Goal: Task Accomplishment & Management: Use online tool/utility

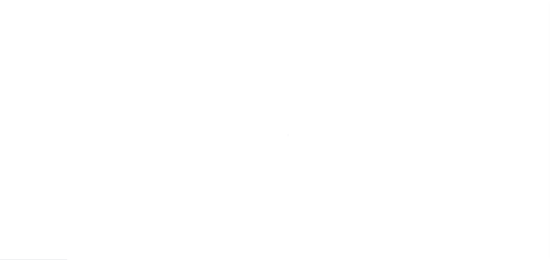
scroll to position [3, 0]
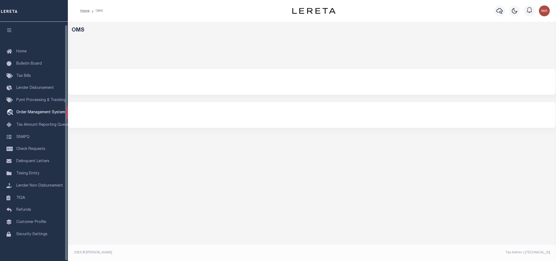
select select "200"
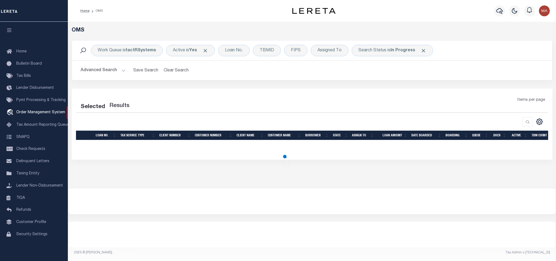
select select "200"
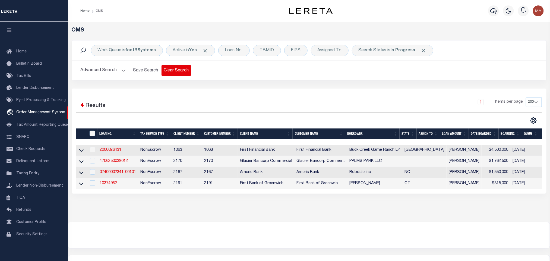
click at [170, 71] on button "Clear Search" at bounding box center [176, 70] width 30 height 11
drag, startPoint x: 11, startPoint y: 29, endPoint x: 30, endPoint y: 25, distance: 19.8
click at [11, 29] on icon "button" at bounding box center [9, 30] width 6 height 5
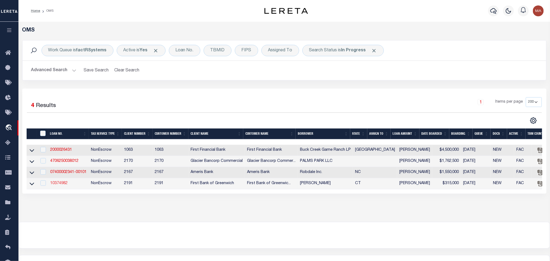
click at [63, 185] on link "10374982" at bounding box center [58, 183] width 17 height 4
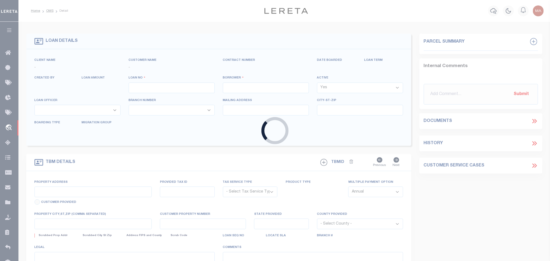
type input "10374982"
type input "[PERSON_NAME]"
select select
type input "[STREET_ADDRESS]"
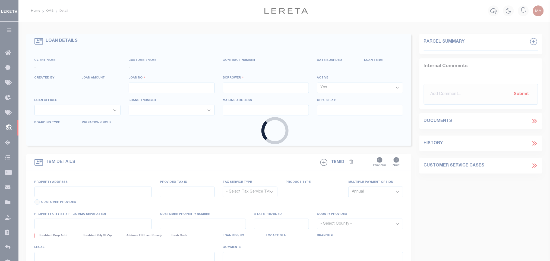
type input "[GEOGRAPHIC_DATA] 06902-8308"
type input "[DATE]"
select select "20"
select select "NonEscrow"
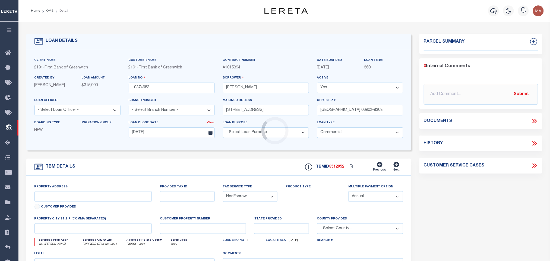
type input "121 [PERSON_NAME]"
select select "2"
type input "FAIRFIELD CT 06824-2971"
type input "CT"
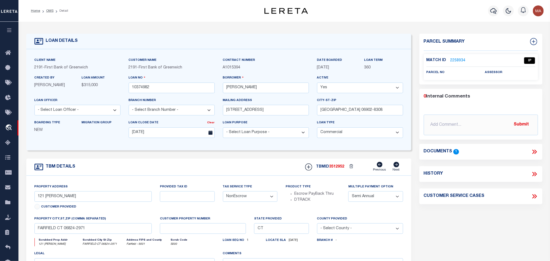
click at [536, 150] on icon at bounding box center [534, 151] width 7 height 7
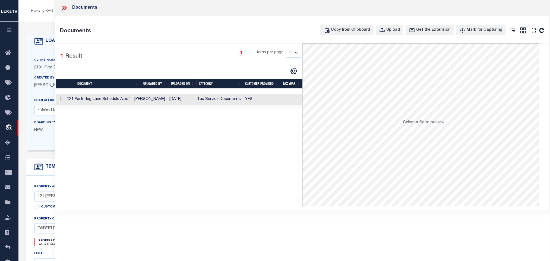
click at [229, 102] on td "Tax Service Documents" at bounding box center [219, 99] width 48 height 11
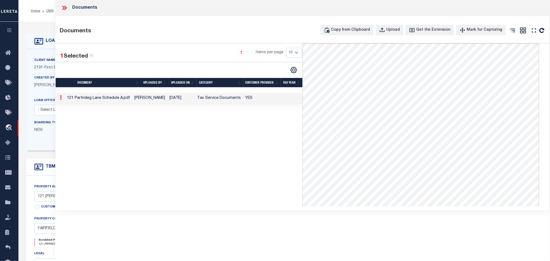
click at [52, 46] on div "LOAN DETAILS" at bounding box center [218, 41] width 385 height 15
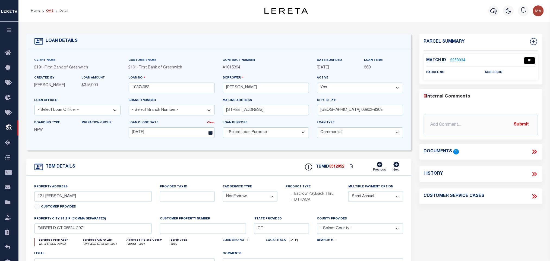
click at [50, 10] on link "OMS" at bounding box center [49, 10] width 7 height 3
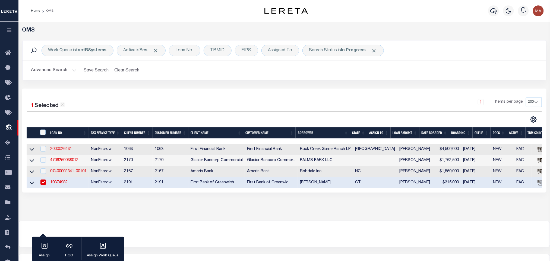
click at [65, 149] on link "2000026431" at bounding box center [61, 149] width 22 height 4
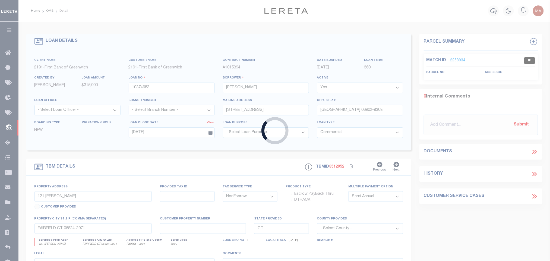
type input "2000026431"
type input "Buck Creek Game Ranch LP"
select select
select select "400"
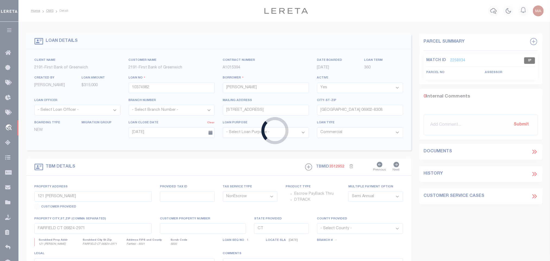
select select
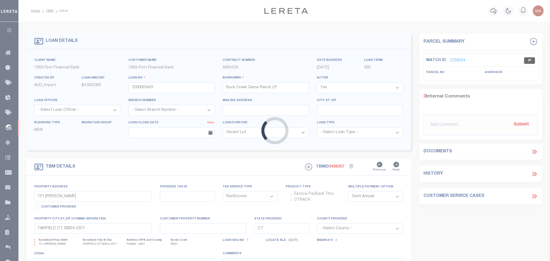
type input "1661 PR 1973"
select select
type input "Lawn [GEOGRAPHIC_DATA] 79530"
type input "[GEOGRAPHIC_DATA]"
select select "773"
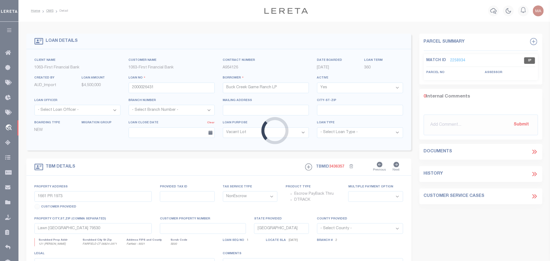
select select "490"
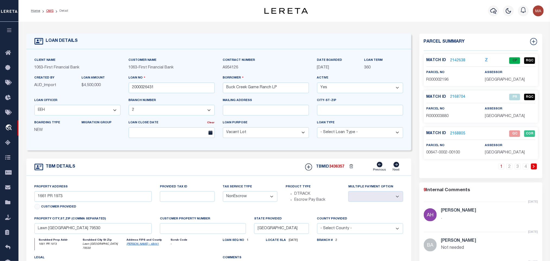
click at [52, 12] on link "OMS" at bounding box center [49, 10] width 7 height 3
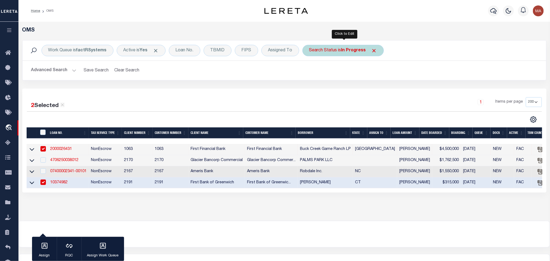
click at [343, 55] on div "Search Status is In Progress" at bounding box center [342, 50] width 81 height 11
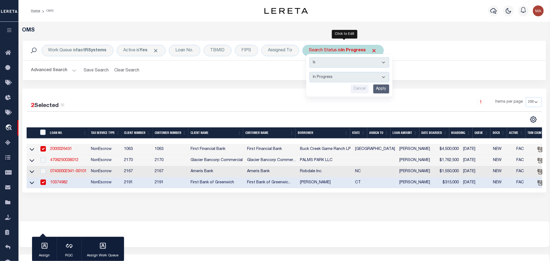
click at [348, 78] on select "Automated Search Bad Parcel Complete Duplicate Parcel High Dollar Reporting In …" at bounding box center [349, 77] width 80 height 10
select select "RD"
click at [311, 72] on select "Automated Search Bad Parcel Complete Duplicate Parcel High Dollar Reporting In …" at bounding box center [349, 77] width 80 height 10
click at [382, 93] on input "Apply" at bounding box center [381, 88] width 16 height 9
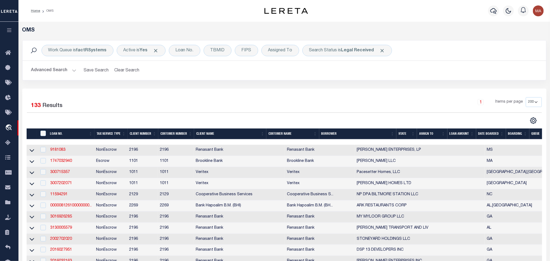
click at [405, 131] on th "State" at bounding box center [406, 133] width 21 height 11
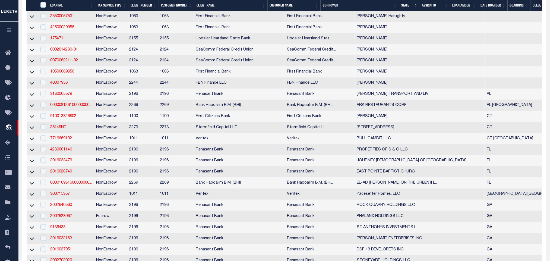
scroll to position [41, 0]
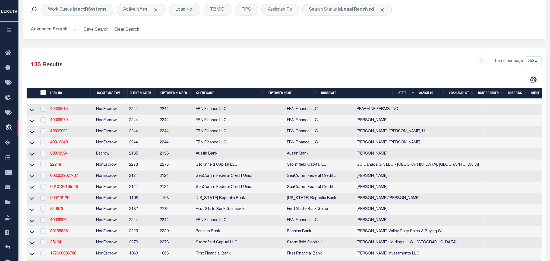
click at [63, 110] on link "40009616" at bounding box center [58, 109] width 17 height 4
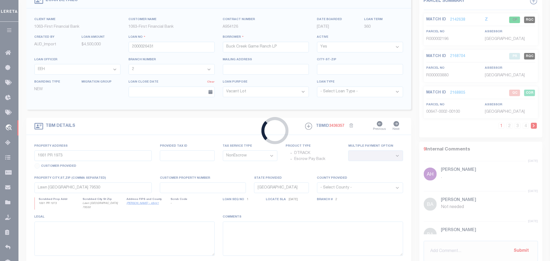
type input "40009616"
type input "PEARMINE FARMS, INC"
select select
select select "100"
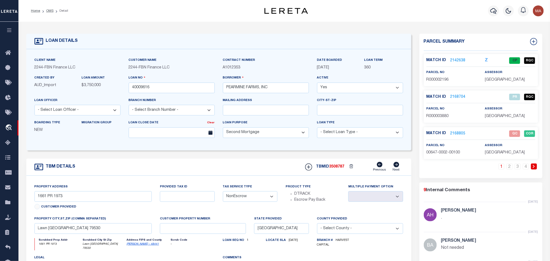
type input "515454"
select select
type input "HCC"
select select "14078"
select select "5511"
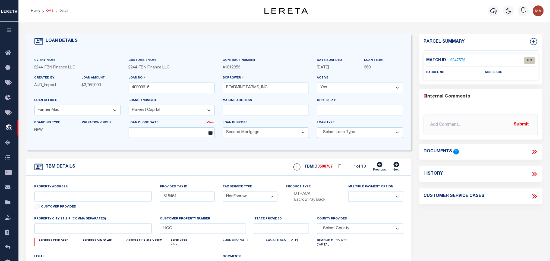
click at [47, 11] on link "OMS" at bounding box center [49, 10] width 7 height 3
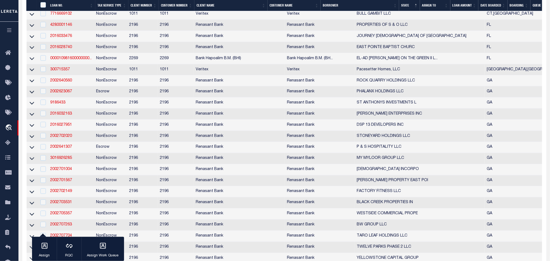
scroll to position [244, 0]
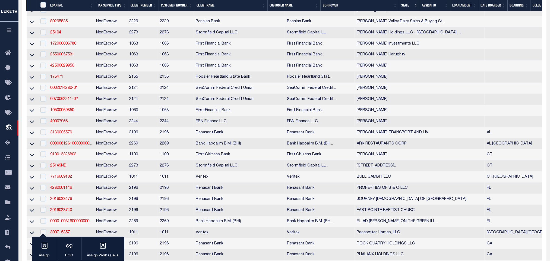
click at [58, 134] on link "3130005579" at bounding box center [61, 133] width 22 height 4
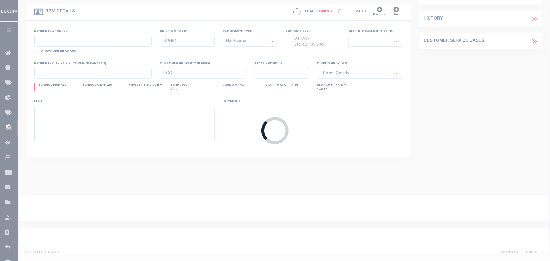
type input "3130005579"
type input "[PERSON_NAME] TRANSPORT AND LIV"
select select
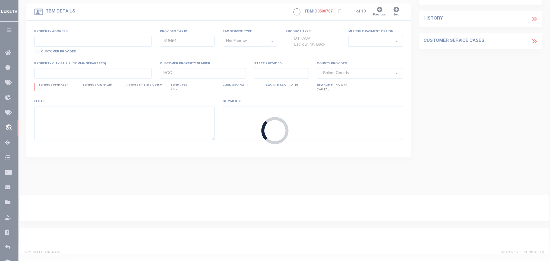
select select
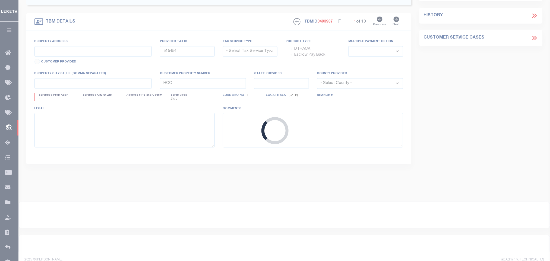
select select "4983"
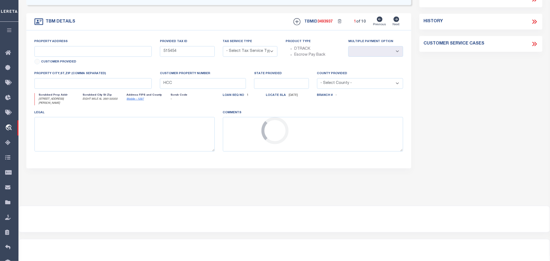
type input "[STREET_ADDRESS][PERSON_NAME]"
radio input "true"
select select "NonEscrow"
select select
type input "EIGHT MILE AL 366130000"
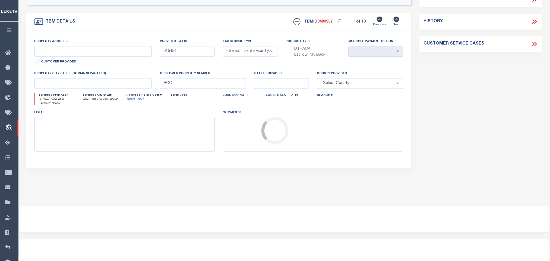
type input "3130005579"
type input "AL"
type textarea "COLLECTOR: ENTITY: PARCEL: 2401020002044.007"
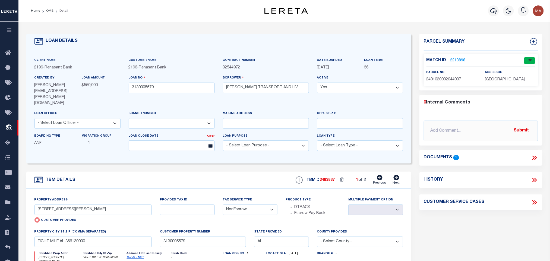
click at [396, 175] on icon at bounding box center [396, 177] width 6 height 5
type input "[STREET_ADDRESS][PERSON_NAME]"
radio input "false"
select select
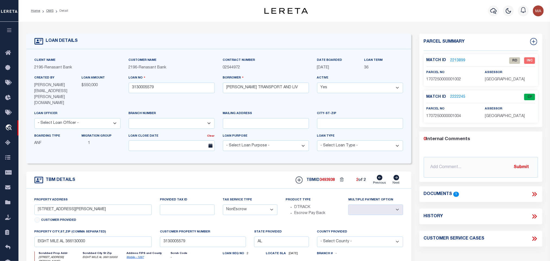
click at [455, 59] on link "2213899" at bounding box center [457, 61] width 15 height 6
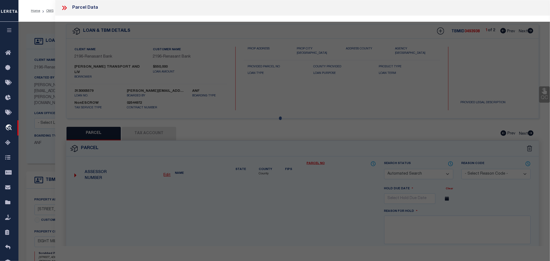
checkbox input "false"
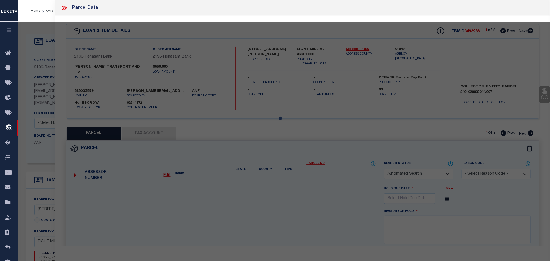
select select "RD"
type input "[PERSON_NAME] & [PERSON_NAME] [PERSON_NAME]"
select select "AGW"
select select "ADD"
type input "[STREET_ADDRESS][PERSON_NAME]"
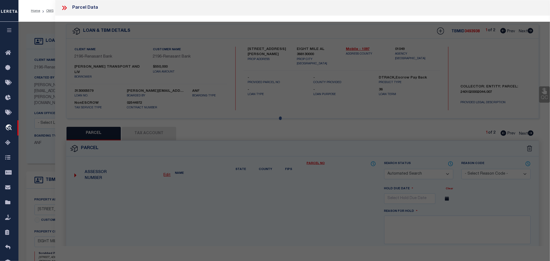
type input "EIGHT MILE, AL 36613"
type textarea "COMMENCING AT THE SOUTHWEST CORNER OF SECTION 25 TOWNSHIP 2 SOUTH RANGE 3 WEST …"
type textarea "Document uploaded that satisfies a legal requirement, changing from [GEOGRAPHIC…"
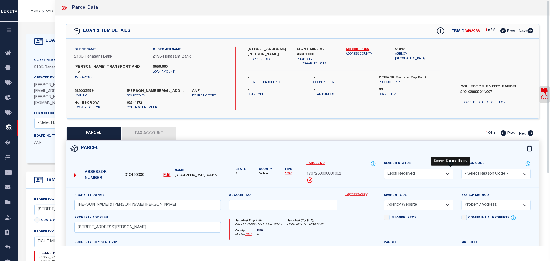
click at [450, 161] on icon at bounding box center [450, 164] width 5 height 6
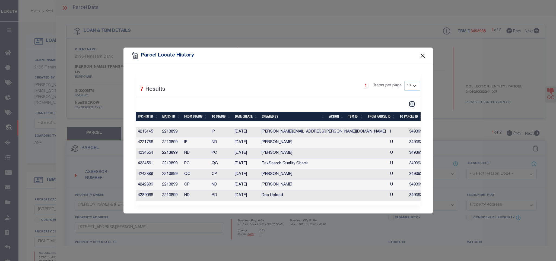
click at [423, 52] on button "Close" at bounding box center [422, 55] width 7 height 7
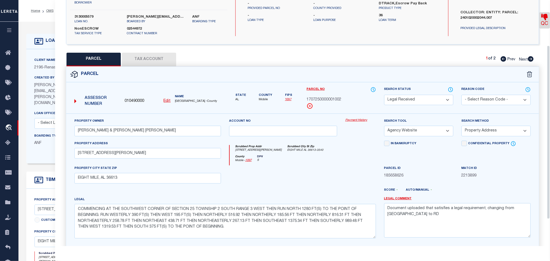
scroll to position [81, 0]
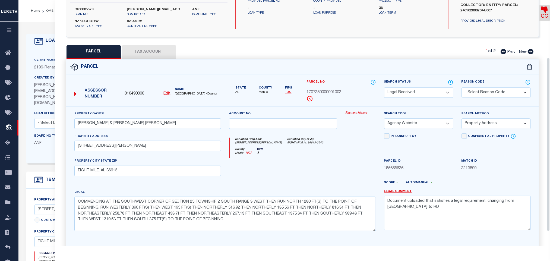
click at [50, 77] on label "Created By" at bounding box center [44, 78] width 20 height 5
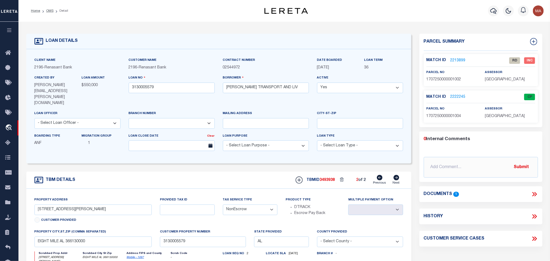
click at [535, 194] on icon at bounding box center [534, 193] width 7 height 7
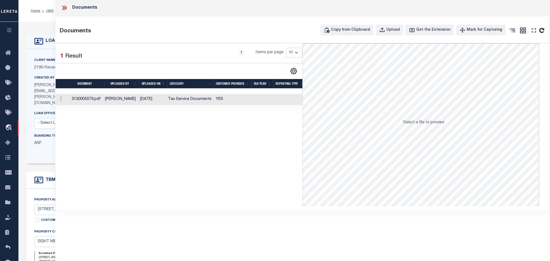
click at [195, 103] on td "Tax Service Documents" at bounding box center [190, 99] width 48 height 11
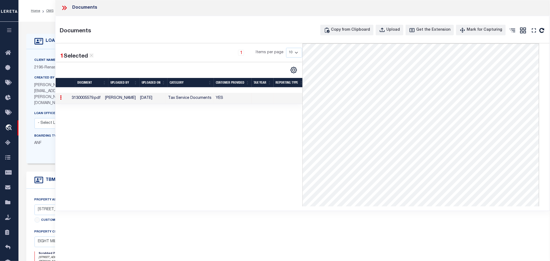
click at [66, 7] on icon at bounding box center [64, 7] width 7 height 7
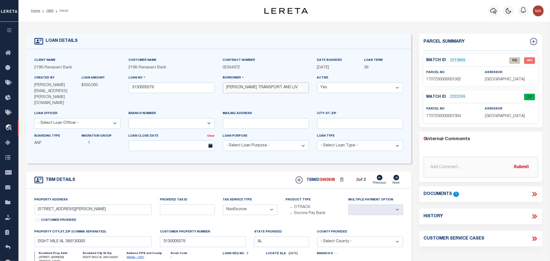
drag, startPoint x: 226, startPoint y: 90, endPoint x: 268, endPoint y: 94, distance: 42.2
click at [268, 93] on input "[PERSON_NAME] TRANSPORT AND LIV" at bounding box center [266, 87] width 86 height 11
click at [382, 175] on icon at bounding box center [380, 177] width 6 height 5
select select
click at [396, 175] on icon at bounding box center [396, 177] width 6 height 5
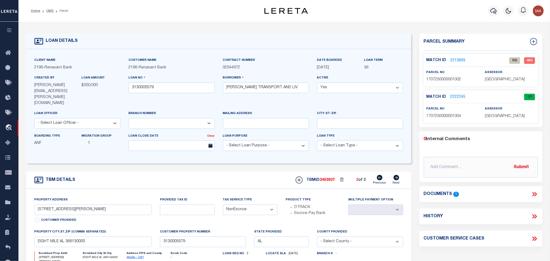
type input "[STREET_ADDRESS][PERSON_NAME]"
radio input "true"
select select
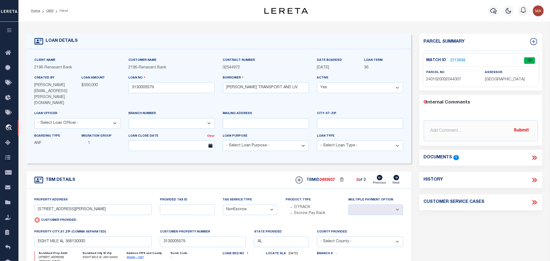
click at [380, 175] on icon at bounding box center [380, 177] width 6 height 5
type input "[STREET_ADDRESS][PERSON_NAME]"
radio input "false"
select select
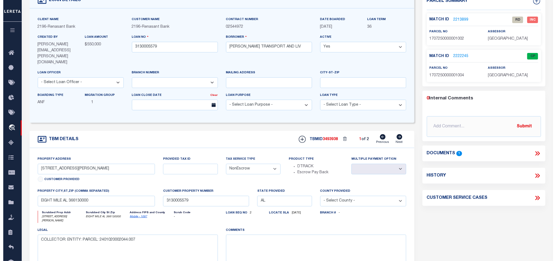
scroll to position [0, 0]
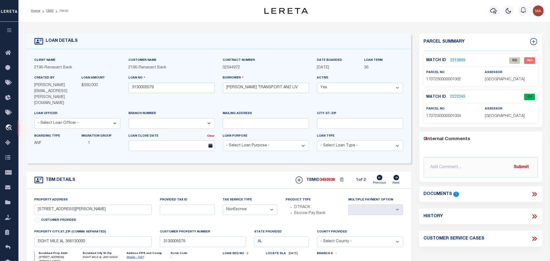
click at [462, 60] on link "2213899" at bounding box center [457, 61] width 15 height 6
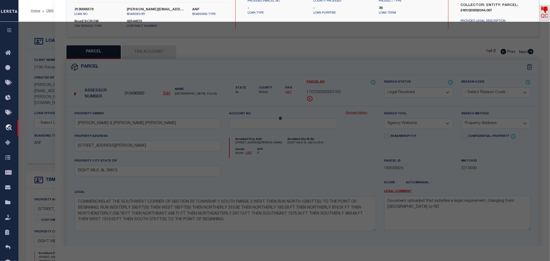
select select "AS"
select select
checkbox input "false"
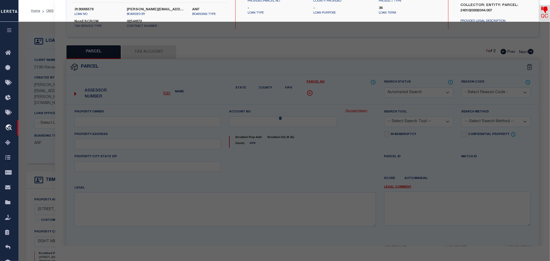
select select "RD"
type input "[PERSON_NAME] & [PERSON_NAME] [PERSON_NAME]"
select select "AGW"
select select "ADD"
type input "[STREET_ADDRESS][PERSON_NAME]"
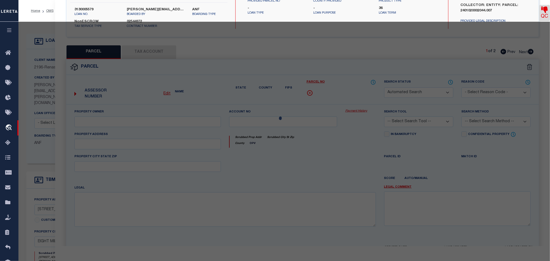
type input "EIGHT MILE, AL 36613"
type textarea "COMMENCING AT THE SOUTHWEST CORNER OF SECTION 25 TOWNSHIP 2 SOUTH RANGE 3 WEST …"
type textarea "Document uploaded that satisfies a legal requirement, changing from [GEOGRAPHIC…"
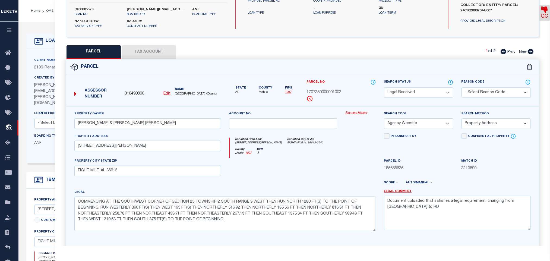
click at [47, 67] on span "Renasant Bank" at bounding box center [58, 68] width 27 height 4
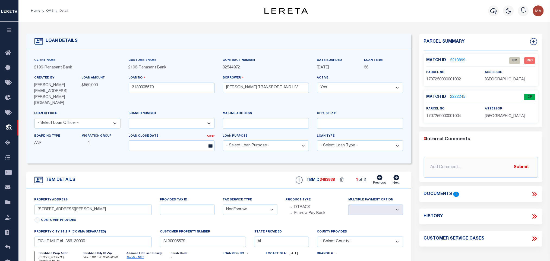
click at [534, 195] on icon at bounding box center [533, 194] width 2 height 4
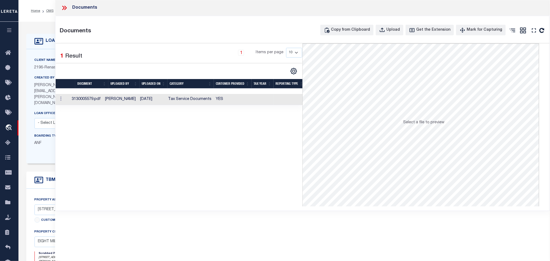
click at [130, 98] on td "[PERSON_NAME]" at bounding box center [120, 99] width 35 height 11
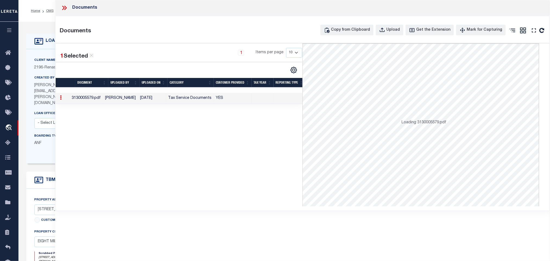
click at [42, 58] on div "Client Name 2196 - Renasant Bank" at bounding box center [77, 63] width 86 height 13
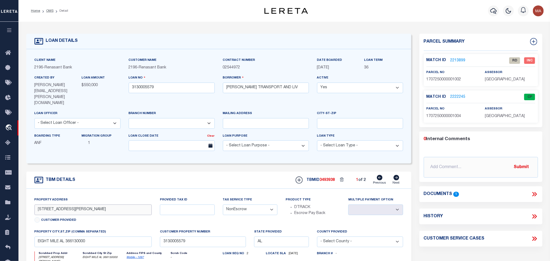
click at [95, 204] on input "[STREET_ADDRESS][PERSON_NAME]" at bounding box center [92, 209] width 117 height 11
drag, startPoint x: 104, startPoint y: 234, endPoint x: 66, endPoint y: 227, distance: 38.5
click at [104, 236] on input "EIGHT MILE AL 366130000" at bounding box center [92, 241] width 117 height 11
drag, startPoint x: 396, startPoint y: 167, endPoint x: 386, endPoint y: 168, distance: 10.1
click at [396, 175] on icon at bounding box center [396, 177] width 6 height 5
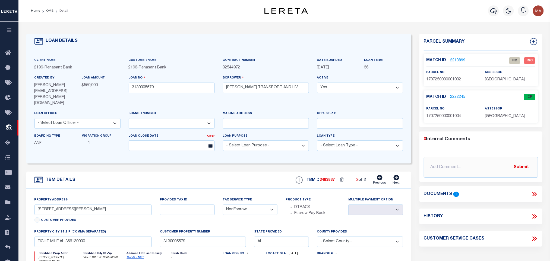
type input "[STREET_ADDRESS][PERSON_NAME]"
radio input "true"
select select
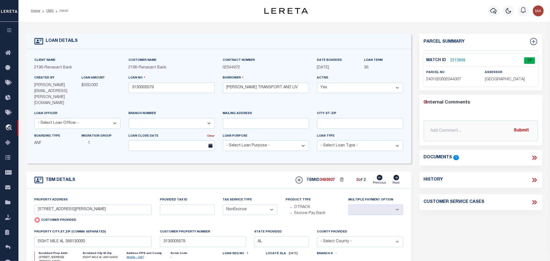
click at [380, 175] on icon at bounding box center [380, 177] width 6 height 5
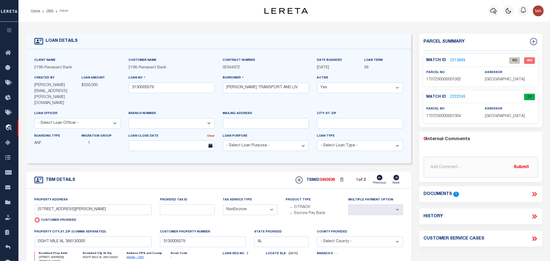
type input "[STREET_ADDRESS][PERSON_NAME]"
radio input "false"
select select
click at [459, 59] on link "2213899" at bounding box center [457, 61] width 15 height 6
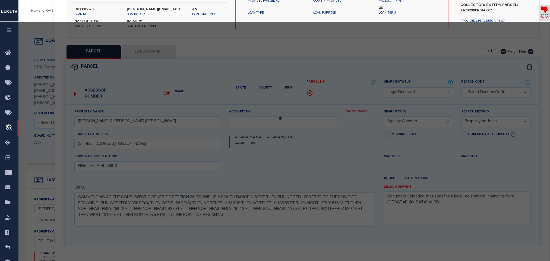
select select "AS"
select select
checkbox input "false"
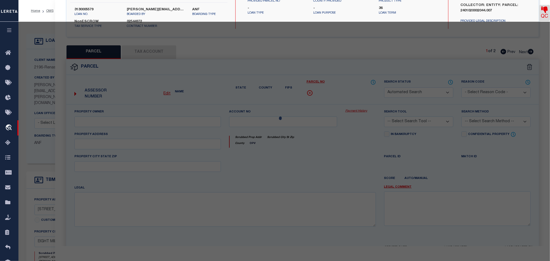
select select "RD"
type input "[PERSON_NAME] & [PERSON_NAME] [PERSON_NAME]"
select select "AGW"
select select "ADD"
type input "[STREET_ADDRESS][PERSON_NAME]"
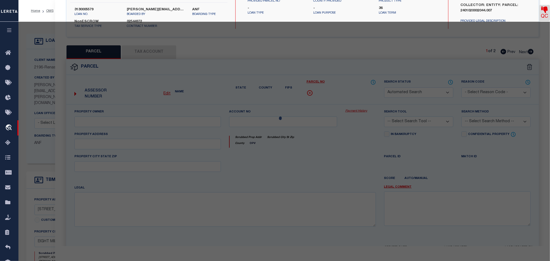
type input "EIGHT MILE, AL 36613"
type textarea "COMMENCING AT THE SOUTHWEST CORNER OF SECTION 25 TOWNSHIP 2 SOUTH RANGE 3 WEST …"
type textarea "Document uploaded that satisfies a legal requirement, changing from [GEOGRAPHIC…"
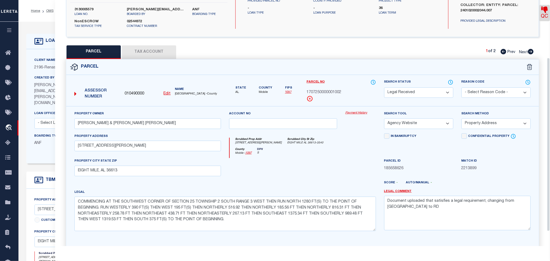
click at [426, 91] on select "Automated Search Bad Parcel Complete Duplicate Parcel High Dollar Reporting In …" at bounding box center [418, 92] width 69 height 11
select select "ND"
click at [439, 201] on textarea "Document uploaded that satisfies a legal requirement, changing from [GEOGRAPHIC…" at bounding box center [457, 213] width 147 height 34
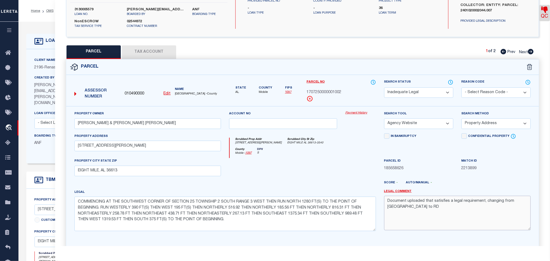
click at [439, 201] on textarea "Document uploaded that satisfies a legal requirement, changing from [GEOGRAPHIC…" at bounding box center [457, 213] width 147 height 34
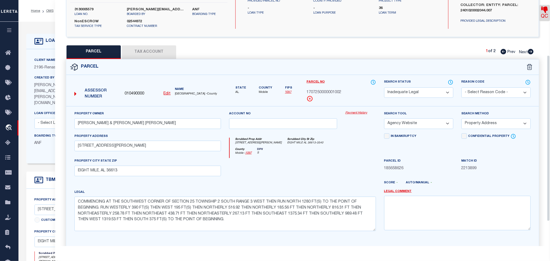
click at [398, 185] on div "Score - Auto/Manual -" at bounding box center [457, 184] width 155 height 9
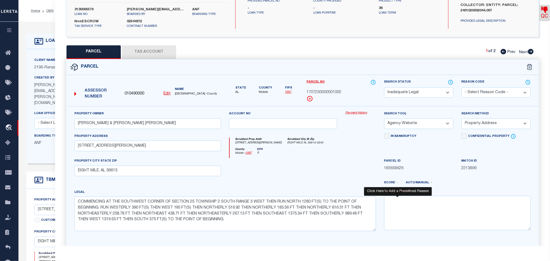
click at [400, 191] on link "Legal Comment" at bounding box center [398, 191] width 28 height 5
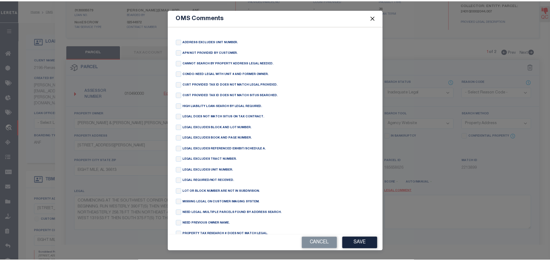
scroll to position [74, 0]
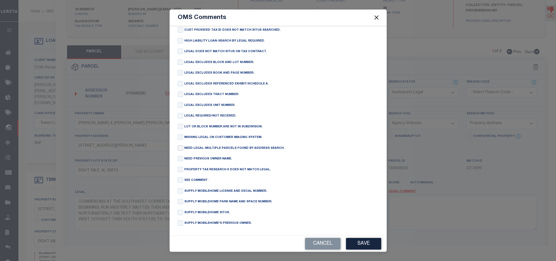
click at [179, 145] on input "checkbox" at bounding box center [180, 147] width 5 height 5
checkbox input "true"
click at [366, 242] on button "Save" at bounding box center [363, 244] width 35 height 12
type textarea "NEED LEGAL-MULTIPLE PARCELS FOUND BY ADDRESS SEARCH."
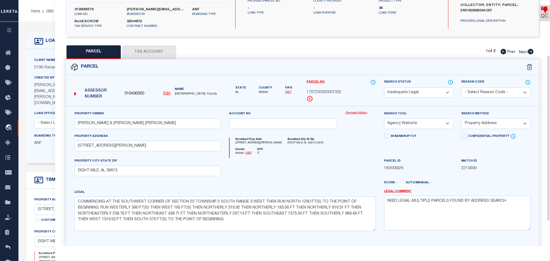
scroll to position [81, 0]
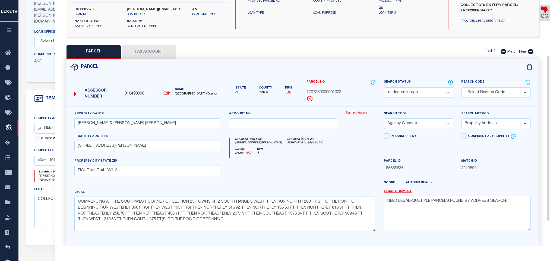
click at [494, 181] on div "Score - Auto/Manual -" at bounding box center [457, 183] width 147 height 7
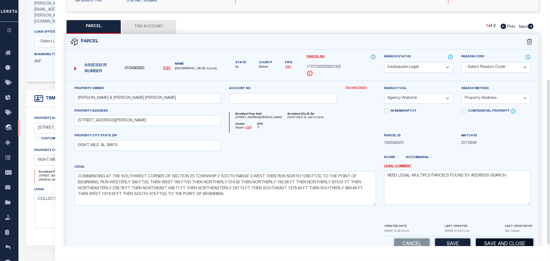
scroll to position [118, 0]
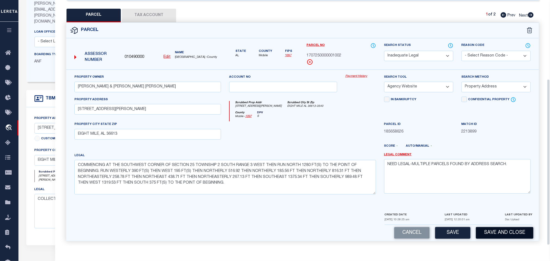
click at [511, 227] on button "Save and Close" at bounding box center [505, 233] width 58 height 12
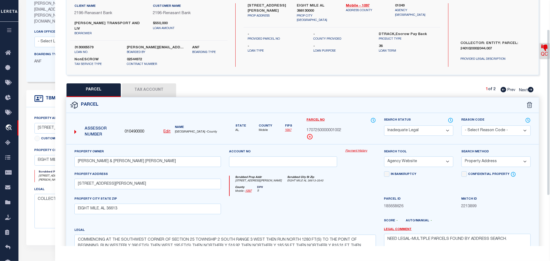
scroll to position [0, 0]
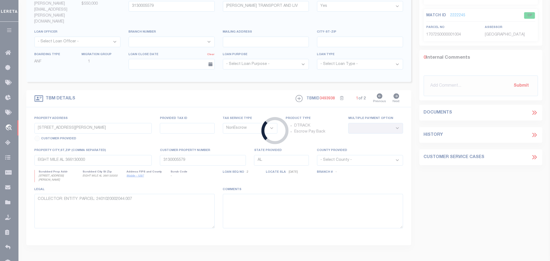
select select
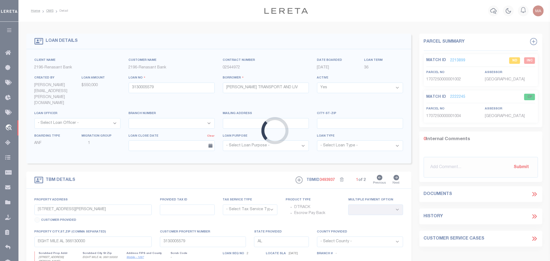
type input "[STREET_ADDRESS][PERSON_NAME]"
radio input "true"
select select "NonEscrow"
select select
select select "4983"
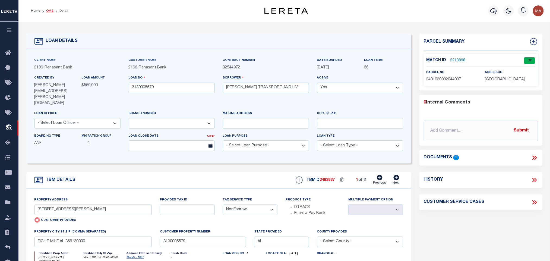
click at [47, 10] on link "OMS" at bounding box center [49, 10] width 7 height 3
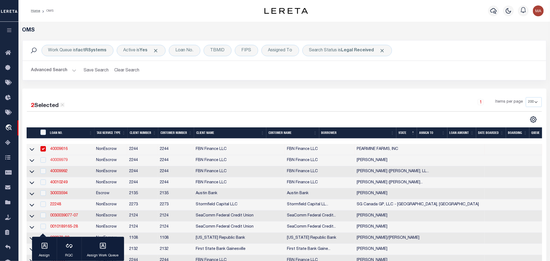
click at [59, 160] on link "40009979" at bounding box center [58, 160] width 17 height 4
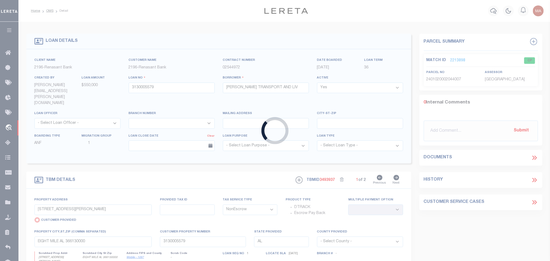
type input "40009979"
type input "[PERSON_NAME]"
select select
select select "100"
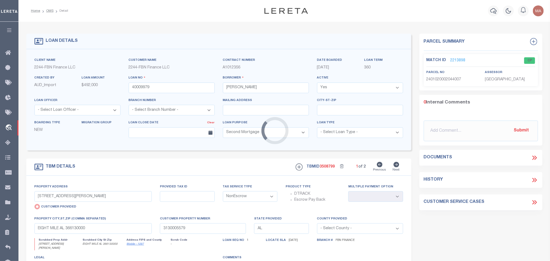
select select "14078"
select select "7651"
radio input "false"
select select
type input "STONEFORT IL 62987"
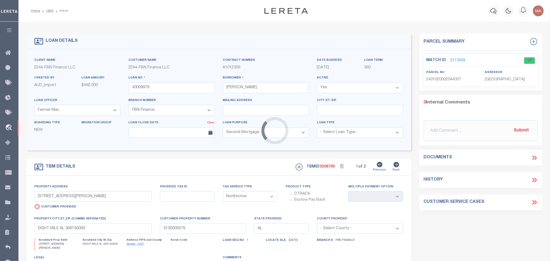
type input "FBN"
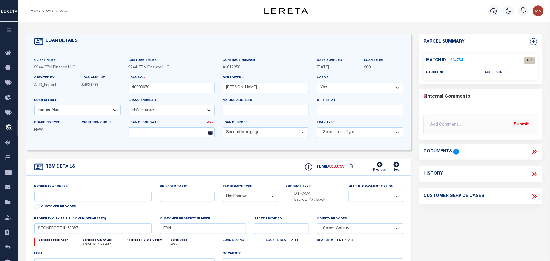
click at [534, 152] on icon at bounding box center [533, 151] width 2 height 4
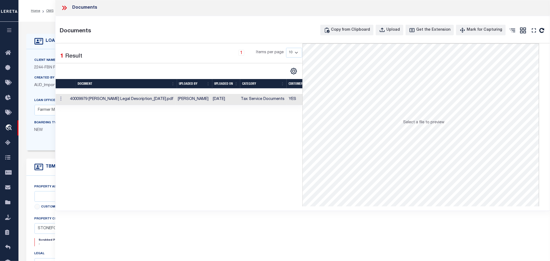
click at [238, 100] on td "[DATE]" at bounding box center [225, 99] width 28 height 11
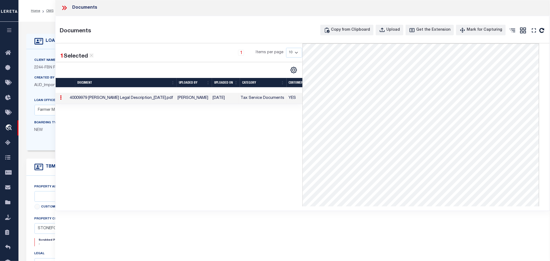
click at [65, 10] on icon at bounding box center [65, 8] width 2 height 4
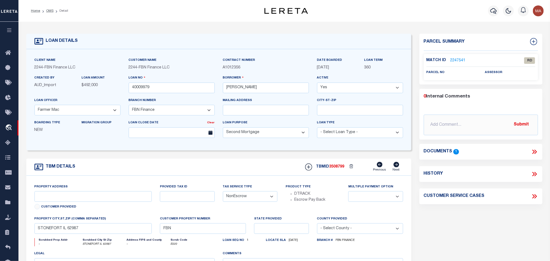
click at [130, 226] on div "property city,[GEOGRAPHIC_DATA],zip (Comma separated) [GEOGRAPHIC_DATA]" at bounding box center [92, 225] width 117 height 18
click at [133, 230] on input "STONEFORT IL 62987" at bounding box center [92, 228] width 117 height 11
click at [48, 13] on li "OMS" at bounding box center [46, 10] width 13 height 5
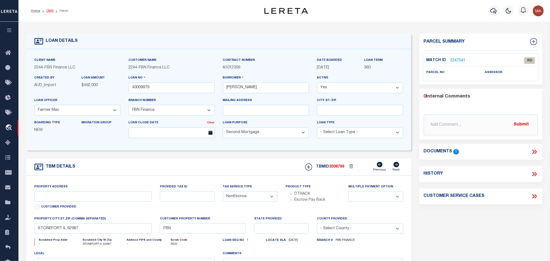
click at [48, 10] on link "OMS" at bounding box center [49, 10] width 7 height 3
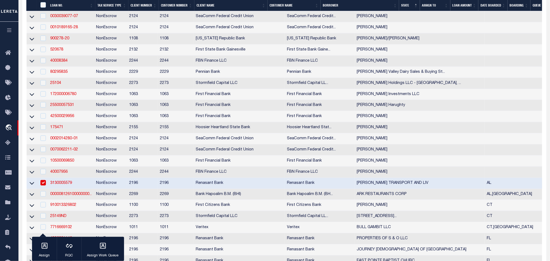
scroll to position [163, 0]
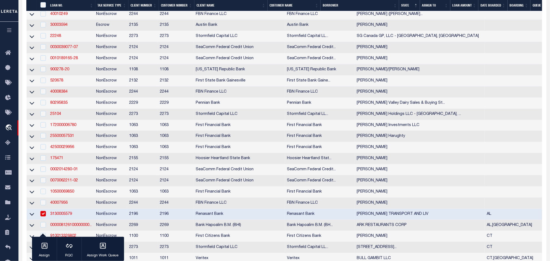
click at [84, 219] on td "3130005579" at bounding box center [71, 214] width 46 height 11
checkbox input "false"
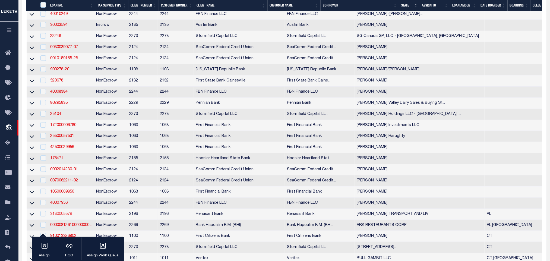
click at [63, 216] on link "3130005579" at bounding box center [61, 214] width 22 height 4
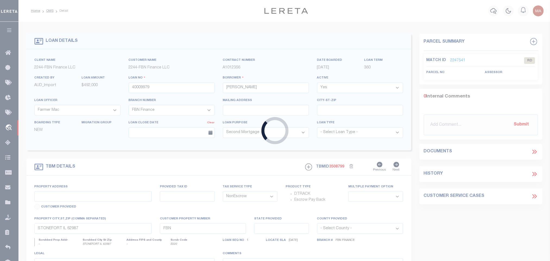
type input "3130005579"
type input "[PERSON_NAME] TRANSPORT AND LIV"
select select
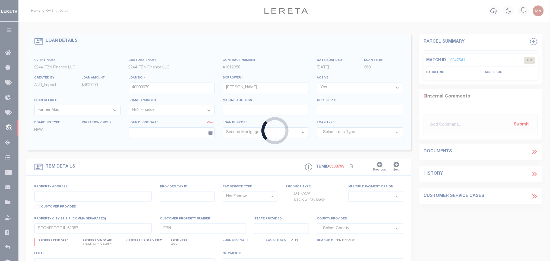
select select
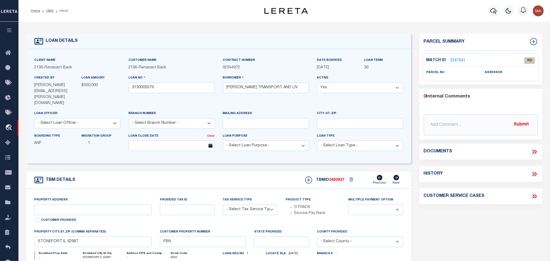
select select "4983"
type input "[STREET_ADDRESS][PERSON_NAME]"
radio input "true"
select select "NonEscrow"
select select
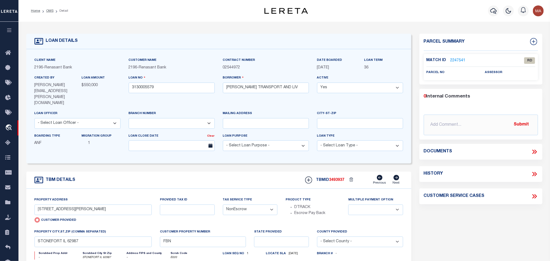
type input "EIGHT MILE AL 366130000"
type input "3130005579"
type input "AL"
type textarea "COLLECTOR: ENTITY: PARCEL: 2401020002044.007"
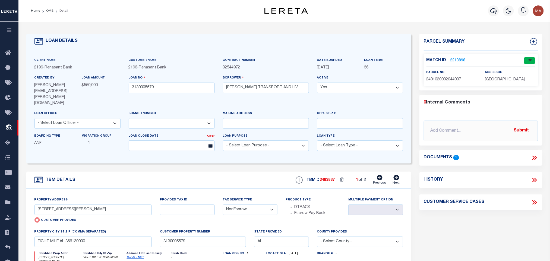
click at [396, 175] on icon at bounding box center [396, 177] width 6 height 5
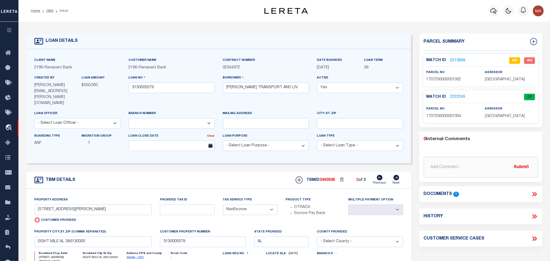
type input "[STREET_ADDRESS][PERSON_NAME]"
radio input "false"
select select
click at [50, 11] on link "OMS" at bounding box center [49, 10] width 7 height 3
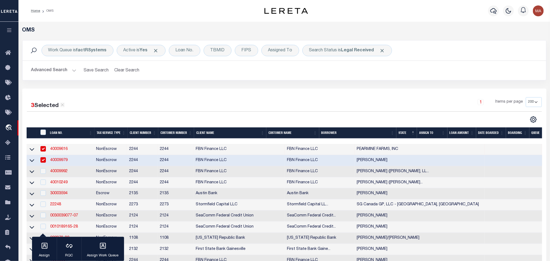
click at [74, 160] on td "40009979" at bounding box center [71, 160] width 46 height 11
checkbox input "false"
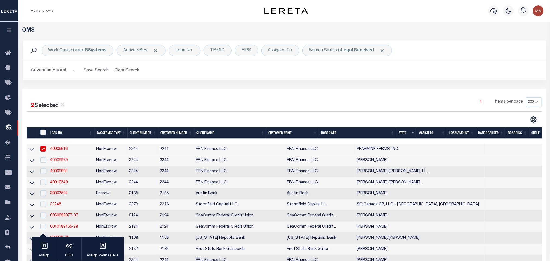
click at [57, 160] on link "40009979" at bounding box center [58, 160] width 17 height 4
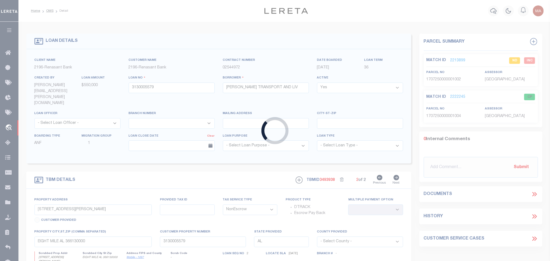
type input "40009979"
type input "[PERSON_NAME]"
select select
select select "100"
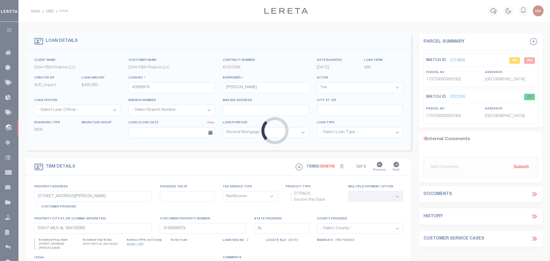
select select
type input "STONEFORT IL 62987"
type input "FBN"
select select "14078"
select select "7651"
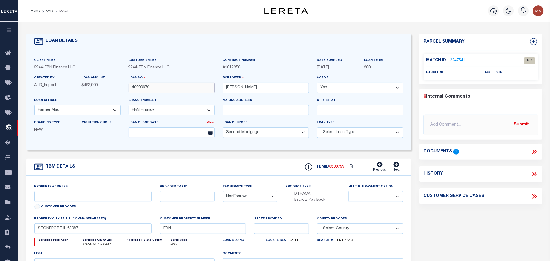
click at [142, 89] on input "40009979" at bounding box center [172, 87] width 86 height 11
click at [459, 58] on link "2247541" at bounding box center [457, 61] width 15 height 6
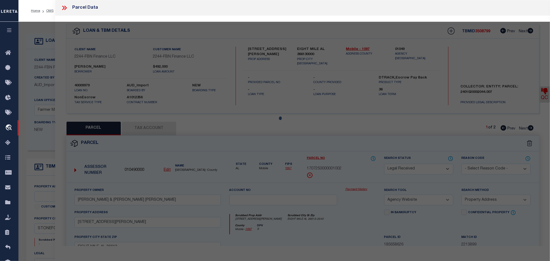
select select "AS"
select select
checkbox input "false"
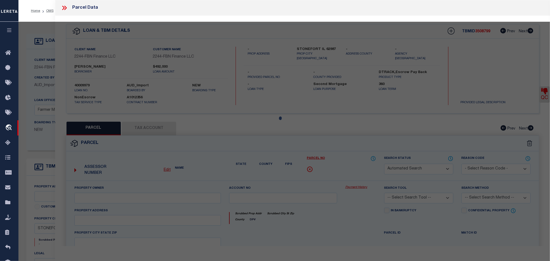
select select "RD"
checkbox input "false"
type textarea "Document uploaded that satisfies a legal requirement, changing from [GEOGRAPHIC…"
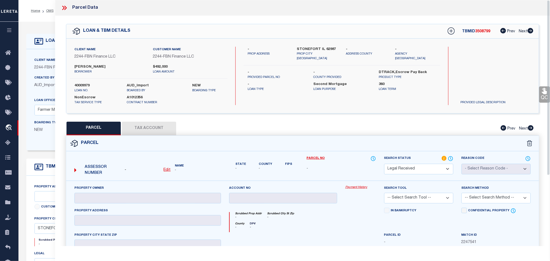
click at [164, 171] on u "Edit" at bounding box center [167, 170] width 7 height 4
select select "RD"
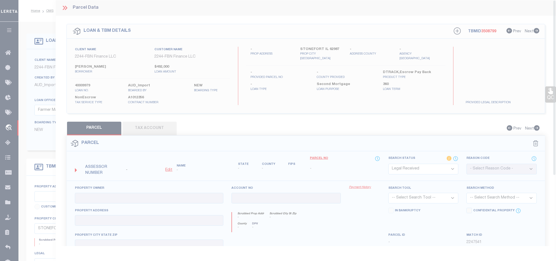
type textarea "-"
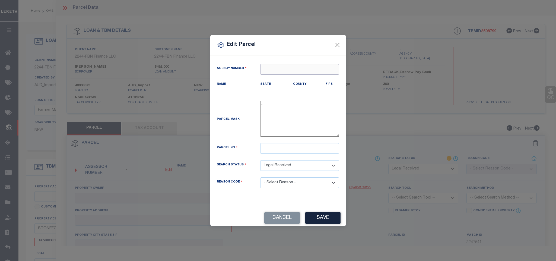
click at [300, 68] on input "text" at bounding box center [299, 69] width 79 height 11
paste input "120830000"
type input "120830000"
click at [301, 80] on div "120830000 : [GEOGRAPHIC_DATA]" at bounding box center [299, 81] width 78 height 15
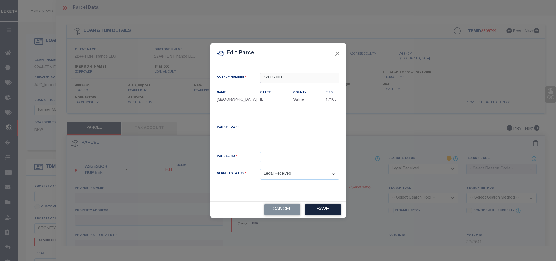
type input "120830000"
drag, startPoint x: 278, startPoint y: 160, endPoint x: 284, endPoint y: 164, distance: 7.5
click at [278, 160] on input "text" at bounding box center [299, 157] width 79 height 11
paste input "12-1-042-02"
type input "12-1-042-02"
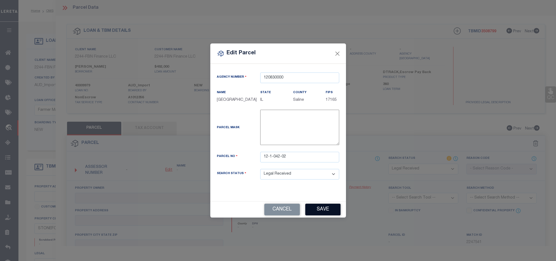
click at [316, 210] on button "Save" at bounding box center [322, 209] width 35 height 12
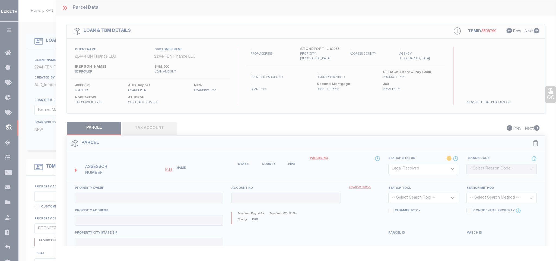
select select "RD"
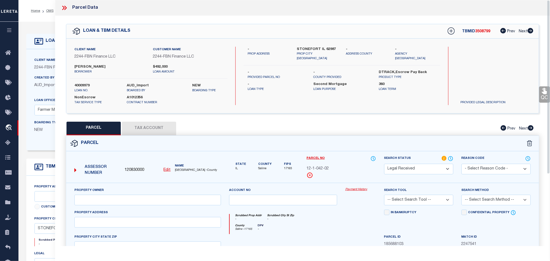
click at [313, 48] on label "STONEFORT IL 62987" at bounding box center [317, 49] width 41 height 5
copy div "STONEFORT IL 62987"
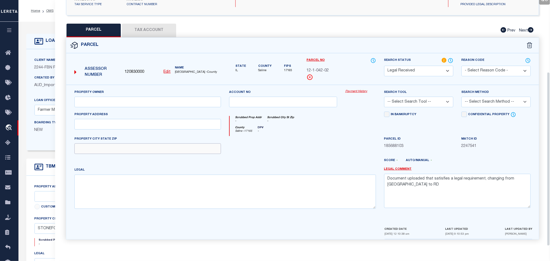
click at [185, 144] on input "text" at bounding box center [147, 148] width 147 height 11
paste input "STONEFORT IL 62987"
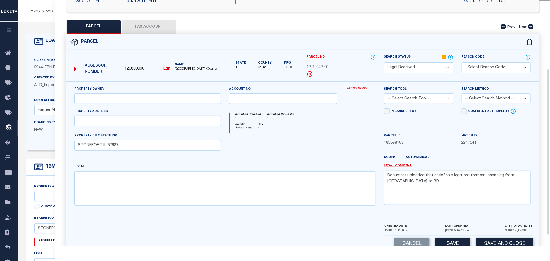
drag, startPoint x: 224, startPoint y: 167, endPoint x: 224, endPoint y: 175, distance: 7.9
click at [224, 167] on div "Legal" at bounding box center [224, 185] width 301 height 42
click at [225, 178] on textarea at bounding box center [224, 188] width 301 height 34
paste textarea ",S29,T10,R05 ,QNE,L ,B E1/2 NE1/4 FM15 2146 12/17 W/D [PHONE_NUMBER]"
click at [446, 182] on textarea "Document uploaded that satisfies a legal requirement, changing from [GEOGRAPHIC…" at bounding box center [457, 187] width 147 height 34
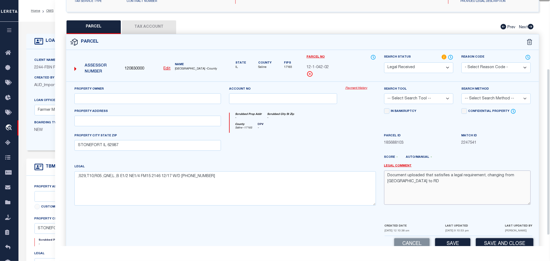
click at [446, 182] on textarea "Document uploaded that satisfies a legal requirement, changing from [GEOGRAPHIC…" at bounding box center [457, 187] width 147 height 34
click at [283, 149] on div at bounding box center [283, 144] width 116 height 22
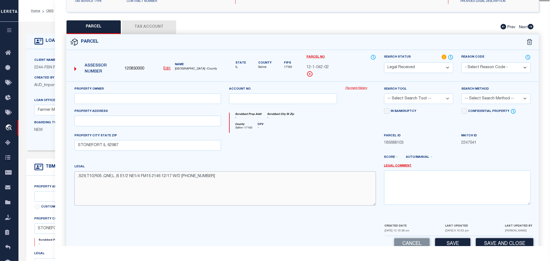
click at [213, 181] on textarea ",S29,T10,R05 ,QNE,L ,B E1/2 NE1/4 FM15 2146 12/17 W/D [PHONE_NUMBER]" at bounding box center [224, 188] width 301 height 34
click at [147, 151] on input "STONEFORT IL 62987" at bounding box center [147, 145] width 147 height 11
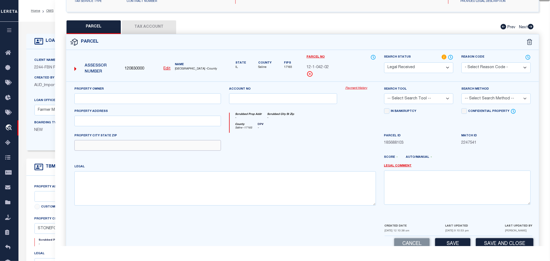
click at [147, 151] on input "text" at bounding box center [147, 145] width 147 height 11
click at [244, 155] on div at bounding box center [283, 144] width 116 height 22
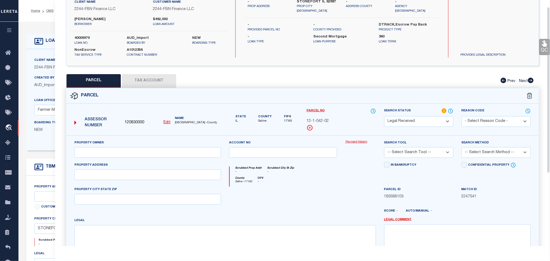
scroll to position [0, 0]
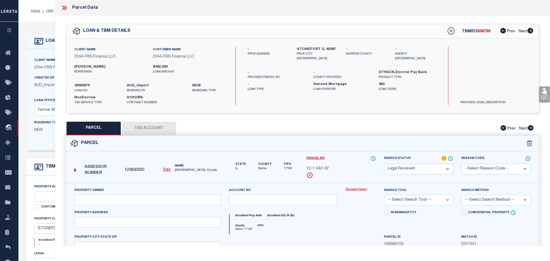
click at [109, 65] on label "[PERSON_NAME]" at bounding box center [109, 66] width 70 height 5
copy label "[PERSON_NAME]"
click at [168, 163] on div "Assessor Number 120830000 Edit Name [GEOGRAPHIC_DATA] -County" at bounding box center [147, 168] width 151 height 21
click at [167, 172] on u "Edit" at bounding box center [167, 170] width 7 height 4
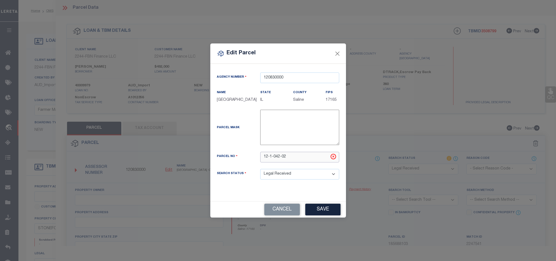
click at [291, 155] on input "12-1-042-02" at bounding box center [299, 157] width 79 height 11
paste input "01-1-031-03"
click at [324, 215] on button "Save" at bounding box center [322, 209] width 35 height 12
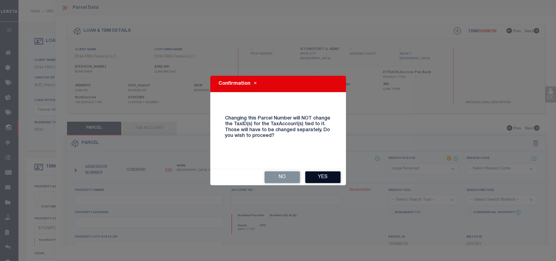
click at [320, 175] on button "Yes" at bounding box center [322, 177] width 35 height 12
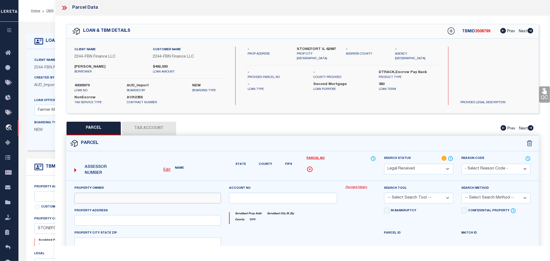
click at [149, 199] on input "text" at bounding box center [147, 198] width 147 height 11
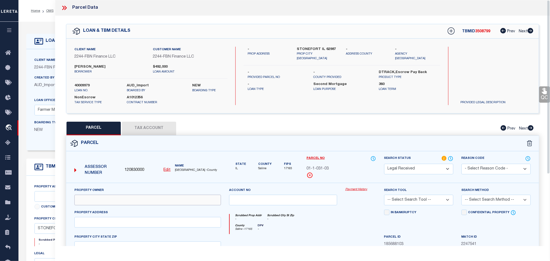
paste input "[PERSON_NAME]"
click at [319, 46] on div "Client Name 2244 - FBN Finance LLC Customer Name 2244 - FBN Finance LLC [PERSON…" at bounding box center [302, 76] width 472 height 75
copy div "STONEFORT IL 62987"
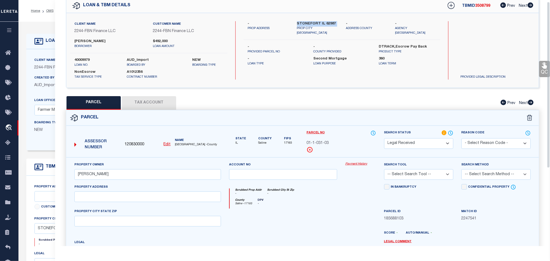
scroll to position [117, 0]
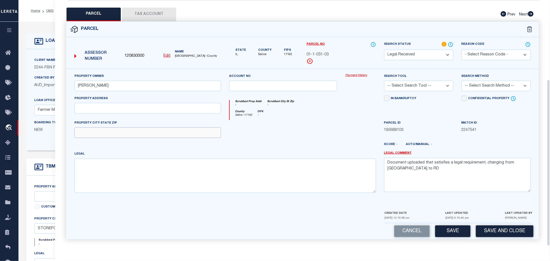
click at [192, 135] on input "text" at bounding box center [147, 132] width 147 height 11
paste input "STONEFORT IL 62987"
click at [175, 158] on textarea at bounding box center [224, 175] width 301 height 34
paste textarea ",S26,T08,R05 ,QSE,L ,B PT NW1/4 SE1/4 BEG NE COR 1023/60 3/94 W/D 07-26-400-003…"
click at [423, 164] on textarea "Document uploaded that satisfies a legal requirement, changing from [GEOGRAPHIC…" at bounding box center [457, 175] width 147 height 34
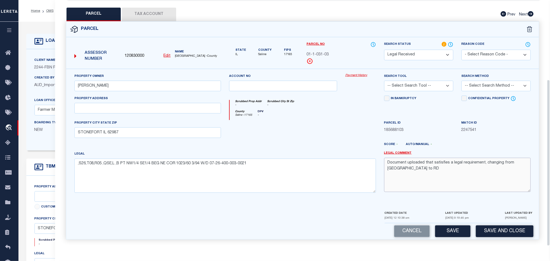
click at [423, 164] on textarea "Document uploaded that satisfies a legal requirement, changing from [GEOGRAPHIC…" at bounding box center [457, 175] width 147 height 34
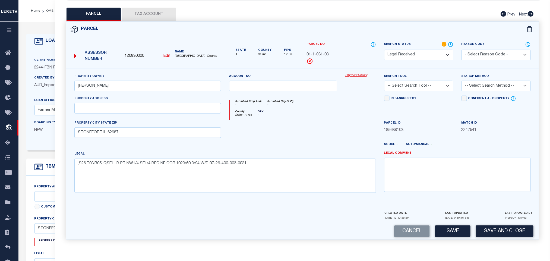
drag, startPoint x: 413, startPoint y: 82, endPoint x: 414, endPoint y: 87, distance: 5.0
click at [413, 82] on select "-- Select Search Tool -- 3rd Party Website Agency File Agency Website ATLS CNV-…" at bounding box center [418, 86] width 69 height 11
click at [384, 81] on select "-- Select Search Tool -- 3rd Party Website Agency File Agency Website ATLS CNV-…" at bounding box center [418, 86] width 69 height 11
click at [494, 81] on select "-- Select Search Method -- Property Address Legal Liability Info Provided" at bounding box center [495, 86] width 69 height 11
click at [461, 81] on select "-- Select Search Method -- Property Address Legal Liability Info Provided" at bounding box center [495, 86] width 69 height 11
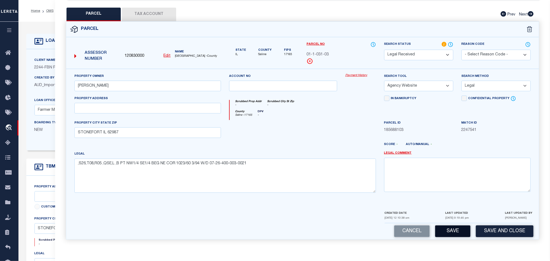
click at [464, 230] on button "Save" at bounding box center [452, 231] width 35 height 12
click at [162, 11] on button "Tax Account" at bounding box center [149, 15] width 54 height 14
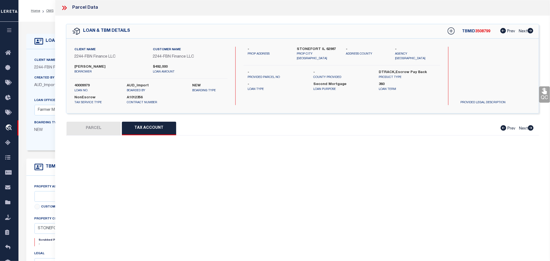
scroll to position [0, 0]
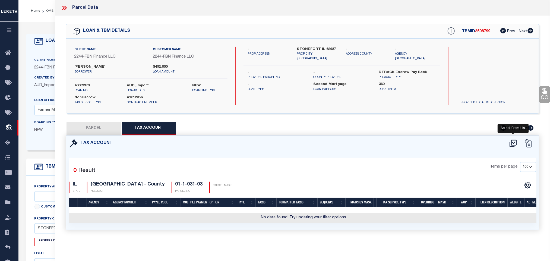
click at [514, 144] on icon at bounding box center [512, 142] width 7 height 7
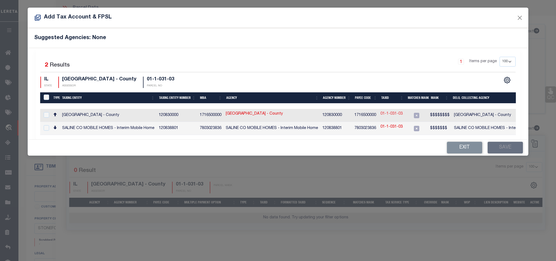
click at [391, 116] on link "01-1-031-03" at bounding box center [391, 114] width 22 height 6
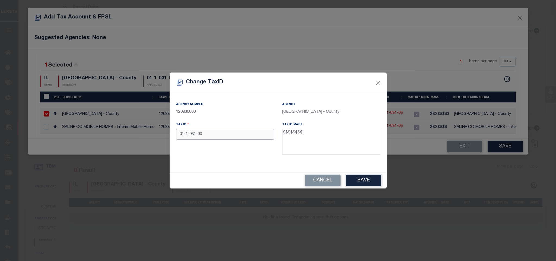
click at [243, 131] on input "01-1-031-03" at bounding box center [225, 134] width 98 height 11
click at [352, 182] on button "Save" at bounding box center [363, 180] width 35 height 12
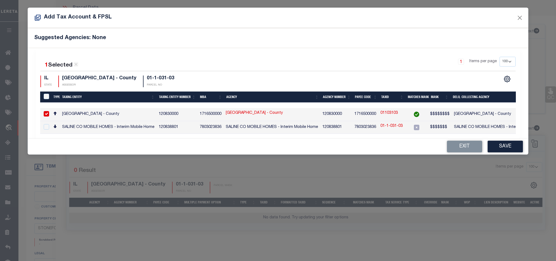
click at [505, 148] on button "Save" at bounding box center [505, 147] width 35 height 12
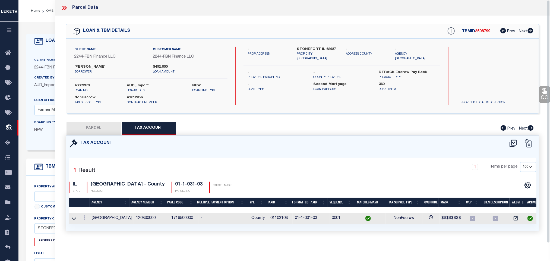
click at [98, 131] on button "PARCEL" at bounding box center [93, 129] width 54 height 14
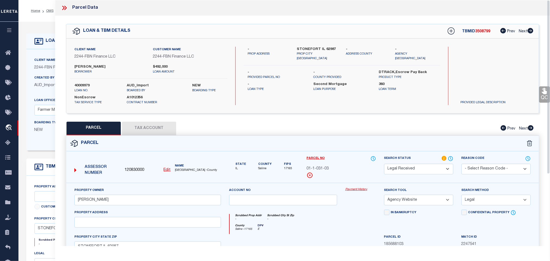
drag, startPoint x: 422, startPoint y: 170, endPoint x: 422, endPoint y: 166, distance: 3.5
click at [422, 170] on select "Automated Search Bad Parcel Complete Duplicate Parcel High Dollar Reporting In …" at bounding box center [418, 169] width 69 height 11
click at [384, 164] on select "Automated Search Bad Parcel Complete Duplicate Parcel High Dollar Reporting In …" at bounding box center [418, 169] width 69 height 11
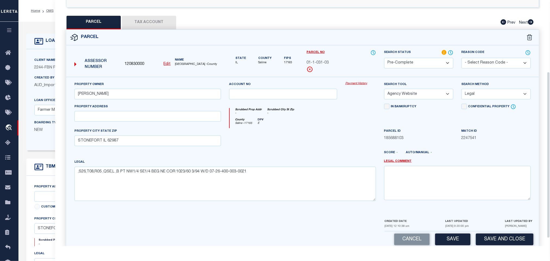
scroll to position [117, 0]
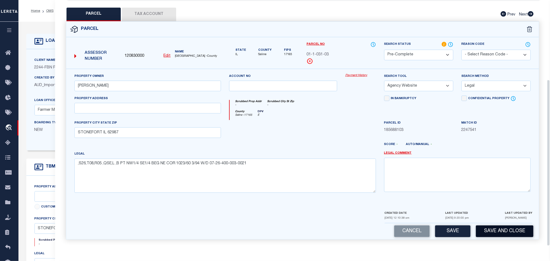
click at [492, 232] on button "Save and Close" at bounding box center [505, 231] width 58 height 12
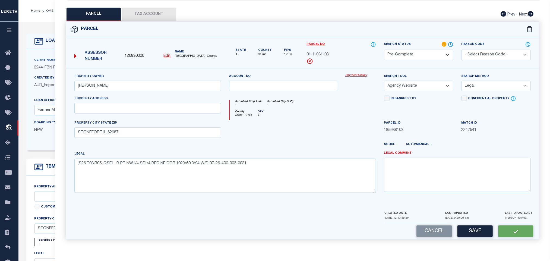
click at [139, 54] on span "120830000" at bounding box center [135, 56] width 20 height 6
copy span "120830000"
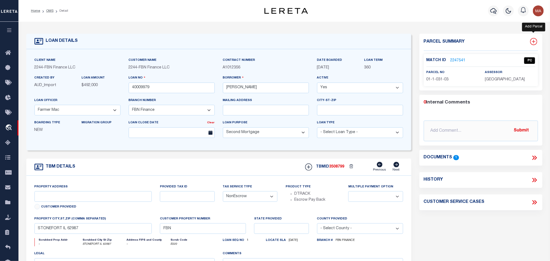
click at [536, 42] on icon at bounding box center [533, 41] width 7 height 7
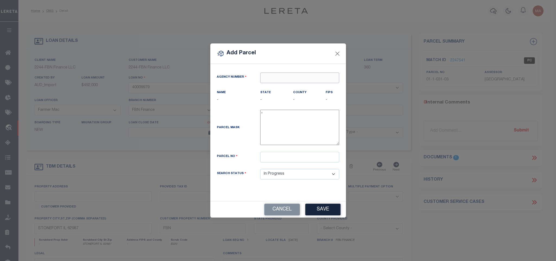
click at [303, 79] on input "text" at bounding box center [299, 77] width 79 height 11
paste input "120830000"
click at [284, 89] on div "120830000 : [GEOGRAPHIC_DATA]" at bounding box center [299, 89] width 78 height 15
click at [314, 160] on input "text" at bounding box center [299, 157] width 79 height 11
paste input "01-1-031-04"
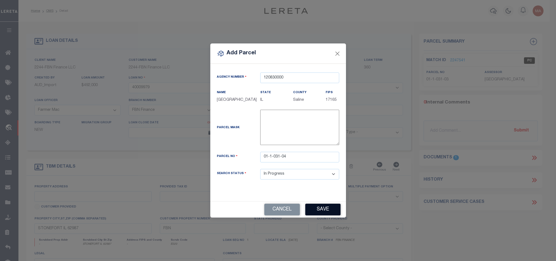
click at [321, 209] on button "Save" at bounding box center [322, 209] width 35 height 12
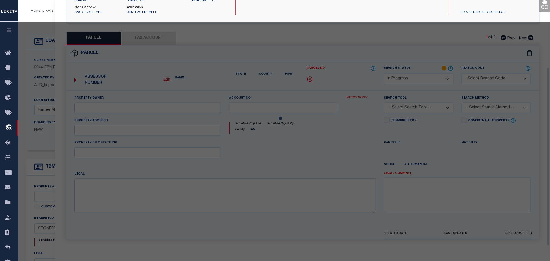
scroll to position [101, 0]
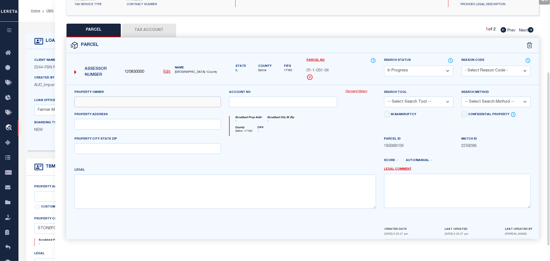
click at [163, 101] on input "text" at bounding box center [147, 102] width 147 height 11
paste input "[PERSON_NAME]"
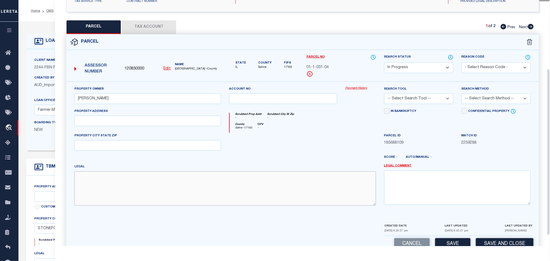
drag, startPoint x: 218, startPoint y: 195, endPoint x: 26, endPoint y: 205, distance: 193.2
click at [218, 195] on textarea at bounding box center [224, 188] width 301 height 34
paste textarea ",S26,T08,R05 ,QSE,L ,B BEG NW COR SE1/4 1023/60 3/94 W/D 07-26-400-004-0030"
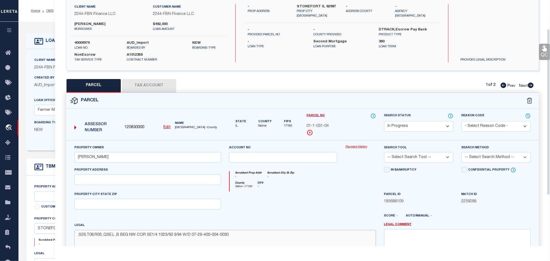
scroll to position [0, 0]
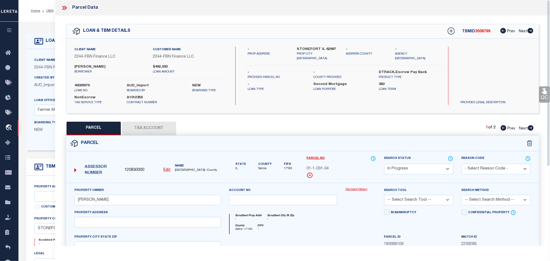
click at [314, 41] on div "Client Name 2244 - FBN Finance LLC Customer Name 2244 - FBN Finance LLC [PERSON…" at bounding box center [302, 76] width 472 height 75
copy div "STONEFORT IL 62987"
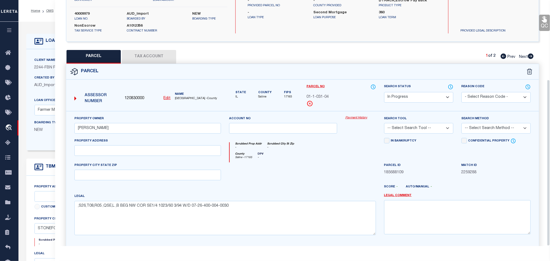
scroll to position [117, 0]
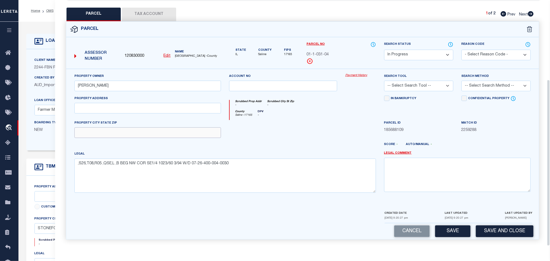
drag, startPoint x: 188, startPoint y: 129, endPoint x: 416, endPoint y: 86, distance: 232.1
click at [188, 129] on input "text" at bounding box center [147, 132] width 147 height 11
paste input "STONEFORT IL 62987"
drag, startPoint x: 443, startPoint y: 84, endPoint x: 442, endPoint y: 89, distance: 4.7
click at [443, 84] on select "-- Select Search Tool -- 3rd Party Website Agency File Agency Website ATLS CNV-…" at bounding box center [418, 86] width 69 height 11
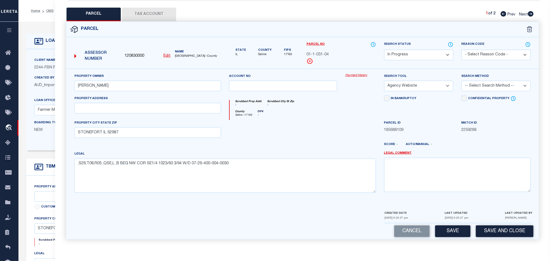
click at [384, 81] on select "-- Select Search Tool -- 3rd Party Website Agency File Agency Website ATLS CNV-…" at bounding box center [418, 86] width 69 height 11
drag, startPoint x: 484, startPoint y: 84, endPoint x: 484, endPoint y: 89, distance: 4.6
click at [484, 84] on select "-- Select Search Method -- Property Address Legal Liability Info Provided" at bounding box center [495, 86] width 69 height 11
click at [461, 81] on select "-- Select Search Method -- Property Address Legal Liability Info Provided" at bounding box center [495, 86] width 69 height 11
drag, startPoint x: 489, startPoint y: 81, endPoint x: 488, endPoint y: 87, distance: 5.4
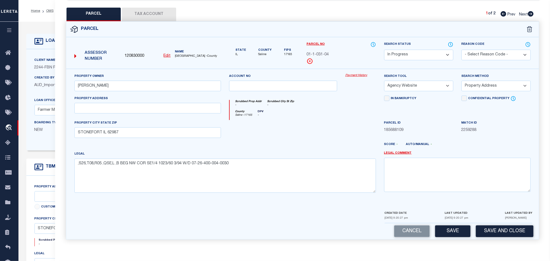
click at [489, 81] on select "-- Select Search Method -- Property Address Legal Liability Info Provided" at bounding box center [495, 86] width 69 height 11
click at [461, 81] on select "-- Select Search Method -- Property Address Legal Liability Info Provided" at bounding box center [495, 86] width 69 height 11
click at [457, 229] on button "Save" at bounding box center [452, 231] width 35 height 12
click at [169, 11] on button "Tax Account" at bounding box center [149, 15] width 54 height 14
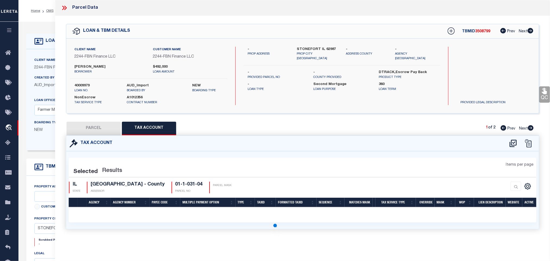
scroll to position [0, 0]
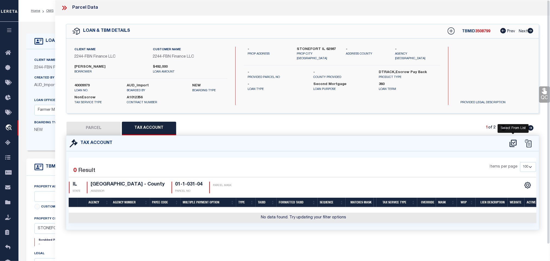
click at [511, 142] on icon at bounding box center [512, 142] width 7 height 7
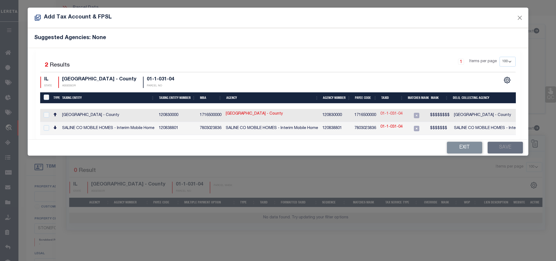
click at [392, 115] on link "01-1-031-04" at bounding box center [391, 114] width 22 height 6
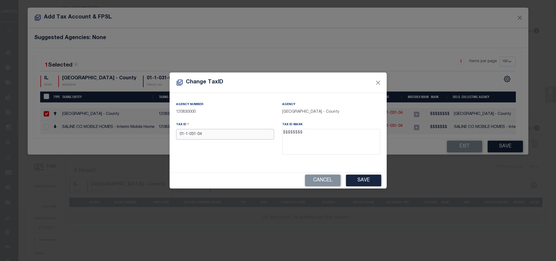
click at [240, 137] on input "01-1-031-04" at bounding box center [225, 134] width 98 height 11
click at [361, 180] on button "Save" at bounding box center [363, 180] width 35 height 12
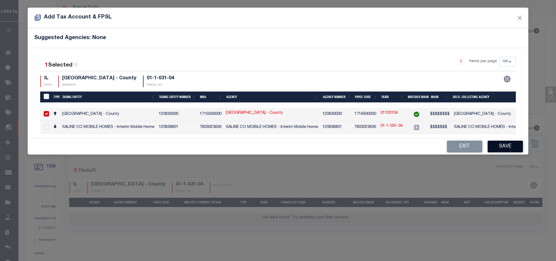
click at [513, 147] on button "Save" at bounding box center [505, 147] width 35 height 12
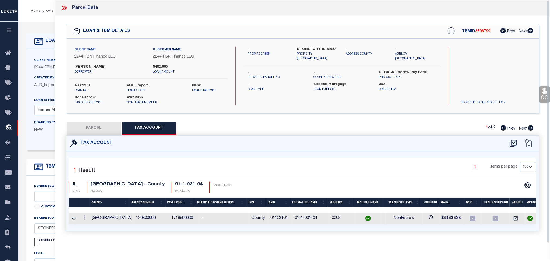
click at [104, 127] on button "PARCEL" at bounding box center [93, 129] width 54 height 14
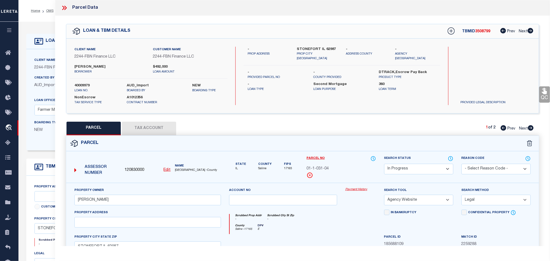
drag, startPoint x: 422, startPoint y: 170, endPoint x: 421, endPoint y: 167, distance: 3.4
click at [422, 170] on select "Automated Search Bad Parcel Complete Duplicate Parcel High Dollar Reporting In …" at bounding box center [418, 169] width 69 height 11
click at [384, 164] on select "Automated Search Bad Parcel Complete Duplicate Parcel High Dollar Reporting In …" at bounding box center [418, 169] width 69 height 11
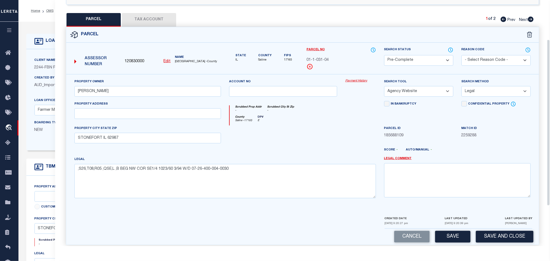
scroll to position [117, 0]
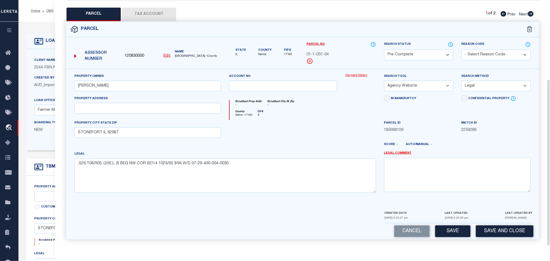
click at [496, 243] on div "Parcel 120830000 Edit" at bounding box center [302, 133] width 481 height 225
click at [497, 231] on button "Save and Close" at bounding box center [505, 231] width 58 height 12
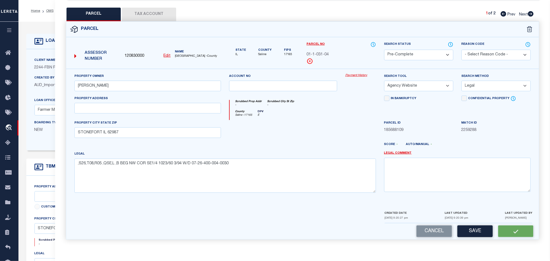
click at [134, 53] on span "120830000" at bounding box center [135, 56] width 20 height 6
copy span "120830000"
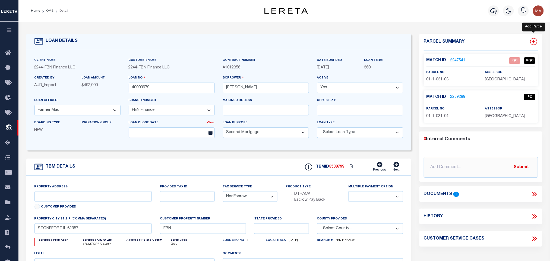
click at [534, 41] on icon at bounding box center [533, 41] width 7 height 7
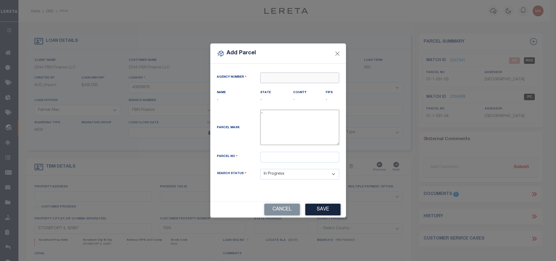
click at [323, 73] on input "text" at bounding box center [299, 77] width 79 height 11
paste input "120830000"
click at [308, 159] on input "text" at bounding box center [299, 157] width 79 height 11
paste input "01-1-037-10"
click at [322, 209] on button "Save" at bounding box center [322, 209] width 35 height 12
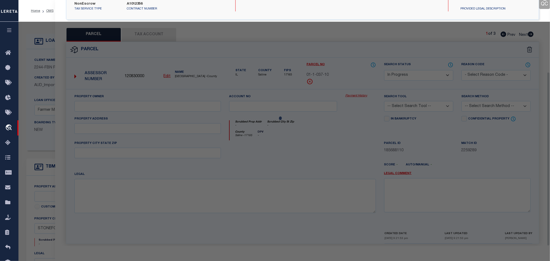
scroll to position [101, 0]
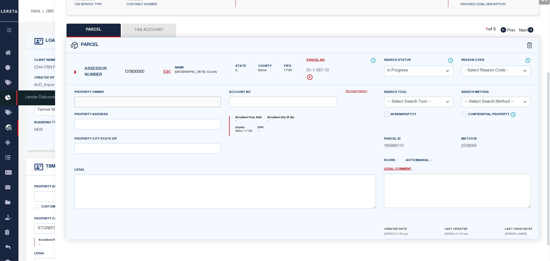
drag, startPoint x: 127, startPoint y: 97, endPoint x: 8, endPoint y: 104, distance: 119.3
click at [127, 97] on input "text" at bounding box center [147, 102] width 147 height 11
paste input "[PERSON_NAME] & [PERSON_NAME]"
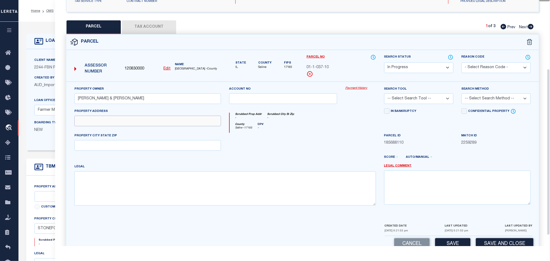
click at [130, 125] on input "text" at bounding box center [147, 121] width 147 height 11
paste input "[STREET_ADDRESS][PERSON_NAME]"
drag, startPoint x: 155, startPoint y: 148, endPoint x: 144, endPoint y: 151, distance: 10.5
click at [155, 148] on input "text" at bounding box center [147, 145] width 147 height 11
paste input "[GEOGRAPHIC_DATA], IL 62935"
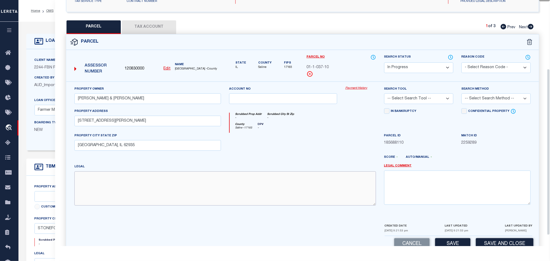
click at [230, 199] on textarea at bounding box center [224, 188] width 301 height 34
paste textarea "GA,S28,T08,R05 ,QNE,L ,B NE COR NE1/4 BEG CENT RD 2190/308 4/2020 W/D 07-28-200…"
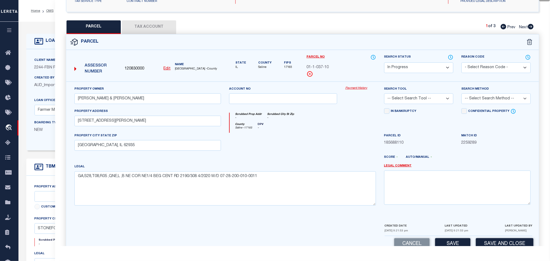
drag, startPoint x: 426, startPoint y: 100, endPoint x: 424, endPoint y: 105, distance: 5.2
click at [426, 100] on select "-- Select Search Tool -- 3rd Party Website Agency File Agency Website ATLS CNV-…" at bounding box center [418, 98] width 69 height 11
click at [384, 95] on select "-- Select Search Tool -- 3rd Party Website Agency File Agency Website ATLS CNV-…" at bounding box center [418, 98] width 69 height 11
click at [481, 102] on select "-- Select Search Method -- Property Address Legal Liability Info Provided" at bounding box center [495, 98] width 69 height 11
click at [461, 95] on select "-- Select Search Method -- Property Address Legal Liability Info Provided" at bounding box center [495, 98] width 69 height 11
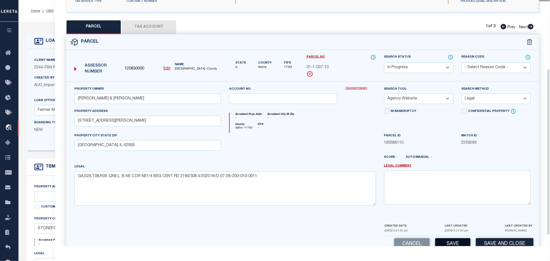
click at [446, 245] on button "Save" at bounding box center [452, 244] width 35 height 12
click at [152, 28] on button "Tax Account" at bounding box center [149, 27] width 54 height 14
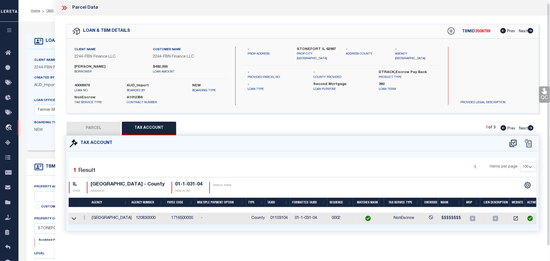
scroll to position [0, 0]
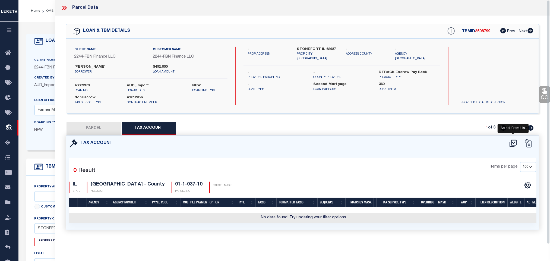
click at [518, 146] on div at bounding box center [520, 143] width 30 height 9
click at [512, 145] on icon at bounding box center [512, 143] width 9 height 9
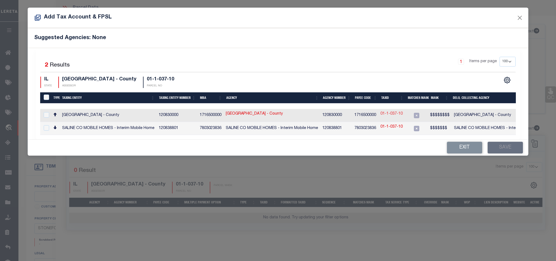
click at [395, 117] on link "01-1-037-10" at bounding box center [391, 114] width 22 height 6
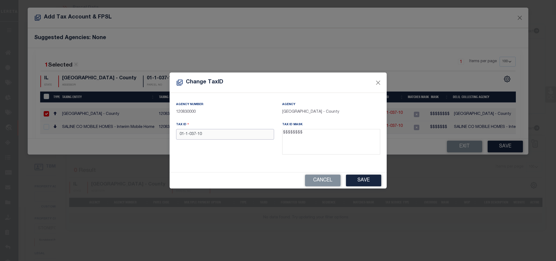
click at [247, 137] on input "01-1-037-10" at bounding box center [225, 134] width 98 height 11
click at [366, 181] on button "Save" at bounding box center [363, 180] width 35 height 12
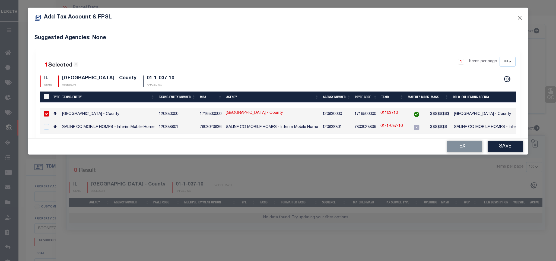
click at [329, 46] on div "Suggested Agencies: None" at bounding box center [278, 38] width 500 height 20
click at [499, 148] on button "Save" at bounding box center [505, 147] width 35 height 12
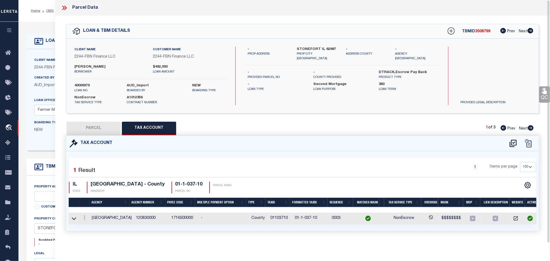
click at [98, 126] on button "PARCEL" at bounding box center [93, 129] width 54 height 14
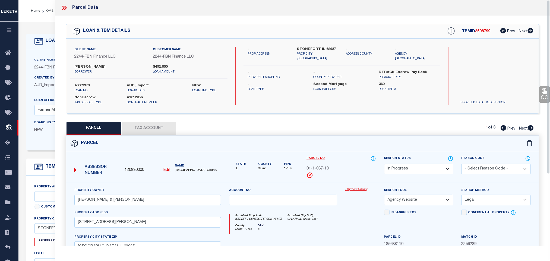
click at [412, 168] on select "Automated Search Bad Parcel Complete Duplicate Parcel High Dollar Reporting In …" at bounding box center [418, 169] width 69 height 11
click at [384, 164] on select "Automated Search Bad Parcel Complete Duplicate Parcel High Dollar Reporting In …" at bounding box center [418, 169] width 69 height 11
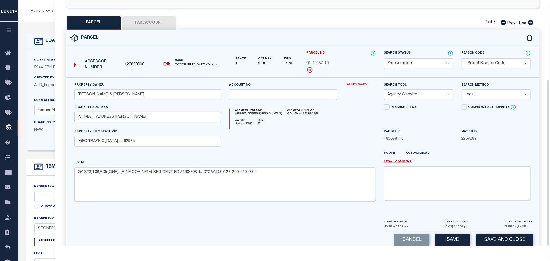
scroll to position [117, 0]
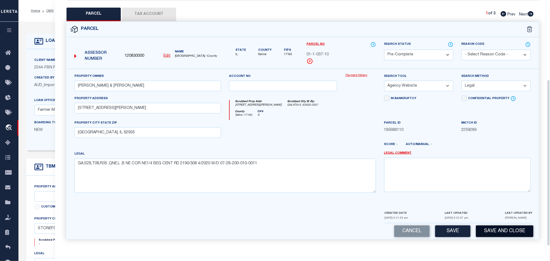
click at [503, 228] on button "Save and Close" at bounding box center [505, 231] width 58 height 12
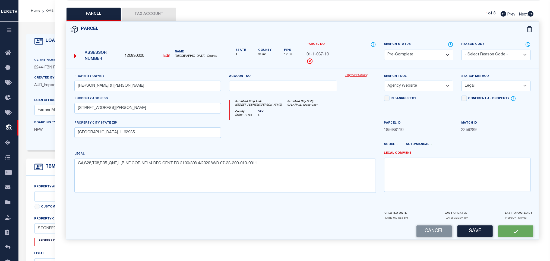
click at [139, 55] on span "120830000" at bounding box center [135, 56] width 20 height 6
copy span "120830000"
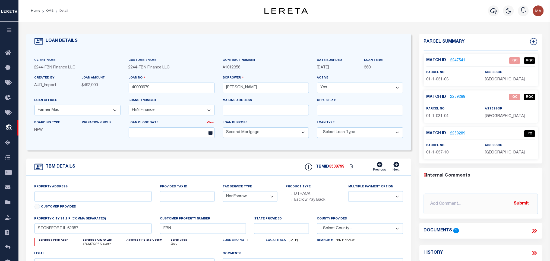
click at [529, 41] on link at bounding box center [533, 42] width 9 height 8
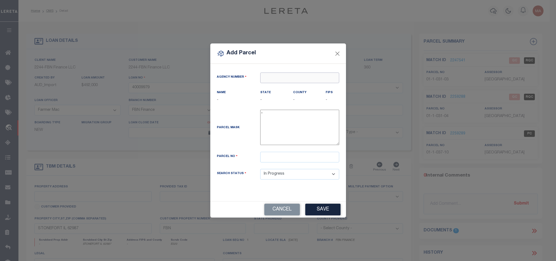
click at [287, 78] on input "text" at bounding box center [299, 77] width 79 height 11
paste input "120830000"
click at [289, 85] on div "120830000 : [GEOGRAPHIC_DATA]" at bounding box center [299, 89] width 78 height 15
click at [286, 164] on div "Parcel No" at bounding box center [278, 160] width 131 height 17
click at [287, 161] on input "text" at bounding box center [299, 157] width 79 height 11
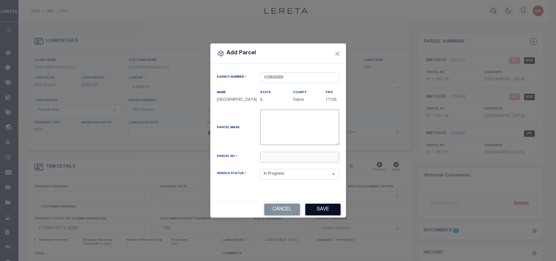
paste input "01-1-044-08"
click at [328, 212] on button "Save" at bounding box center [322, 209] width 35 height 12
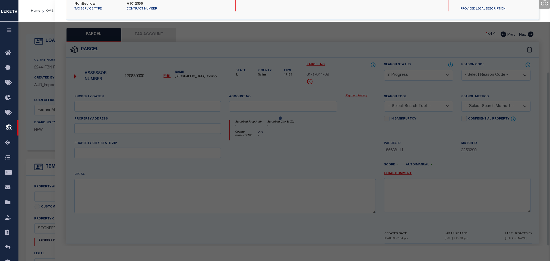
scroll to position [101, 0]
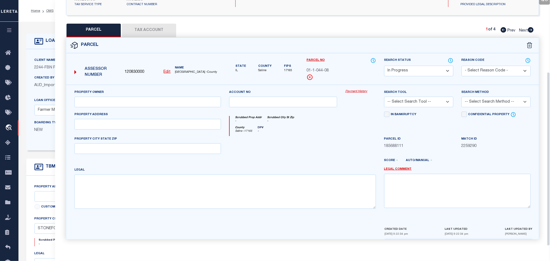
click at [44, 56] on div "Client Name 2244 - FBN Finance LLC Customer Name 2244 - FBN Finance LLC 360" at bounding box center [218, 99] width 385 height 101
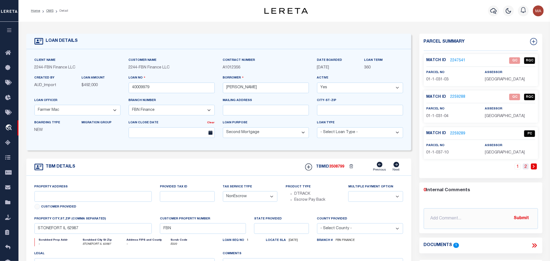
click at [525, 169] on link "2" at bounding box center [526, 166] width 6 height 6
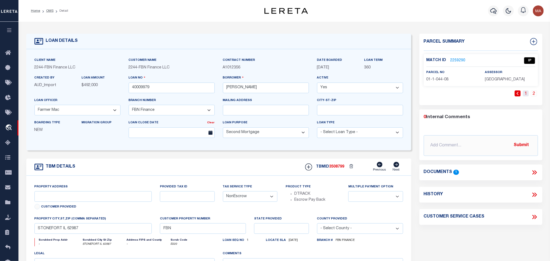
click at [525, 93] on link "1" at bounding box center [526, 93] width 6 height 6
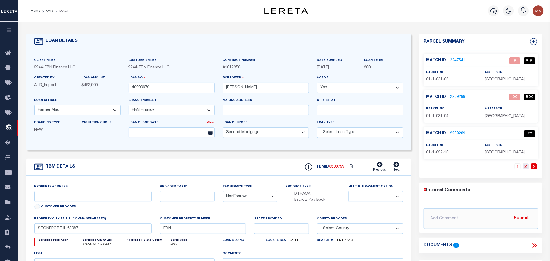
click at [524, 169] on link "2" at bounding box center [526, 166] width 6 height 6
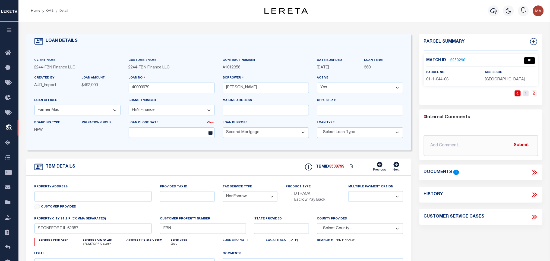
click at [523, 94] on link "1" at bounding box center [526, 93] width 6 height 6
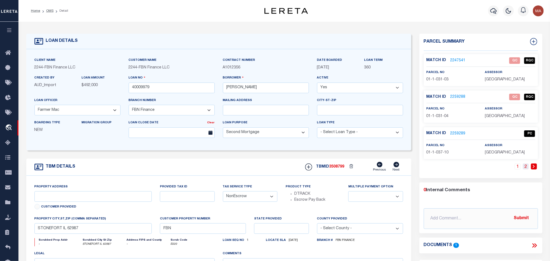
click at [526, 166] on link "2" at bounding box center [526, 166] width 6 height 6
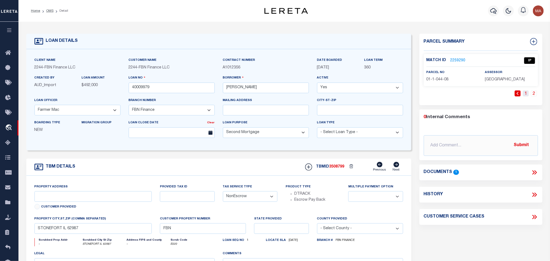
click at [524, 94] on link "1" at bounding box center [526, 93] width 6 height 6
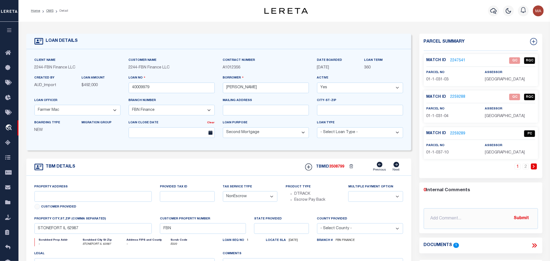
click at [459, 60] on link "2247541" at bounding box center [457, 61] width 15 height 6
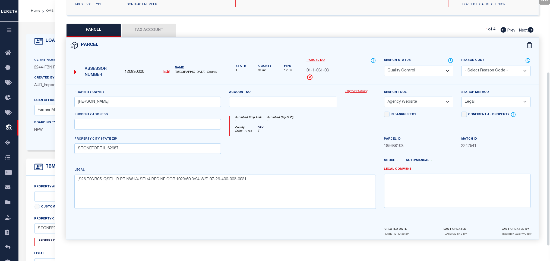
click at [164, 70] on u "Edit" at bounding box center [167, 72] width 7 height 4
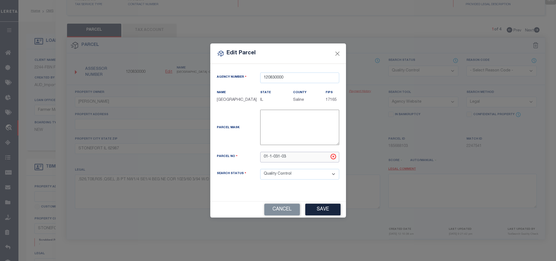
click at [295, 157] on input "01-1-031-03" at bounding box center [299, 157] width 79 height 11
paste input "2-1-176-01"
click at [322, 212] on button "Save" at bounding box center [322, 209] width 35 height 12
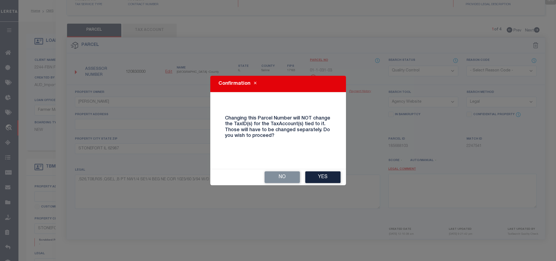
click at [330, 177] on button "Yes" at bounding box center [322, 177] width 35 height 12
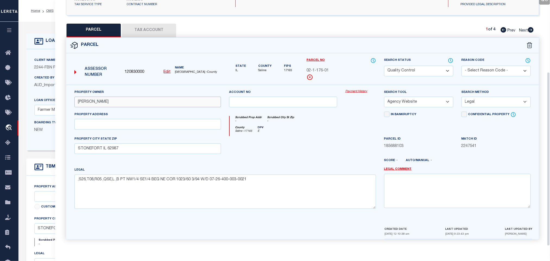
click at [146, 100] on input "[PERSON_NAME]" at bounding box center [147, 102] width 147 height 11
paste input "[PERSON_NAME]"
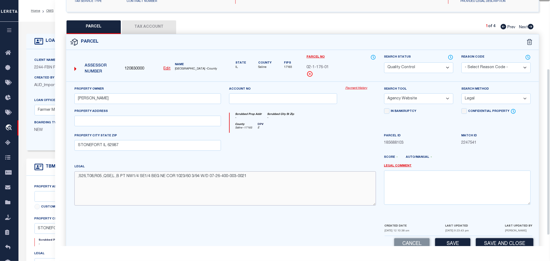
click at [182, 196] on textarea ",S26,T08,R05 ,QSE,L ,B PT NW1/4 SE1/4 BEG NE COR 1023/60 3/94 W/D 07-26-400-003…" at bounding box center [224, 188] width 301 height 34
paste textarea "0,T10,R05 ,QNE,L ,B SE1/4 NE1/4 S OF CENTER OF RIVER 2250/37 10/23 SP W/D 10-20…"
click at [447, 243] on button "Save" at bounding box center [452, 244] width 35 height 12
click at [168, 30] on button "Tax Account" at bounding box center [149, 27] width 54 height 14
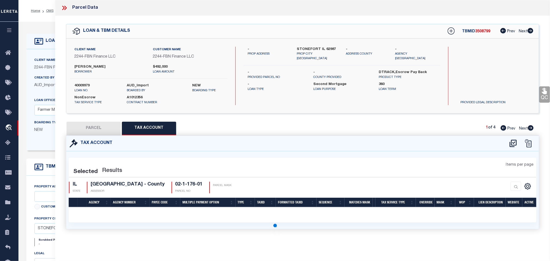
scroll to position [0, 0]
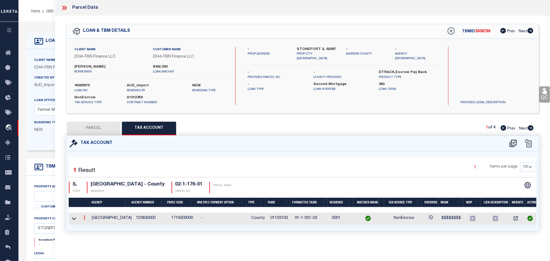
click at [85, 220] on link at bounding box center [84, 218] width 6 height 4
click at [89, 227] on icon "" at bounding box center [90, 226] width 4 height 4
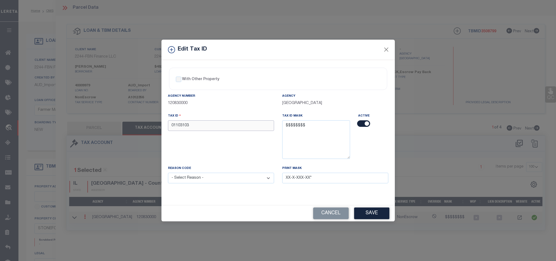
click at [232, 130] on input "01103103" at bounding box center [221, 125] width 106 height 11
paste input "2117601"
click at [232, 179] on select "- Select Reason - 099 - Other (Provide additional detail) ACT - Agency Changed …" at bounding box center [221, 178] width 106 height 11
click at [168, 174] on select "- Select Reason - 099 - Other (Provide additional detail) ACT - Agency Changed …" at bounding box center [221, 178] width 106 height 11
click at [375, 217] on button "Save" at bounding box center [371, 213] width 35 height 12
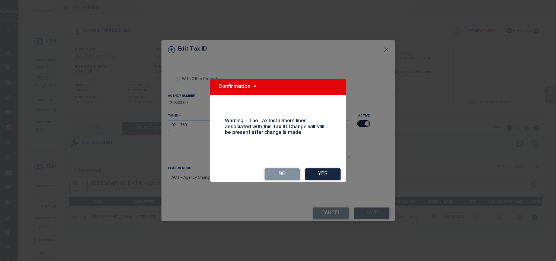
click at [324, 168] on div "No Yes" at bounding box center [278, 174] width 136 height 16
click at [324, 173] on button "Yes" at bounding box center [322, 174] width 35 height 12
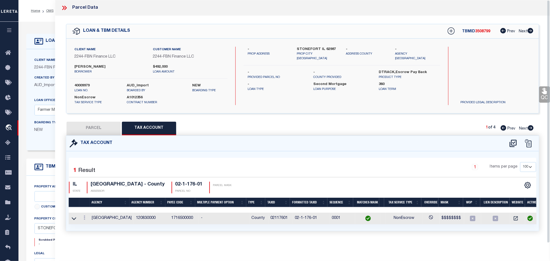
click at [97, 126] on button "PARCEL" at bounding box center [93, 129] width 54 height 14
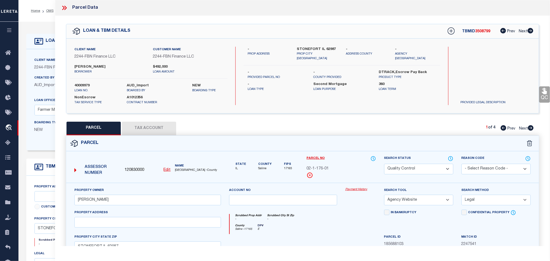
click at [443, 166] on select "Automated Search Bad Parcel Complete Duplicate Parcel High Dollar Reporting In …" at bounding box center [418, 169] width 69 height 11
click at [384, 164] on select "Automated Search Bad Parcel Complete Duplicate Parcel High Dollar Reporting In …" at bounding box center [418, 169] width 69 height 11
click at [424, 169] on select "Automated Search Bad Parcel Complete Duplicate Parcel High Dollar Reporting In …" at bounding box center [418, 169] width 69 height 11
click at [384, 164] on select "Automated Search Bad Parcel Complete Duplicate Parcel High Dollar Reporting In …" at bounding box center [418, 169] width 69 height 11
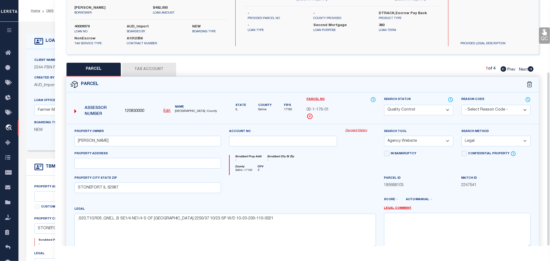
scroll to position [101, 0]
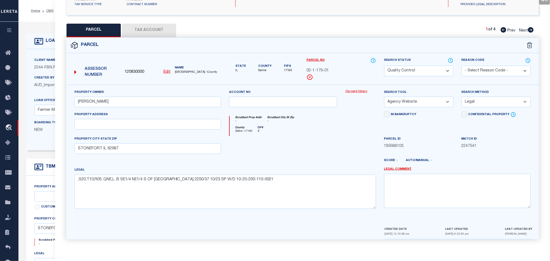
click at [50, 46] on div "LOAN DETAILS" at bounding box center [218, 41] width 385 height 15
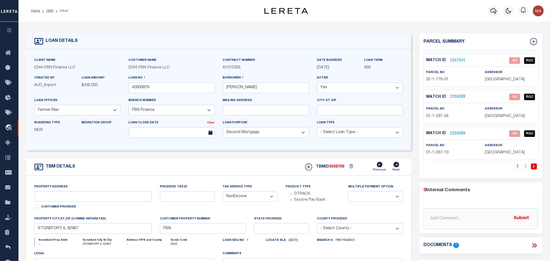
click at [460, 96] on link "2259288" at bounding box center [457, 97] width 15 height 6
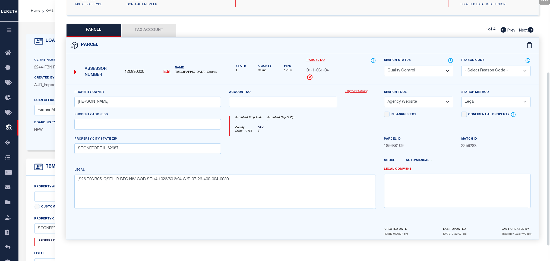
click at [166, 70] on u "Edit" at bounding box center [167, 72] width 7 height 4
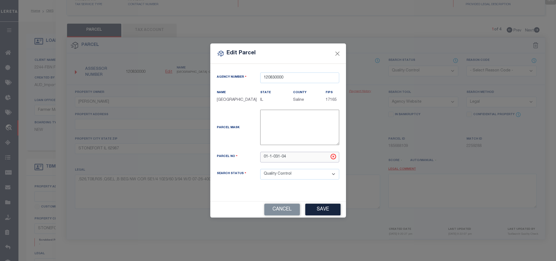
click at [315, 159] on input "01-1-031-04" at bounding box center [299, 157] width 79 height 11
paste input "2-1-181-05"
click at [320, 210] on button "Save" at bounding box center [322, 209] width 35 height 12
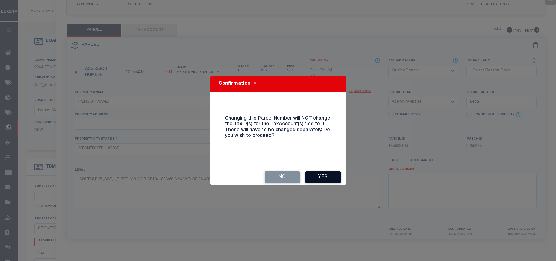
click at [321, 178] on button "Yes" at bounding box center [322, 177] width 35 height 12
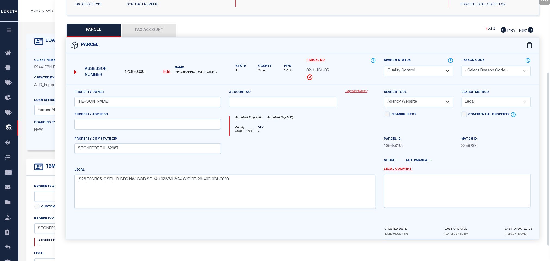
click at [170, 107] on div "Property Owner [PERSON_NAME]" at bounding box center [147, 100] width 155 height 22
click at [171, 103] on input "[PERSON_NAME]" at bounding box center [147, 102] width 147 height 11
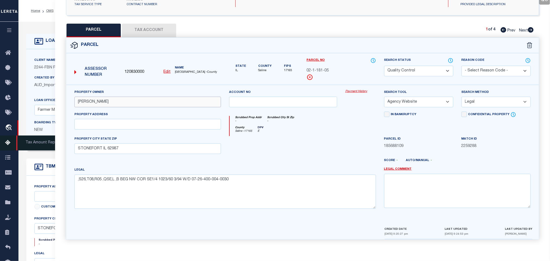
paste input "[PERSON_NAME]"
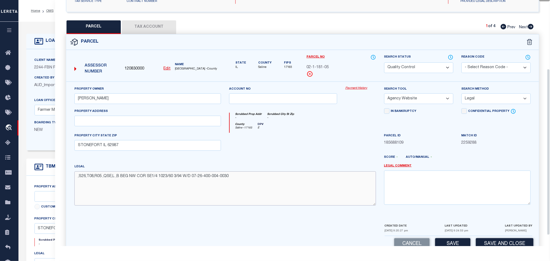
click at [139, 180] on textarea ",S26,T08,R05 ,QSE,L ,B BEG NW COR SE1/4 1023/60 3/94 W/D 07-26-400-004-0030" at bounding box center [224, 188] width 301 height 34
paste textarea "1,T10,R05 ,QSE,L ,B PT W1/2 W1/2 N1/2 SE1/4 S OF CENTER OF RIVER 2250/37 10/23 …"
click at [452, 243] on button "Save" at bounding box center [452, 244] width 35 height 12
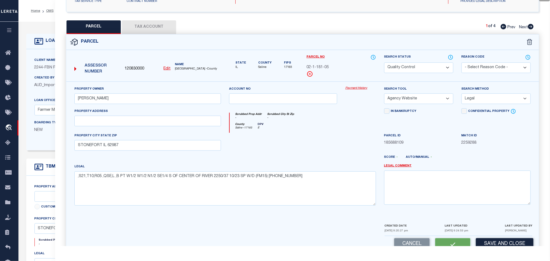
click at [148, 26] on button "Tax Account" at bounding box center [149, 27] width 54 height 14
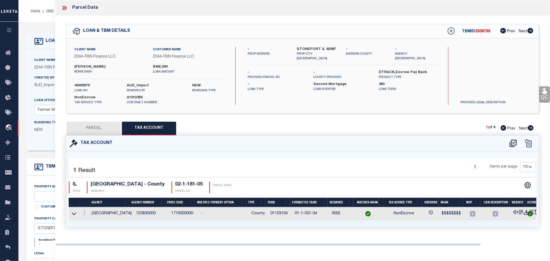
scroll to position [0, 0]
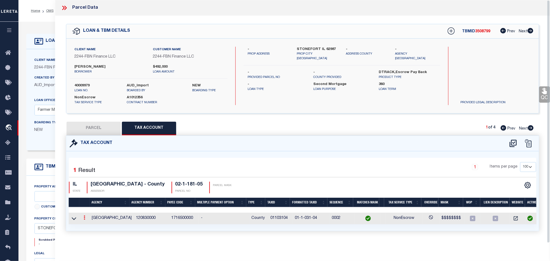
click at [84, 219] on icon at bounding box center [85, 217] width 2 height 4
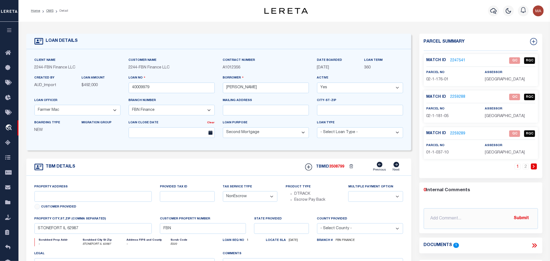
click at [462, 96] on link "2259288" at bounding box center [457, 97] width 15 height 6
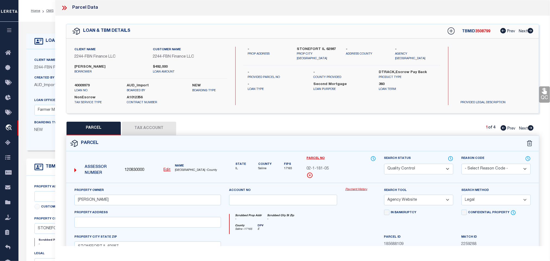
click at [142, 129] on button "Tax Account" at bounding box center [149, 129] width 54 height 14
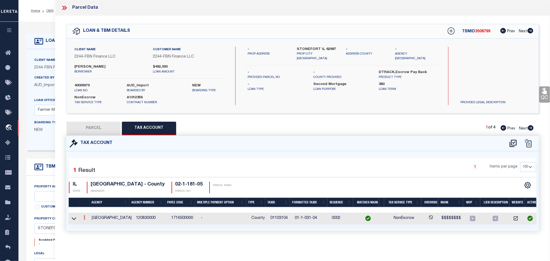
click at [83, 220] on link at bounding box center [84, 218] width 6 height 4
click at [91, 226] on icon "" at bounding box center [90, 226] width 4 height 4
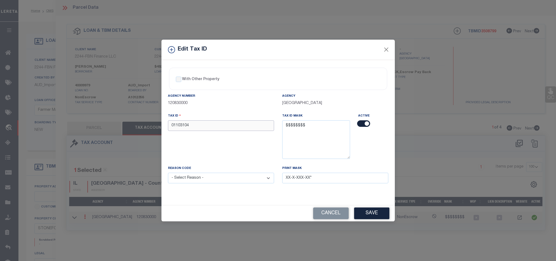
click at [195, 123] on input "01103104" at bounding box center [221, 125] width 106 height 11
paste input "2118105"
click at [209, 174] on select "- Select Reason - 099 - Other (Provide additional detail) ACT - Agency Changed …" at bounding box center [221, 178] width 106 height 11
click at [168, 174] on select "- Select Reason - 099 - Other (Provide additional detail) ACT - Agency Changed …" at bounding box center [221, 178] width 106 height 11
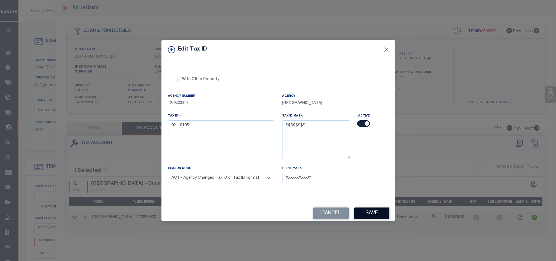
click at [377, 213] on button "Save" at bounding box center [371, 213] width 35 height 12
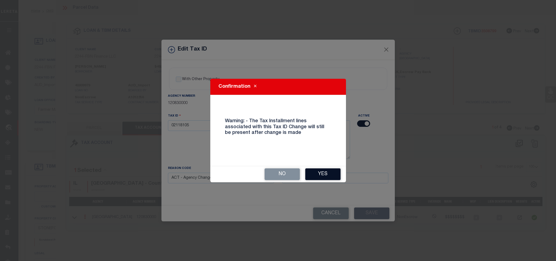
click at [324, 171] on button "Yes" at bounding box center [322, 174] width 35 height 12
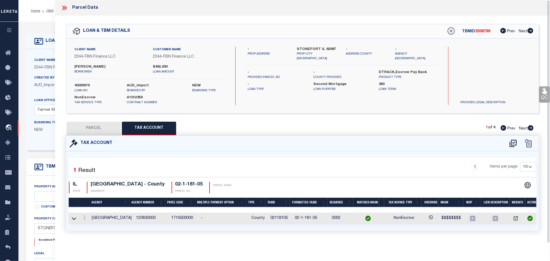
click at [103, 129] on button "PARCEL" at bounding box center [93, 129] width 54 height 14
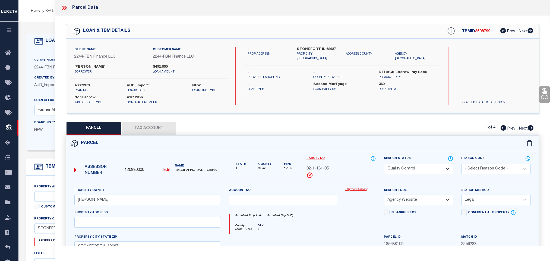
click at [45, 72] on div "Client Name 2244 - FBN Finance LLC" at bounding box center [77, 66] width 94 height 18
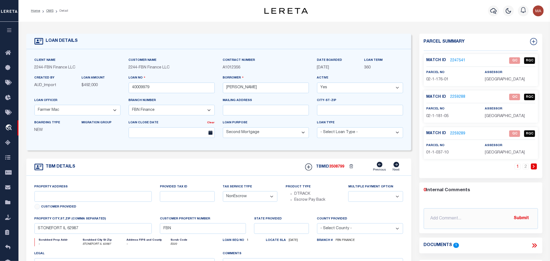
click at [460, 135] on link "2259289" at bounding box center [457, 134] width 15 height 6
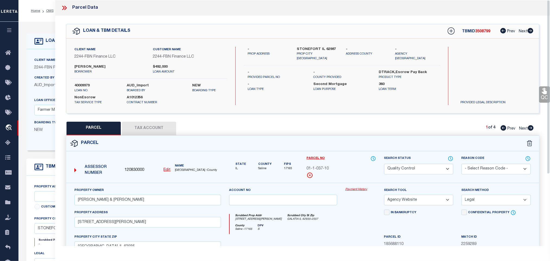
click at [166, 170] on u "Edit" at bounding box center [167, 170] width 7 height 4
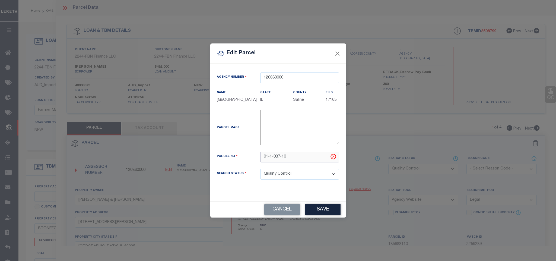
click at [310, 157] on input "01-1-037-10" at bounding box center [299, 157] width 79 height 11
paste input "2-1-182-02"
click at [327, 211] on button "Save" at bounding box center [322, 209] width 35 height 12
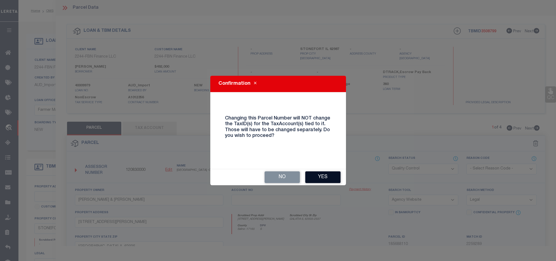
click at [331, 179] on button "Yes" at bounding box center [322, 177] width 35 height 12
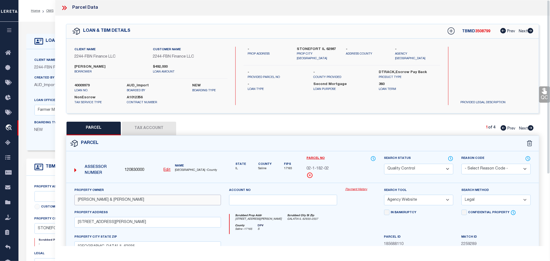
click at [164, 201] on input "[PERSON_NAME] & [PERSON_NAME]" at bounding box center [147, 200] width 147 height 11
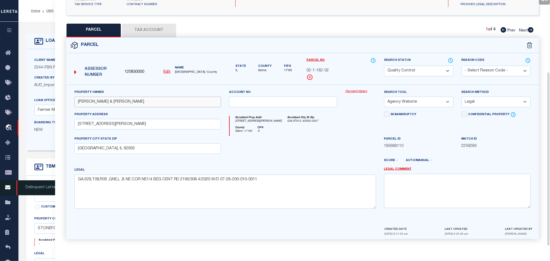
paste input "[PERSON_NAME]"
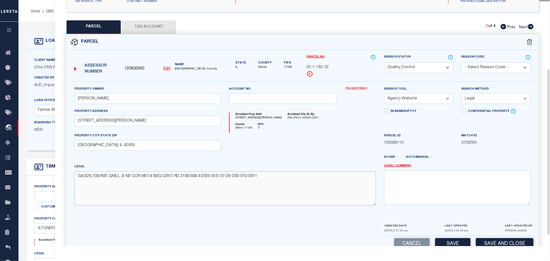
click at [201, 186] on textarea "GA,S28,T08,R05 ,QNE,L ,B NE COR NE1/4 BEG CENT RD 2190/308 4/2020 W/D 07-28-200…" at bounding box center [224, 188] width 301 height 34
paste textarea ",S21,T10,R05 ,QSW,L ,B N1/2 SW1/4 S OF [GEOGRAPHIC_DATA] 2250/37 10/23 SP W/D 1…"
click at [160, 125] on input "[STREET_ADDRESS][PERSON_NAME]" at bounding box center [147, 121] width 147 height 11
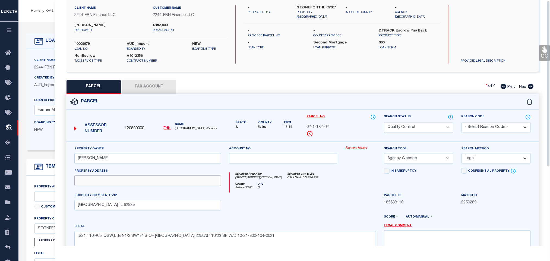
scroll to position [0, 0]
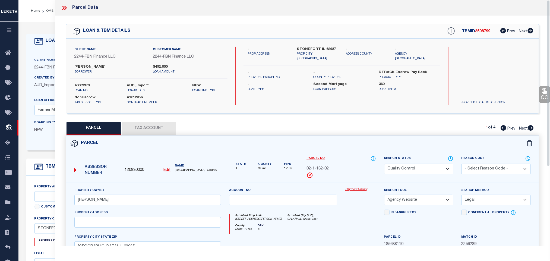
click at [315, 41] on div "Client Name 2244 - FBN Finance LLC Customer Name 2244 - FBN Finance LLC [PERSON…" at bounding box center [302, 76] width 472 height 75
copy div "STONEFORT IL 62987"
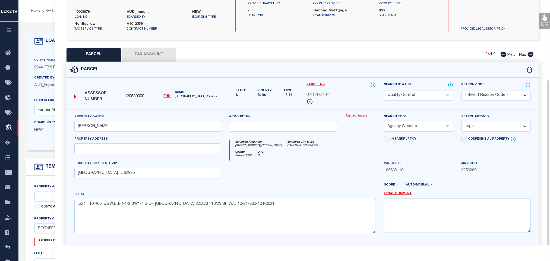
scroll to position [117, 0]
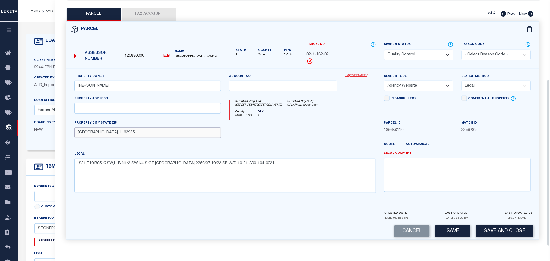
click at [208, 128] on input "[GEOGRAPHIC_DATA], IL 62935" at bounding box center [147, 132] width 147 height 11
paste input "STONEFORT IL 62987"
click at [444, 227] on button "Save" at bounding box center [452, 231] width 35 height 12
click at [153, 16] on button "Tax Account" at bounding box center [149, 15] width 54 height 14
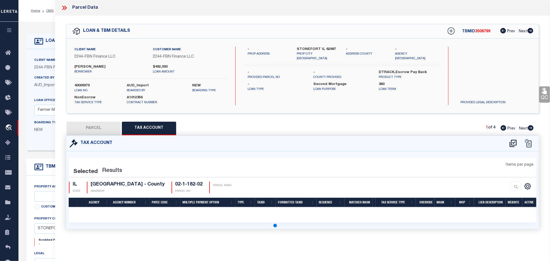
scroll to position [0, 0]
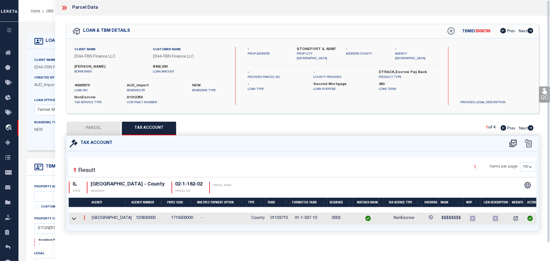
click at [84, 219] on icon at bounding box center [85, 217] width 2 height 4
click at [91, 227] on icon "" at bounding box center [90, 226] width 4 height 4
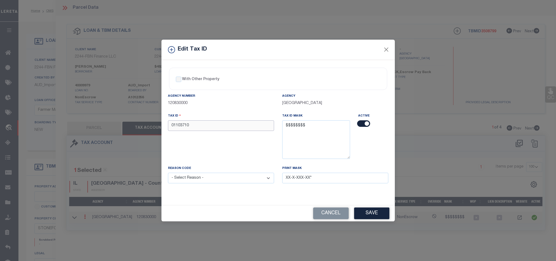
click at [250, 130] on input "01103710" at bounding box center [221, 125] width 106 height 11
paste input "2118202"
click at [247, 183] on select "- Select Reason - 099 - Other (Provide additional detail) ACT - Agency Changed …" at bounding box center [221, 178] width 106 height 11
click at [168, 174] on select "- Select Reason - 099 - Other (Provide additional detail) ACT - Agency Changed …" at bounding box center [221, 178] width 106 height 11
click at [372, 212] on button "Save" at bounding box center [371, 213] width 35 height 12
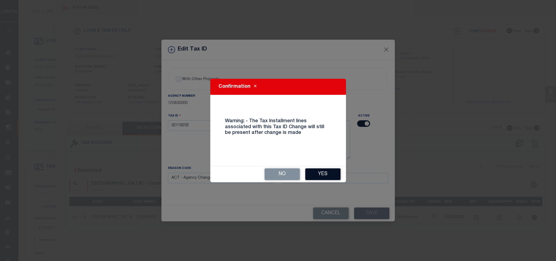
click at [323, 174] on button "Yes" at bounding box center [322, 174] width 35 height 12
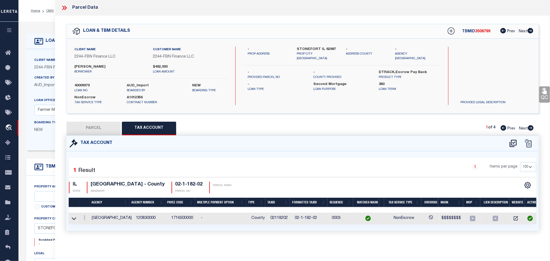
click at [52, 86] on span "AUD_Import" at bounding box center [45, 85] width 22 height 4
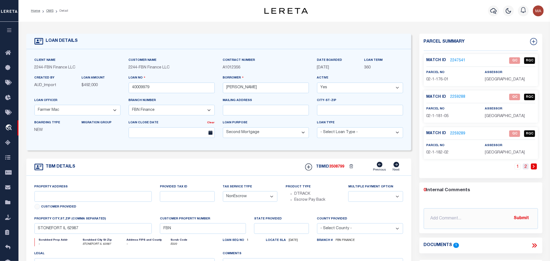
click at [524, 167] on link "2" at bounding box center [526, 166] width 6 height 6
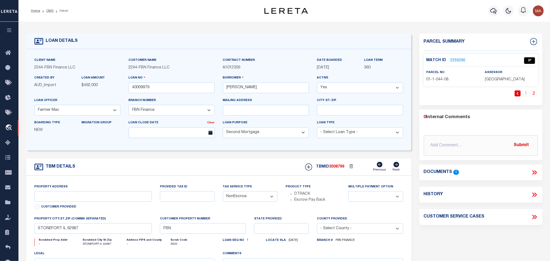
click at [461, 60] on link "2259290" at bounding box center [457, 61] width 15 height 6
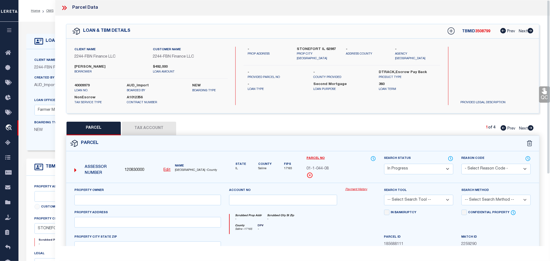
click at [167, 170] on u "Edit" at bounding box center [167, 170] width 7 height 4
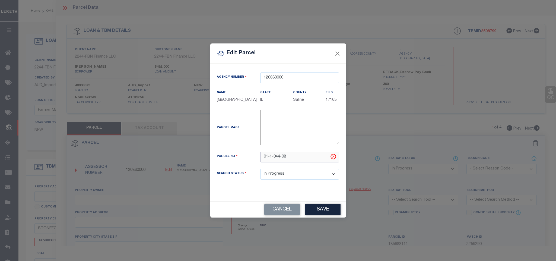
click at [302, 154] on input "01-1-044-08" at bounding box center [299, 157] width 79 height 11
paste input "12-1-010-01"
click at [321, 214] on button "Save" at bounding box center [322, 209] width 35 height 12
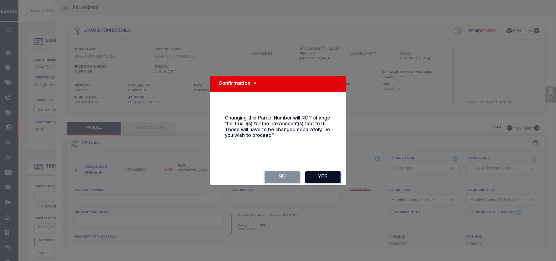
click at [329, 175] on button "Yes" at bounding box center [322, 177] width 35 height 12
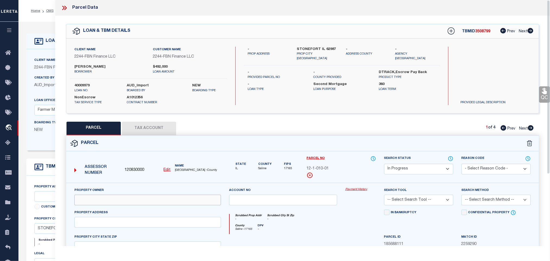
click at [139, 198] on input "text" at bounding box center [147, 200] width 147 height 11
paste input "[PERSON_NAME]"
click at [315, 44] on div "Client Name 2244 - FBN Finance LLC Customer Name 2244 - FBN Finance LLC [PERSON…" at bounding box center [302, 76] width 472 height 75
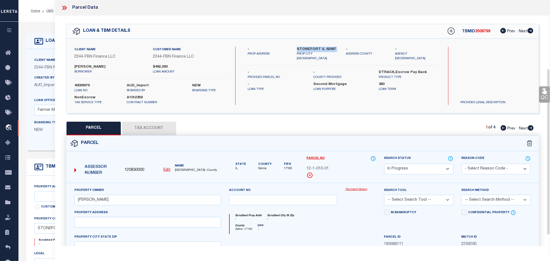
scroll to position [101, 0]
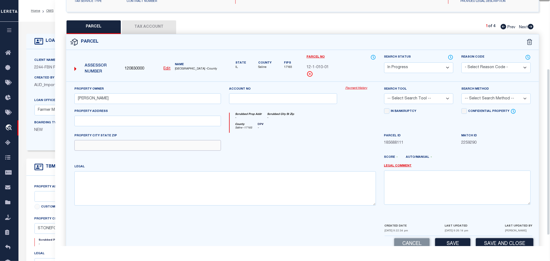
click at [200, 142] on input "text" at bounding box center [147, 145] width 147 height 11
paste input "STONEFORT IL 62987"
click at [129, 194] on textarea at bounding box center [224, 188] width 301 height 34
paste textarea ",S20,T10,R05 ,QSE,L ,B S 3/4 E1/2 SE1/4 FM15 2250/37 10/23 SP W/D [PHONE_NUMBER]"
click at [439, 98] on select "-- Select Search Tool -- 3rd Party Website Agency File Agency Website ATLS CNV-…" at bounding box center [418, 98] width 69 height 11
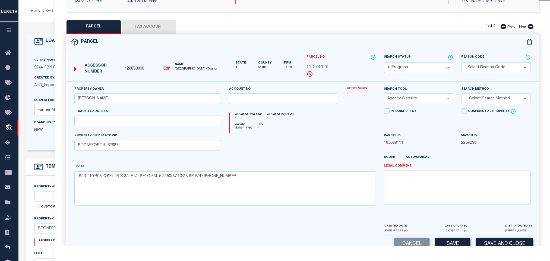
click at [384, 95] on select "-- Select Search Tool -- 3rd Party Website Agency File Agency Website ATLS CNV-…" at bounding box center [418, 98] width 69 height 11
drag, startPoint x: 485, startPoint y: 98, endPoint x: 485, endPoint y: 105, distance: 6.6
click at [485, 98] on select "-- Select Search Method -- Property Address Legal Liability Info Provided" at bounding box center [495, 98] width 69 height 11
click at [461, 95] on select "-- Select Search Method -- Property Address Legal Liability Info Provided" at bounding box center [495, 98] width 69 height 11
click at [449, 243] on button "Save" at bounding box center [452, 244] width 35 height 12
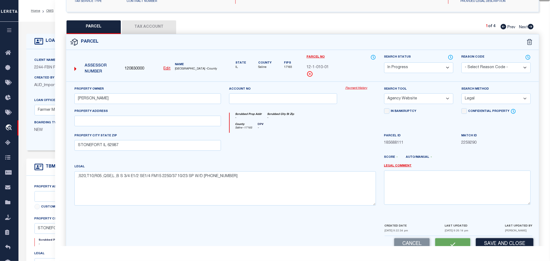
click at [159, 26] on button "Tax Account" at bounding box center [149, 27] width 54 height 14
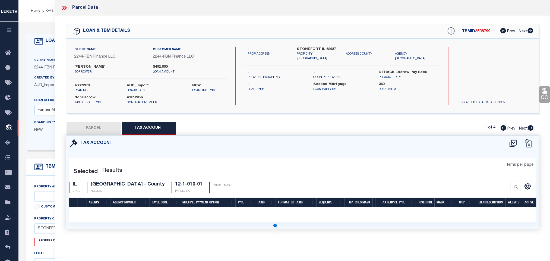
scroll to position [0, 0]
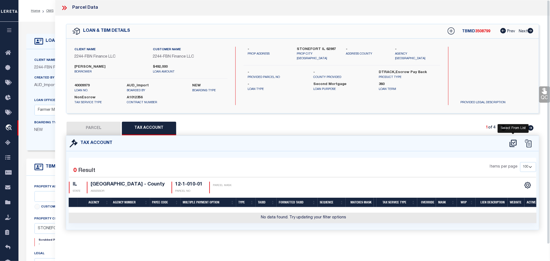
click at [511, 144] on icon at bounding box center [512, 142] width 7 height 7
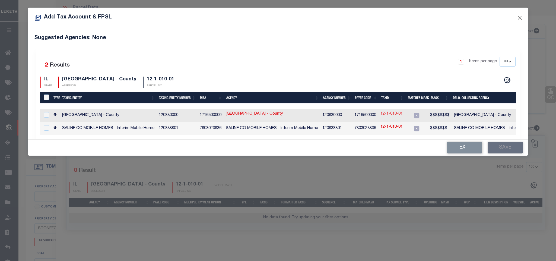
click at [396, 113] on link "12-1-010-01" at bounding box center [391, 114] width 22 height 6
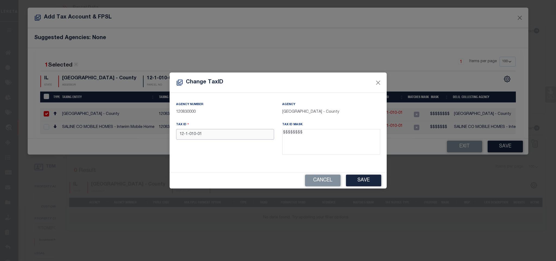
click at [253, 133] on input "12-1-010-01" at bounding box center [225, 134] width 98 height 11
click at [363, 182] on button "Save" at bounding box center [363, 180] width 35 height 12
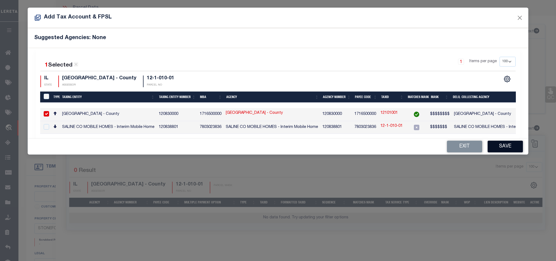
click at [511, 151] on button "Save" at bounding box center [505, 147] width 35 height 12
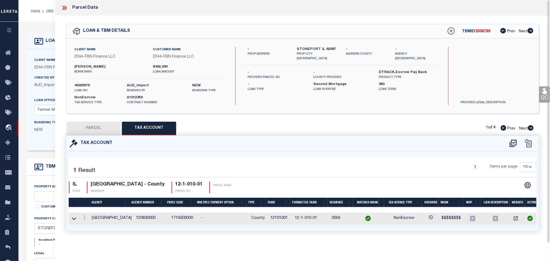
click at [108, 128] on button "PARCEL" at bounding box center [93, 129] width 54 height 14
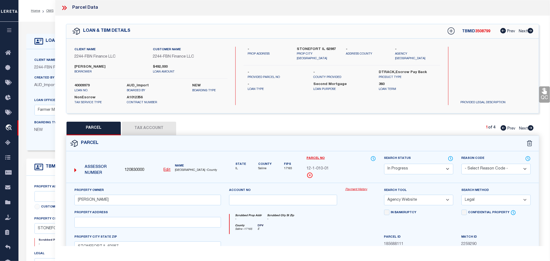
drag, startPoint x: 412, startPoint y: 172, endPoint x: 412, endPoint y: 168, distance: 4.3
click at [412, 172] on select "Automated Search Bad Parcel Complete Duplicate Parcel High Dollar Reporting In …" at bounding box center [418, 169] width 69 height 11
click at [384, 164] on select "Automated Search Bad Parcel Complete Duplicate Parcel High Dollar Reporting In …" at bounding box center [418, 169] width 69 height 11
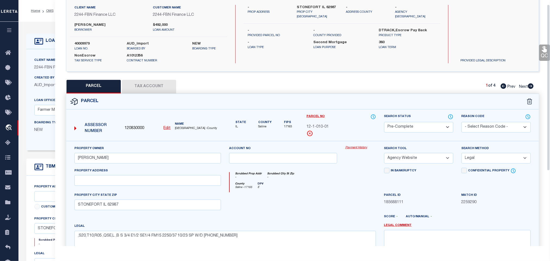
scroll to position [117, 0]
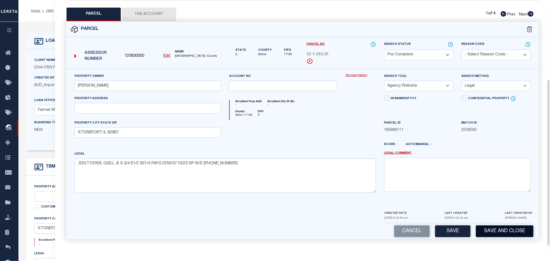
click at [498, 226] on button "Save and Close" at bounding box center [505, 231] width 58 height 12
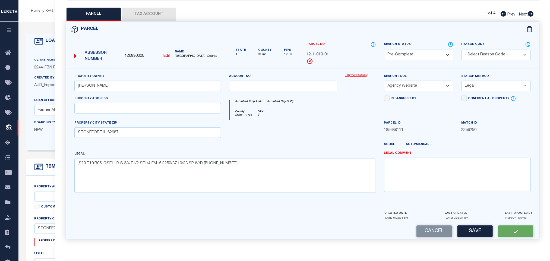
click at [135, 53] on span "120830000" at bounding box center [135, 56] width 20 height 6
copy span "120830000"
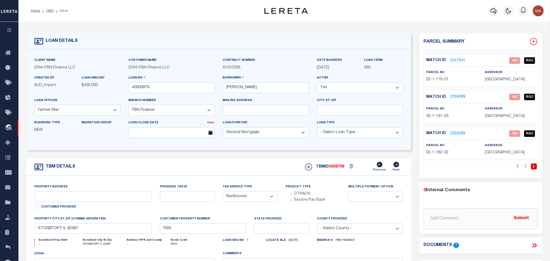
click at [535, 41] on icon at bounding box center [533, 41] width 7 height 7
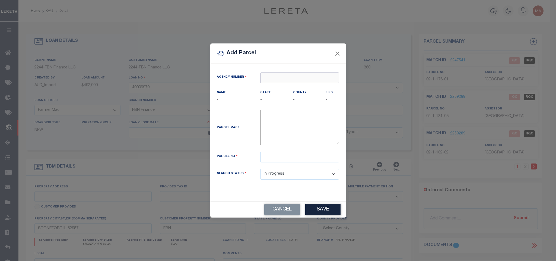
click at [304, 78] on input "text" at bounding box center [299, 77] width 79 height 11
paste input "120830000"
click at [292, 88] on div "Agency Number 120830000" at bounding box center [278, 80] width 131 height 17
click at [296, 74] on input "text" at bounding box center [299, 77] width 79 height 11
paste input "120830000"
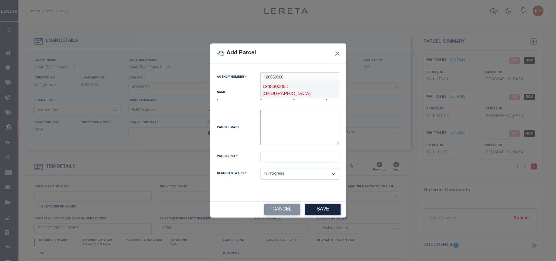
click at [297, 85] on div "120830000 : [GEOGRAPHIC_DATA]" at bounding box center [299, 89] width 78 height 15
click at [304, 157] on input "text" at bounding box center [299, 157] width 79 height 11
paste input "12-1-010-05"
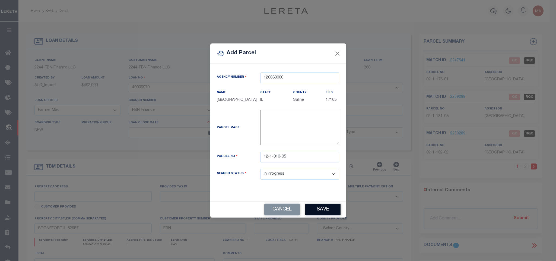
click at [318, 207] on button "Save" at bounding box center [322, 209] width 35 height 12
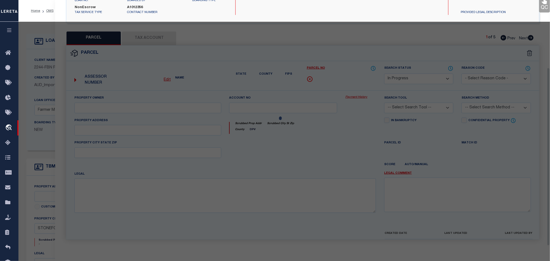
scroll to position [101, 0]
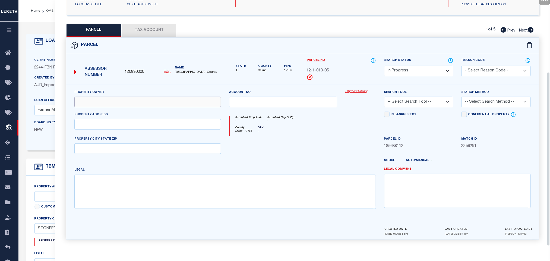
click at [160, 98] on input "text" at bounding box center [147, 102] width 147 height 11
paste input "[PERSON_NAME]"
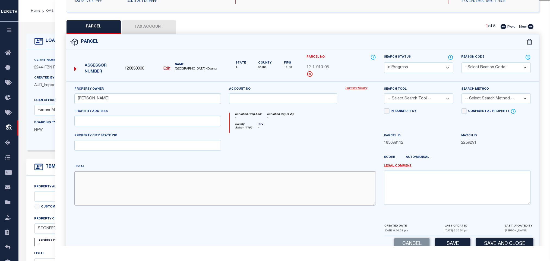
click at [192, 192] on textarea at bounding box center [224, 188] width 301 height 34
paste textarea ",S20,T10,R05 ,QSE,L ,B PT N1/2 NE1/4 SE1/4 S OF CENTER OF RIVER 2250/37 10/23 S…"
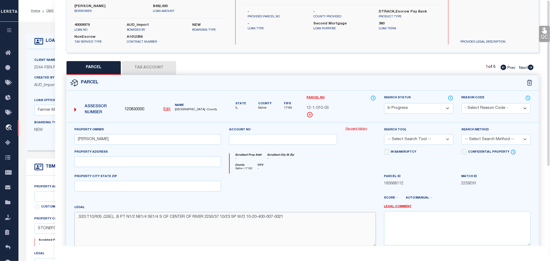
scroll to position [0, 0]
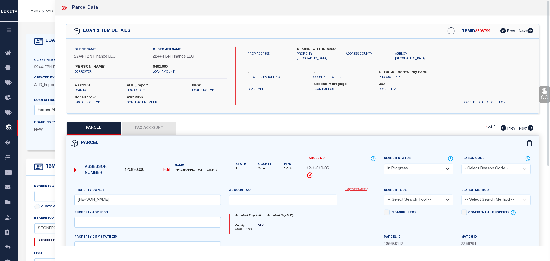
click at [320, 43] on div "Client Name 2244 - FBN Finance LLC Customer Name 2244 - FBN Finance LLC [PERSON…" at bounding box center [302, 76] width 472 height 75
copy div "STONEFORT IL 62987"
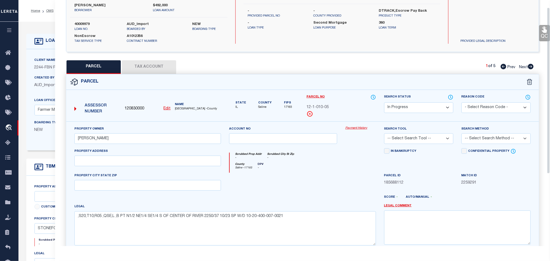
scroll to position [117, 0]
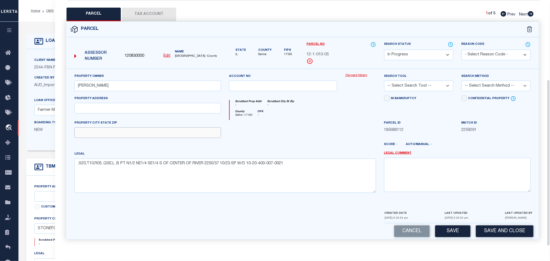
drag, startPoint x: 196, startPoint y: 130, endPoint x: 245, endPoint y: 124, distance: 48.9
click at [196, 130] on input "text" at bounding box center [147, 132] width 147 height 11
paste input "STONEFORT IL 62987"
click at [441, 84] on select "-- Select Search Tool -- 3rd Party Website Agency File Agency Website ATLS CNV-…" at bounding box center [418, 86] width 69 height 11
click at [384, 81] on select "-- Select Search Tool -- 3rd Party Website Agency File Agency Website ATLS CNV-…" at bounding box center [418, 86] width 69 height 11
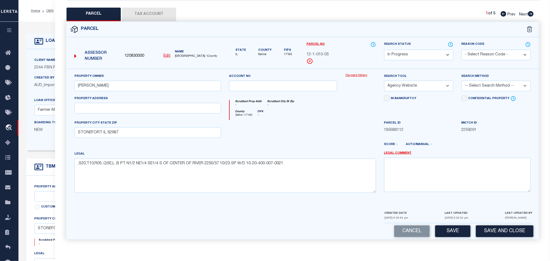
drag, startPoint x: 503, startPoint y: 79, endPoint x: 500, endPoint y: 88, distance: 9.4
click at [503, 81] on select "-- Select Search Method -- Property Address Legal Liability Info Provided" at bounding box center [495, 86] width 69 height 11
click at [461, 81] on select "-- Select Search Method -- Property Address Legal Liability Info Provided" at bounding box center [495, 86] width 69 height 11
click at [459, 228] on button "Save" at bounding box center [452, 231] width 35 height 12
click at [141, 12] on button "Tax Account" at bounding box center [149, 15] width 54 height 14
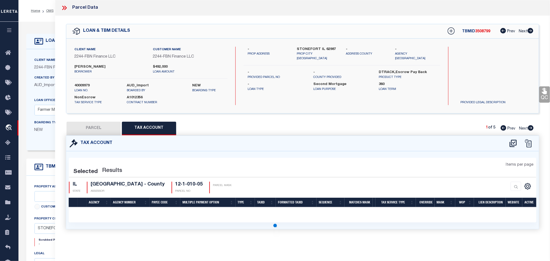
scroll to position [0, 0]
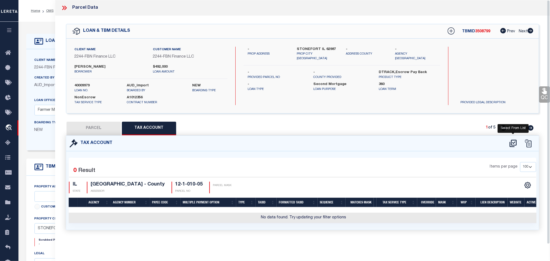
click at [515, 144] on icon at bounding box center [512, 143] width 9 height 9
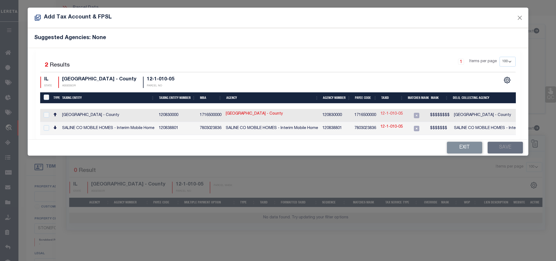
click at [393, 114] on link "12-1-010-05" at bounding box center [391, 114] width 22 height 6
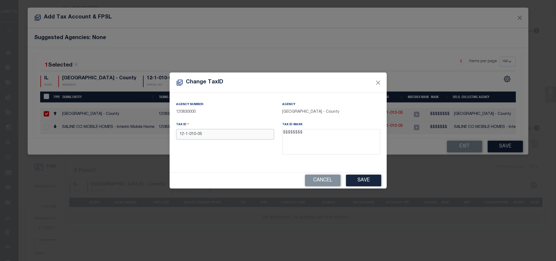
click at [262, 134] on input "12-1-010-05" at bounding box center [225, 134] width 98 height 11
click at [370, 189] on div "Change TaxID Agency Number 120830000 Agency [GEOGRAPHIC_DATA] - County Tax ID 1…" at bounding box center [278, 130] width 556 height 261
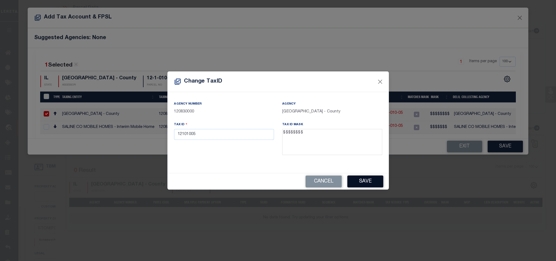
click at [370, 185] on button "Save" at bounding box center [365, 181] width 36 height 12
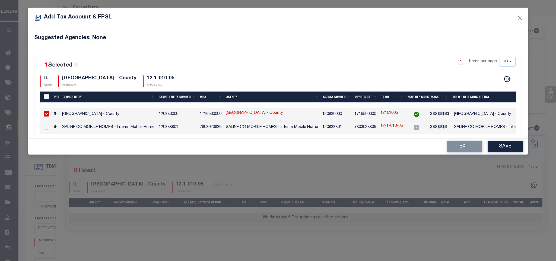
click at [498, 148] on button "Save" at bounding box center [505, 147] width 35 height 12
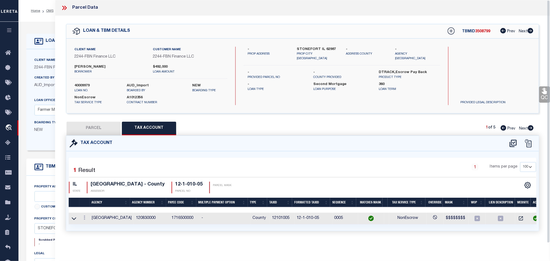
click at [98, 128] on button "PARCEL" at bounding box center [93, 129] width 54 height 14
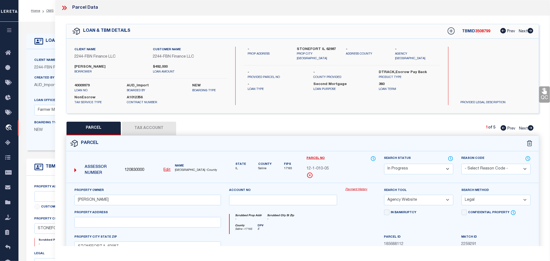
click at [412, 170] on select "Automated Search Bad Parcel Complete Duplicate Parcel High Dollar Reporting In …" at bounding box center [418, 169] width 69 height 11
click at [384, 164] on select "Automated Search Bad Parcel Complete Duplicate Parcel High Dollar Reporting In …" at bounding box center [418, 169] width 69 height 11
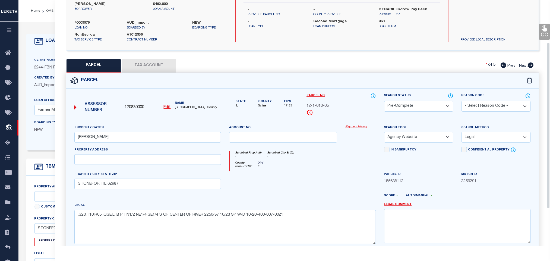
scroll to position [117, 0]
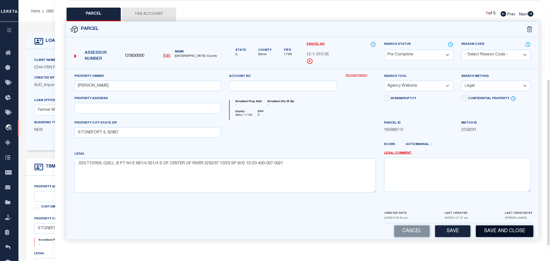
click at [505, 228] on button "Save and Close" at bounding box center [505, 231] width 58 height 12
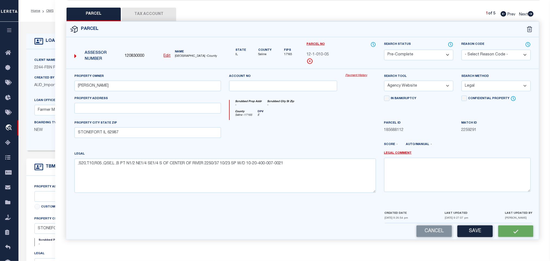
click at [138, 53] on span "120830000" at bounding box center [135, 56] width 20 height 6
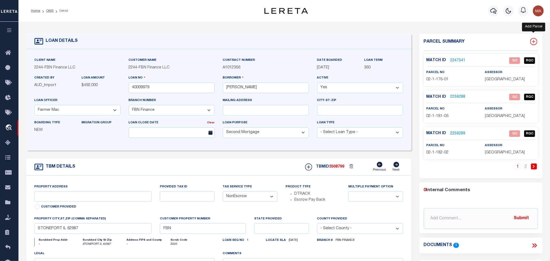
click at [536, 41] on icon at bounding box center [533, 41] width 7 height 7
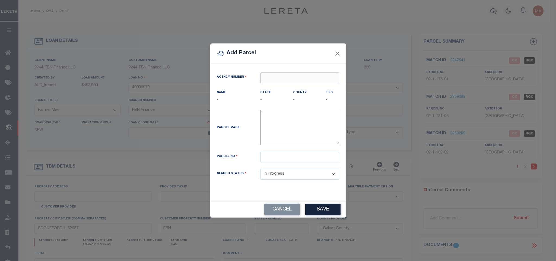
click at [296, 77] on input "text" at bounding box center [299, 77] width 79 height 11
paste input "120830000"
click at [298, 87] on div "120830000 : [GEOGRAPHIC_DATA]" at bounding box center [299, 89] width 79 height 15
click at [282, 162] on input "text" at bounding box center [299, 157] width 79 height 11
paste input "12-1-012-02"
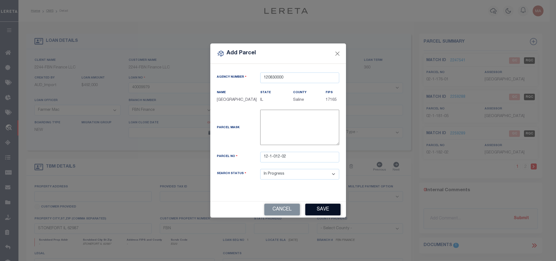
click at [321, 208] on button "Save" at bounding box center [322, 209] width 35 height 12
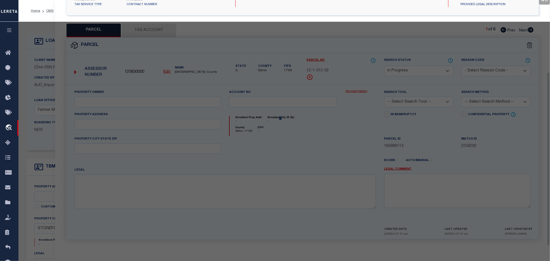
scroll to position [101, 0]
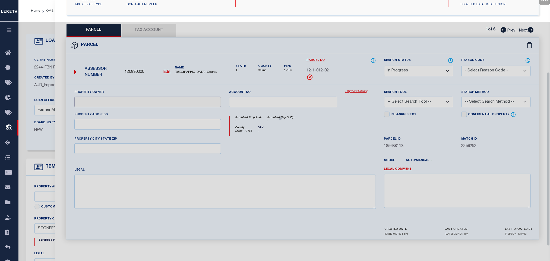
click at [120, 98] on input "text" at bounding box center [147, 102] width 147 height 11
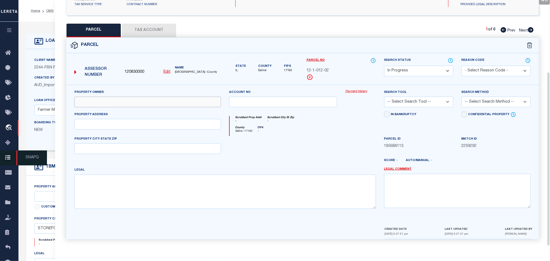
paste input "[PERSON_NAME]"
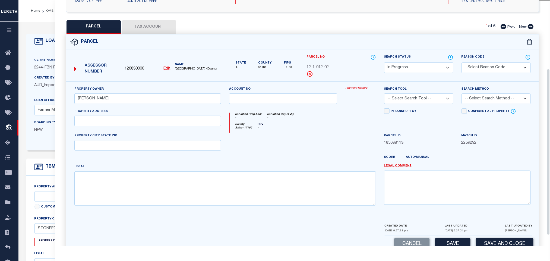
click at [214, 209] on div "Legal" at bounding box center [225, 187] width 310 height 46
click at [215, 197] on textarea at bounding box center [224, 188] width 301 height 34
paste textarea ",S21,T10,R05 ,QSE,L ,B PT W1/2 W/12 S1/2 SE1/4 (FM15) 2250/37 10/23 SP W/D [PHO…"
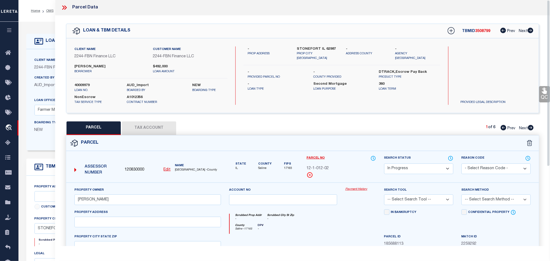
scroll to position [0, 0]
click at [323, 45] on div "Client Name 2244 - FBN Finance LLC Customer Name 2244 - FBN Finance LLC [PERSON…" at bounding box center [302, 76] width 472 height 75
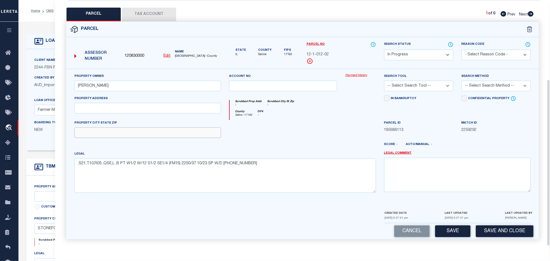
click at [177, 129] on input "text" at bounding box center [147, 132] width 147 height 11
paste input "STONEFORT IL 62987"
click at [421, 87] on select "-- Select Search Tool -- 3rd Party Website Agency File Agency Website ATLS CNV-…" at bounding box center [418, 86] width 69 height 11
click at [384, 81] on select "-- Select Search Tool -- 3rd Party Website Agency File Agency Website ATLS CNV-…" at bounding box center [418, 86] width 69 height 11
drag, startPoint x: 490, startPoint y: 81, endPoint x: 489, endPoint y: 89, distance: 8.5
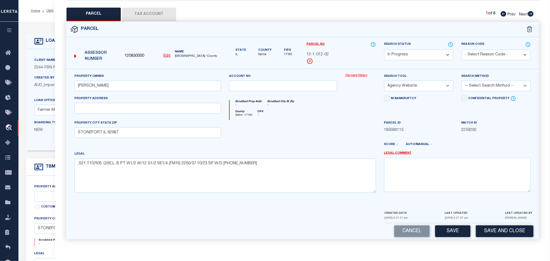
click at [490, 81] on select "-- Select Search Method -- Property Address Legal Liability Info Provided" at bounding box center [495, 86] width 69 height 11
click at [461, 81] on select "-- Select Search Method -- Property Address Legal Liability Info Provided" at bounding box center [495, 86] width 69 height 11
click at [450, 231] on button "Save" at bounding box center [452, 231] width 35 height 12
click at [169, 14] on button "Tax Account" at bounding box center [149, 15] width 54 height 14
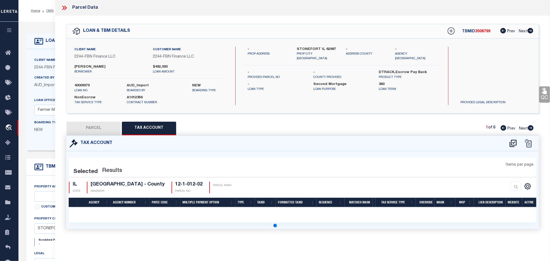
scroll to position [0, 0]
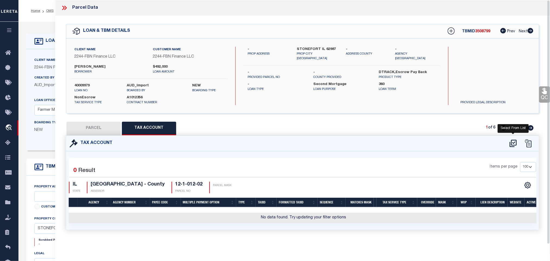
click at [512, 146] on icon at bounding box center [512, 143] width 9 height 9
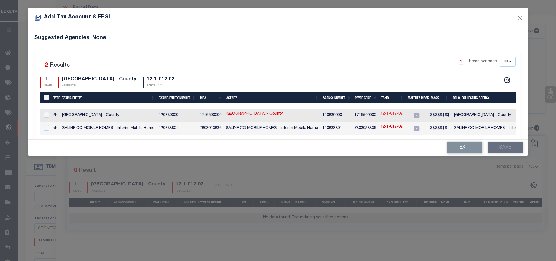
click at [393, 116] on link "12-1-012-02" at bounding box center [391, 114] width 22 height 6
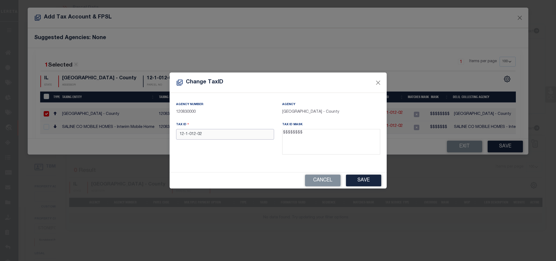
click at [234, 137] on input "12-1-012-02" at bounding box center [225, 134] width 98 height 11
click at [370, 181] on button "Save" at bounding box center [363, 180] width 35 height 12
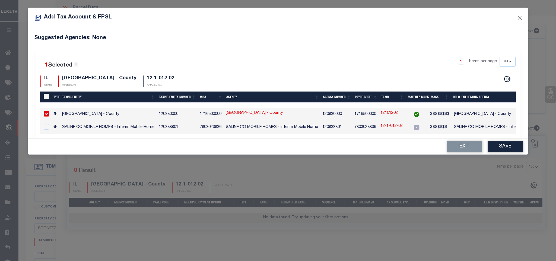
click at [505, 149] on button "Save" at bounding box center [505, 147] width 35 height 12
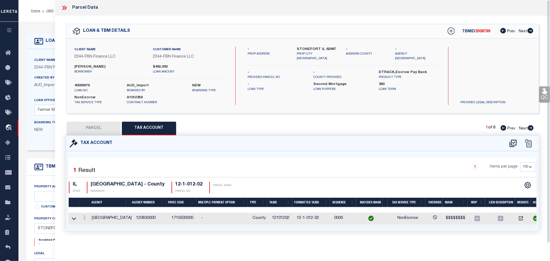
click at [101, 129] on button "PARCEL" at bounding box center [93, 129] width 54 height 14
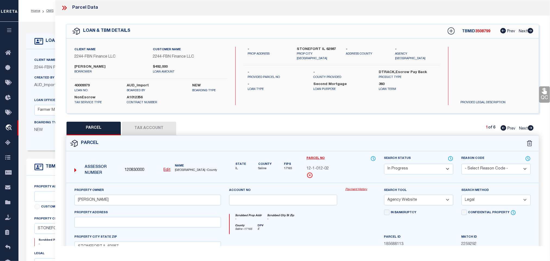
click at [441, 176] on div "Search Status Automated Search Bad Parcel Complete Duplicate Parcel High Dollar…" at bounding box center [418, 168] width 77 height 27
drag, startPoint x: 436, startPoint y: 170, endPoint x: 436, endPoint y: 165, distance: 4.9
click at [436, 170] on select "Automated Search Bad Parcel Complete Duplicate Parcel High Dollar Reporting In …" at bounding box center [418, 169] width 69 height 11
click at [384, 164] on select "Automated Search Bad Parcel Complete Duplicate Parcel High Dollar Reporting In …" at bounding box center [418, 169] width 69 height 11
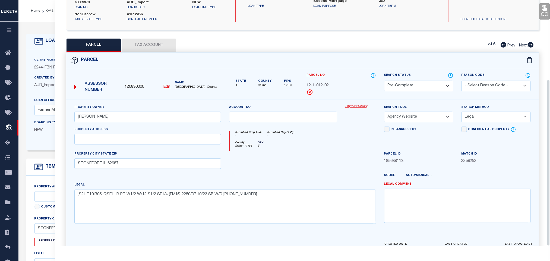
scroll to position [117, 0]
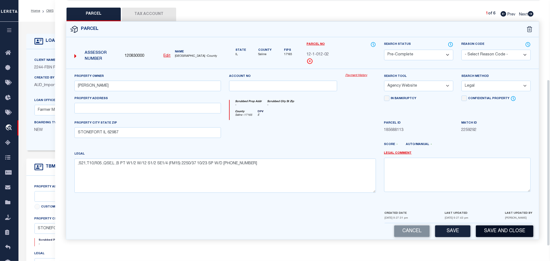
click at [497, 225] on button "Save and Close" at bounding box center [505, 231] width 58 height 12
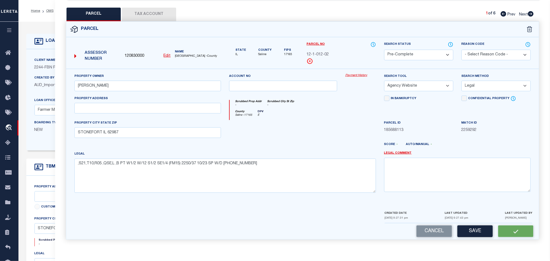
click at [132, 53] on span "120830000" at bounding box center [135, 56] width 20 height 6
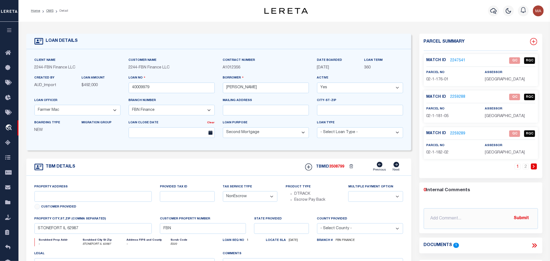
click at [533, 40] on icon at bounding box center [533, 41] width 7 height 7
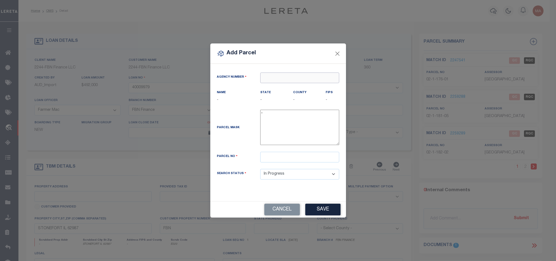
click at [315, 75] on input "text" at bounding box center [299, 77] width 79 height 11
paste input "120830000"
click at [292, 82] on div "120830000 : [GEOGRAPHIC_DATA]" at bounding box center [299, 89] width 78 height 15
click at [273, 160] on input "text" at bounding box center [299, 157] width 79 height 11
paste input "12-1-013-01"
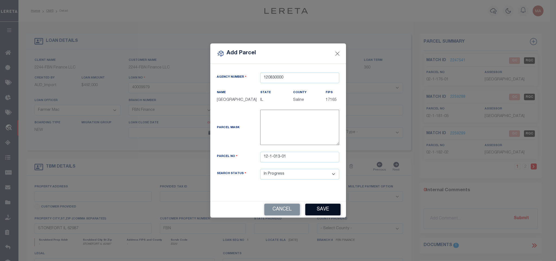
click at [324, 207] on button "Save" at bounding box center [322, 209] width 35 height 12
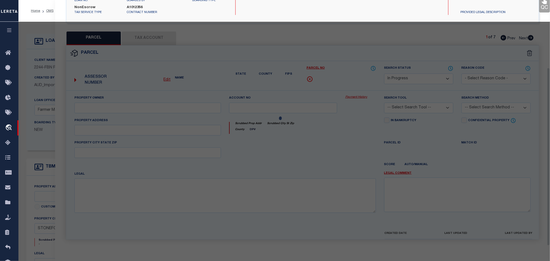
scroll to position [101, 0]
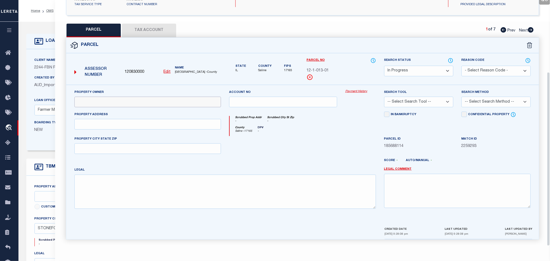
click at [138, 98] on input "text" at bounding box center [147, 102] width 147 height 11
paste input "[PERSON_NAME]"
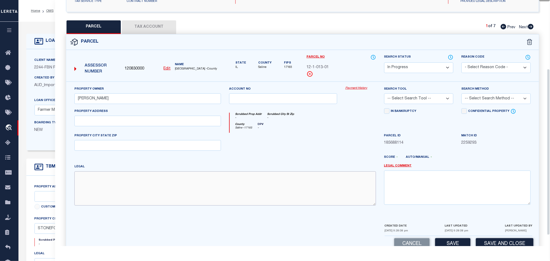
click at [196, 204] on textarea at bounding box center [224, 188] width 301 height 34
paste textarea ",S21,T10,R05 ,QSW,L ,B S1/2 SW1/4 S OF CENTER OF RIVER FM15 2250/37 10/23 SP W/…"
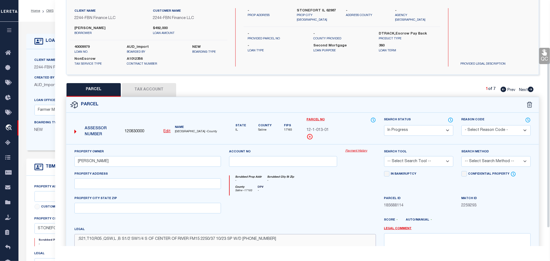
scroll to position [0, 0]
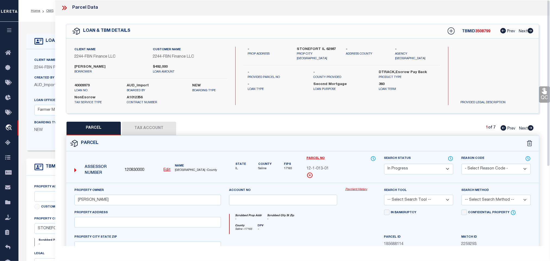
click at [314, 43] on div "Client Name 2244 - FBN Finance LLC Customer Name 2244 - FBN Finance LLC [PERSON…" at bounding box center [302, 76] width 472 height 75
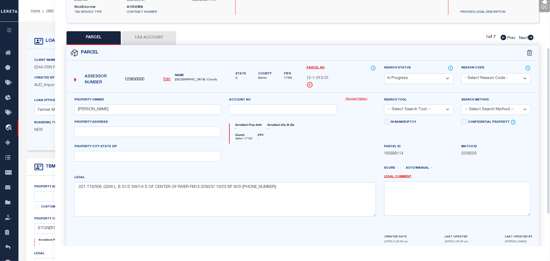
scroll to position [117, 0]
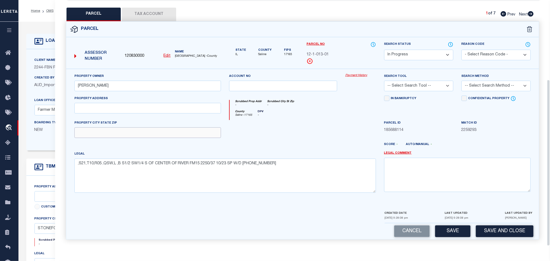
click at [176, 137] on input "text" at bounding box center [147, 132] width 147 height 11
paste input "STONEFORT IL 62987"
click at [427, 82] on select "-- Select Search Tool -- 3rd Party Website Agency File Agency Website ATLS CNV-…" at bounding box center [418, 86] width 69 height 11
click at [384, 81] on select "-- Select Search Tool -- 3rd Party Website Agency File Agency Website ATLS CNV-…" at bounding box center [418, 86] width 69 height 11
click at [477, 82] on select "-- Select Search Method -- Property Address Legal Liability Info Provided" at bounding box center [495, 86] width 69 height 11
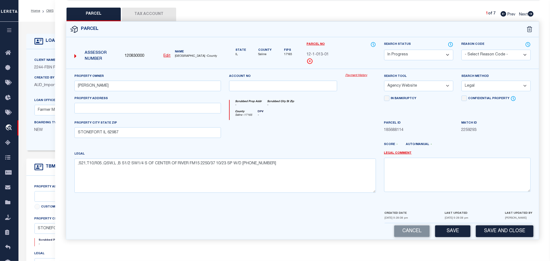
click at [461, 81] on select "-- Select Search Method -- Property Address Legal Liability Info Provided" at bounding box center [495, 86] width 69 height 11
click at [462, 227] on button "Save" at bounding box center [452, 231] width 35 height 12
click at [155, 17] on button "Tax Account" at bounding box center [149, 15] width 54 height 14
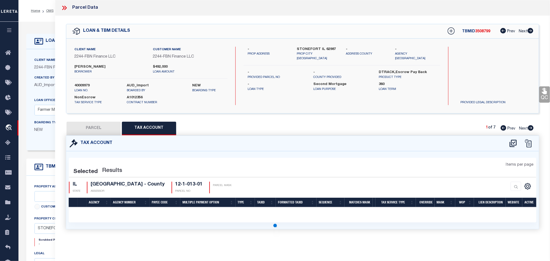
scroll to position [0, 0]
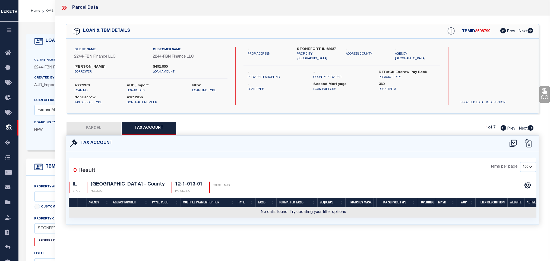
click at [512, 144] on icon at bounding box center [512, 143] width 9 height 9
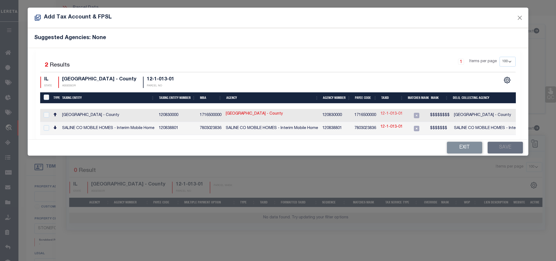
click at [387, 116] on link "12-1-013-01" at bounding box center [391, 114] width 22 height 6
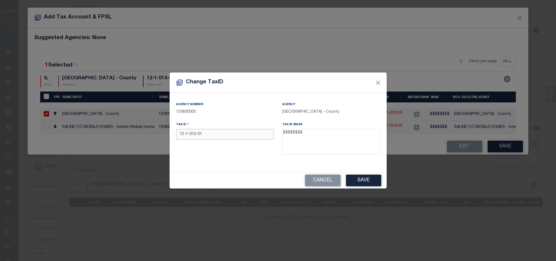
click at [244, 138] on input "12-1-013-01" at bounding box center [225, 134] width 98 height 11
click at [365, 182] on button "Save" at bounding box center [363, 180] width 35 height 12
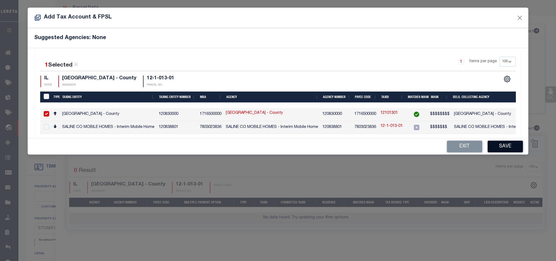
click at [505, 147] on button "Save" at bounding box center [505, 147] width 35 height 12
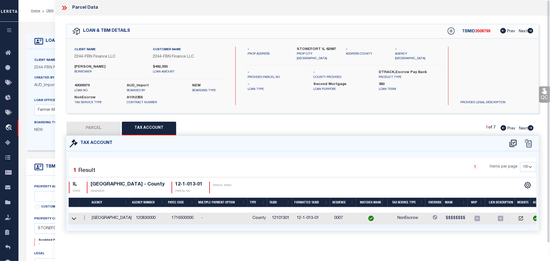
click at [94, 129] on button "PARCEL" at bounding box center [93, 129] width 54 height 14
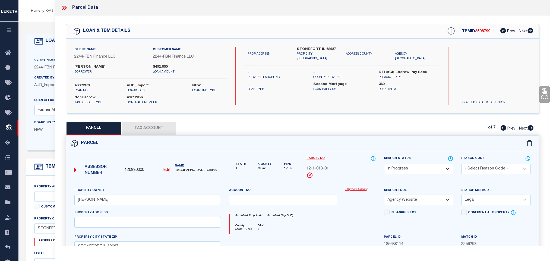
click at [424, 168] on select "Automated Search Bad Parcel Complete Duplicate Parcel High Dollar Reporting In …" at bounding box center [418, 169] width 69 height 11
click at [384, 164] on select "Automated Search Bad Parcel Complete Duplicate Parcel High Dollar Reporting In …" at bounding box center [418, 169] width 69 height 11
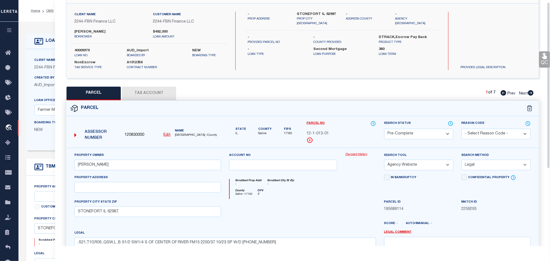
scroll to position [117, 0]
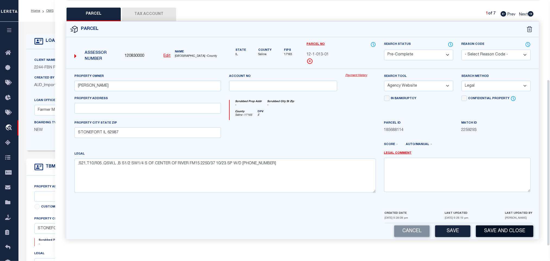
click at [489, 230] on button "Save and Close" at bounding box center [505, 231] width 58 height 12
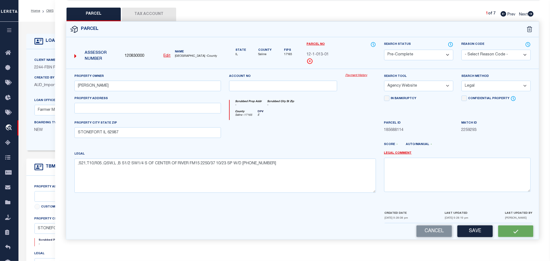
click at [135, 53] on span "120830000" at bounding box center [135, 56] width 20 height 6
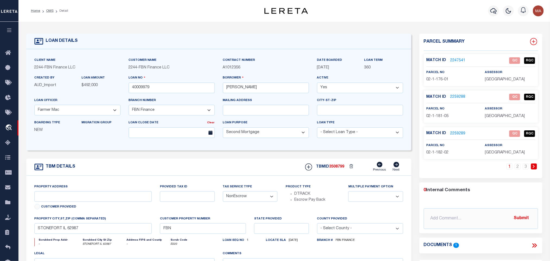
click at [532, 42] on icon at bounding box center [533, 41] width 7 height 7
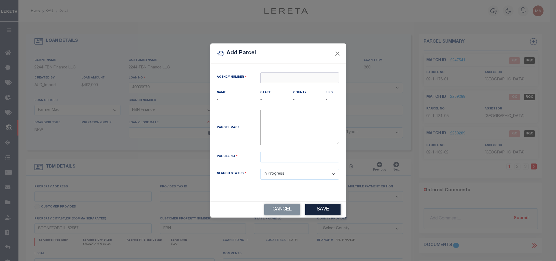
click at [323, 77] on input "text" at bounding box center [299, 77] width 79 height 11
paste input "120830000"
click at [288, 85] on div "120830000 : [GEOGRAPHIC_DATA]" at bounding box center [299, 89] width 79 height 15
click at [320, 155] on input "text" at bounding box center [299, 157] width 79 height 11
paste input "12-1-042-05"
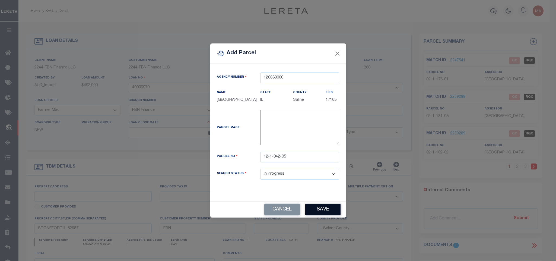
click at [326, 210] on button "Save" at bounding box center [322, 209] width 35 height 12
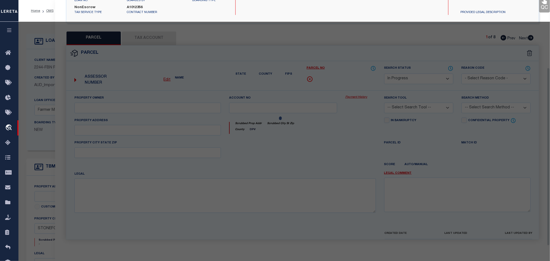
scroll to position [101, 0]
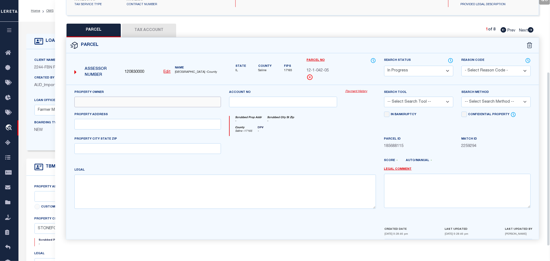
click at [140, 100] on input "text" at bounding box center [147, 102] width 147 height 11
paste input "[PERSON_NAME]"
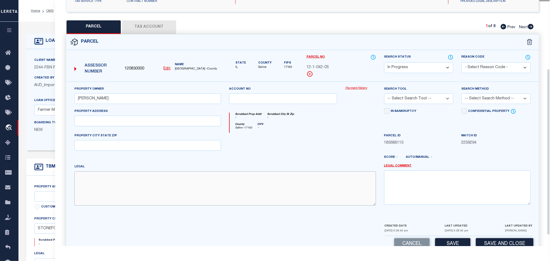
click at [188, 184] on textarea at bounding box center [224, 188] width 301 height 34
paste textarea ",S29,T10,R05 ,QNE,L ,B E1/2 NE1/4 N OF CENT OF CREEK (FM15) 2250/37 10/23 SP W/…"
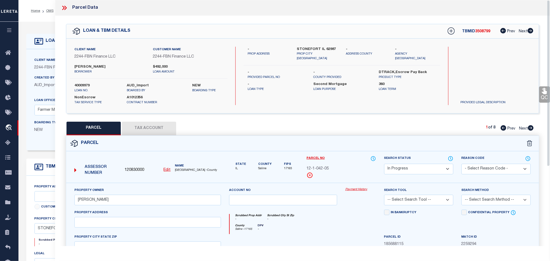
click at [322, 46] on div "Client Name 2244 - FBN Finance LLC Customer Name 2244 - FBN Finance LLC [PERSON…" at bounding box center [302, 76] width 472 height 75
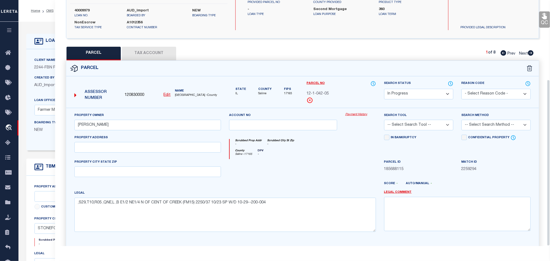
scroll to position [117, 0]
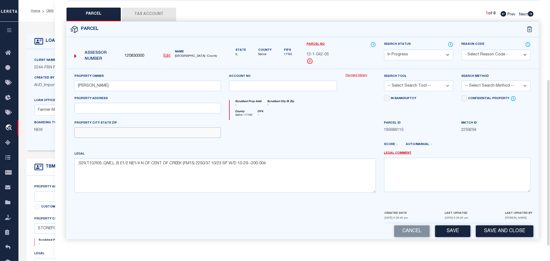
click at [199, 134] on input "text" at bounding box center [147, 132] width 147 height 11
paste input "STONEFORT IL 62987"
click at [427, 83] on select "-- Select Search Tool -- 3rd Party Website Agency File Agency Website ATLS CNV-…" at bounding box center [418, 86] width 69 height 11
click at [384, 81] on select "-- Select Search Tool -- 3rd Party Website Agency File Agency Website ATLS CNV-…" at bounding box center [418, 86] width 69 height 11
drag, startPoint x: 483, startPoint y: 86, endPoint x: 484, endPoint y: 89, distance: 3.5
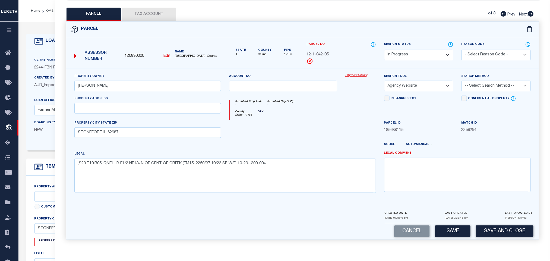
click at [483, 86] on select "-- Select Search Method -- Property Address Legal Liability Info Provided" at bounding box center [495, 86] width 69 height 11
click at [461, 81] on select "-- Select Search Method -- Property Address Legal Liability Info Provided" at bounding box center [495, 86] width 69 height 11
click at [461, 226] on button "Save" at bounding box center [452, 231] width 35 height 12
click at [163, 10] on button "Tax Account" at bounding box center [149, 15] width 54 height 14
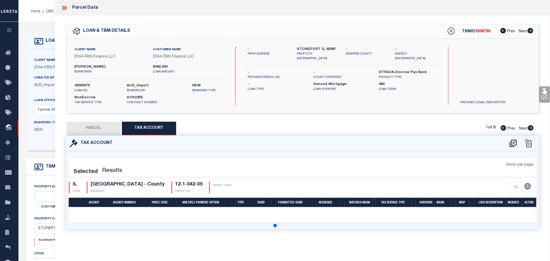
scroll to position [0, 0]
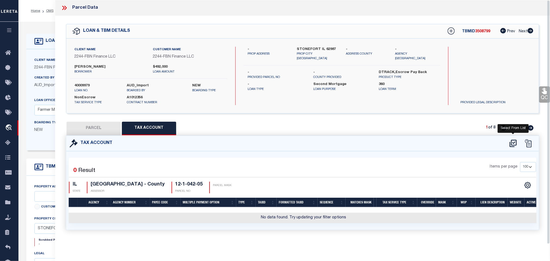
click at [515, 144] on icon at bounding box center [512, 143] width 9 height 9
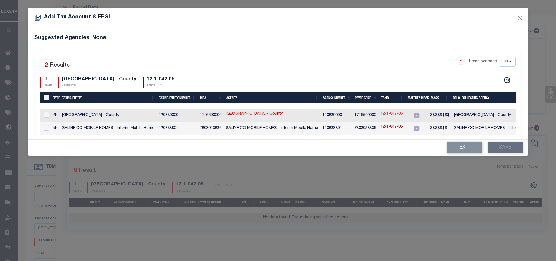
click at [396, 115] on link "12-1-042-05" at bounding box center [391, 114] width 22 height 6
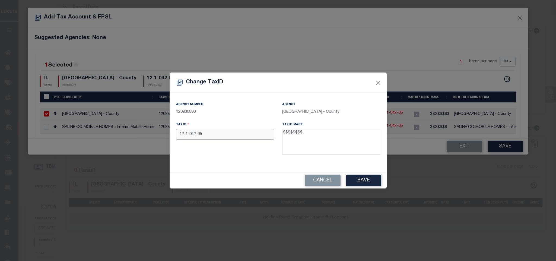
click at [257, 137] on input "12-1-042-05" at bounding box center [225, 134] width 98 height 11
click at [363, 179] on button "Save" at bounding box center [363, 180] width 35 height 12
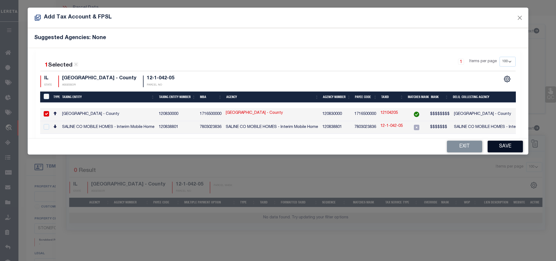
click at [507, 148] on button "Save" at bounding box center [505, 147] width 35 height 12
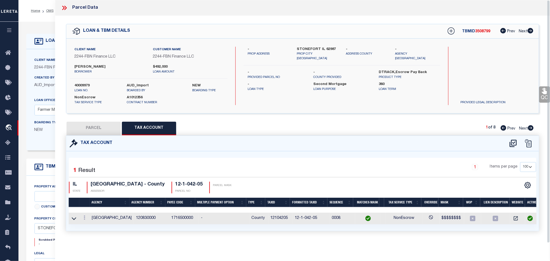
click at [99, 127] on button "PARCEL" at bounding box center [93, 129] width 54 height 14
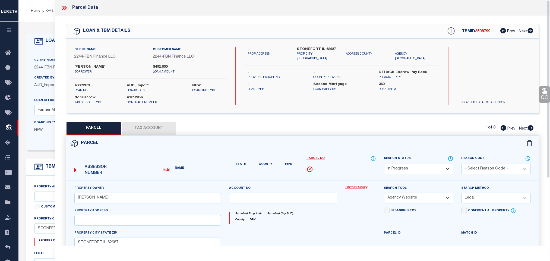
click at [411, 168] on select "Automated Search Bad Parcel Complete Duplicate Parcel High Dollar Reporting In …" at bounding box center [418, 169] width 69 height 11
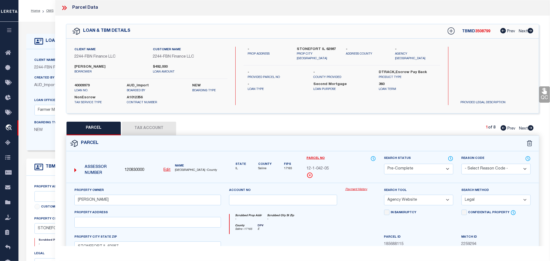
click at [384, 164] on select "Automated Search Bad Parcel Complete Duplicate Parcel High Dollar Reporting In …" at bounding box center [418, 169] width 69 height 11
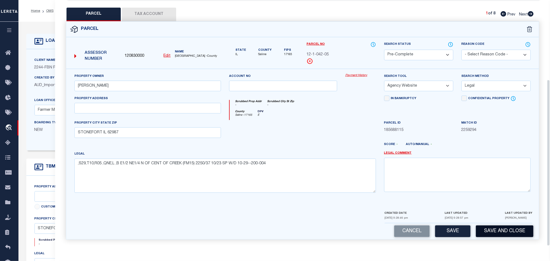
click at [491, 229] on button "Save and Close" at bounding box center [505, 231] width 58 height 12
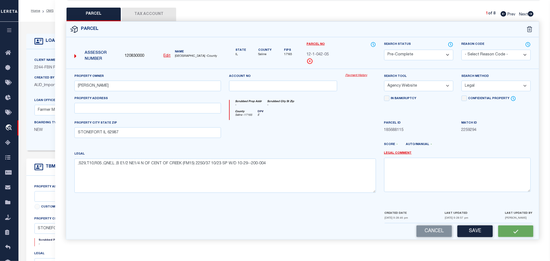
click at [133, 54] on span "120830000" at bounding box center [135, 56] width 20 height 6
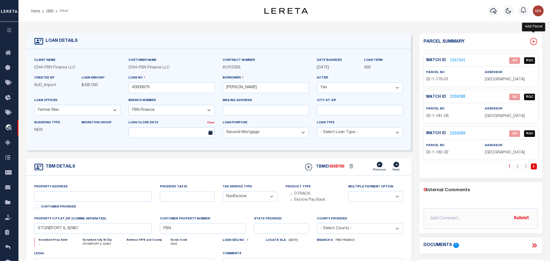
click at [532, 39] on icon at bounding box center [533, 41] width 7 height 7
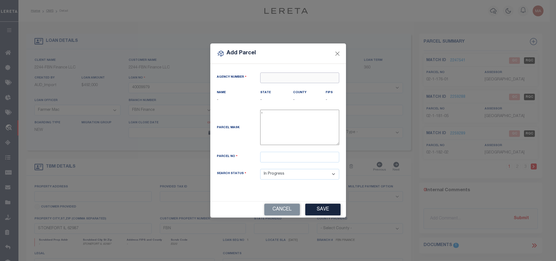
click at [310, 76] on input "text" at bounding box center [299, 77] width 79 height 11
paste input "120830000"
click at [298, 85] on div "120830000 : [GEOGRAPHIC_DATA]" at bounding box center [299, 89] width 78 height 15
click at [273, 159] on input "text" at bounding box center [299, 157] width 79 height 11
paste input "12-1-042-07"
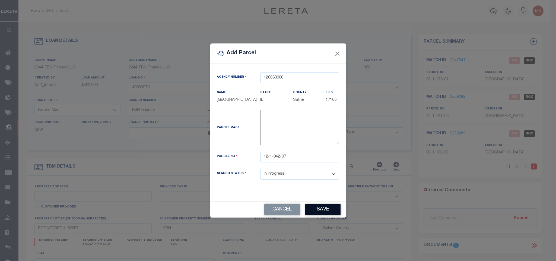
click at [332, 210] on button "Save" at bounding box center [322, 209] width 35 height 12
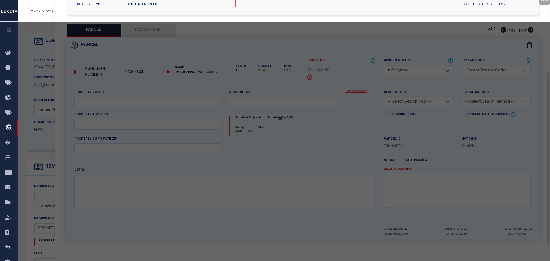
scroll to position [101, 0]
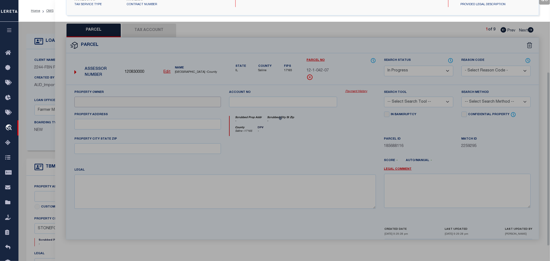
drag, startPoint x: 111, startPoint y: 101, endPoint x: 109, endPoint y: 103, distance: 2.9
click at [111, 101] on input "text" at bounding box center [147, 102] width 147 height 11
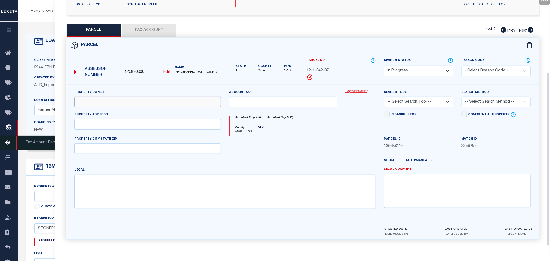
paste input "[PERSON_NAME]"
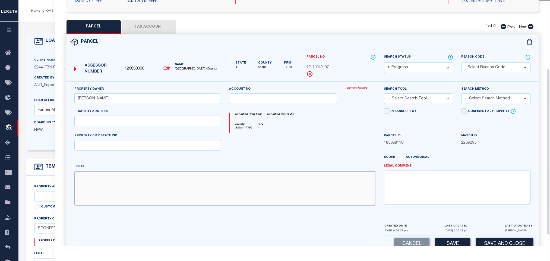
click at [105, 185] on textarea at bounding box center [224, 188] width 301 height 34
paste textarea ",S29,T10,R05 ,QNE,L ,B SW1/4 NE1/4 N OF [GEOGRAPHIC_DATA] 2250/37 10/23 SP W/D …"
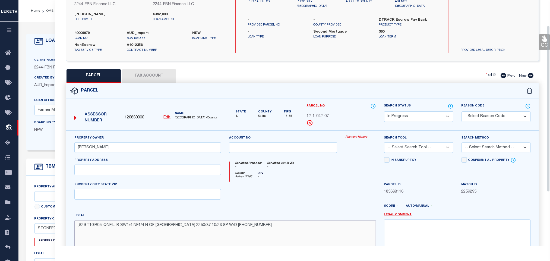
scroll to position [0, 0]
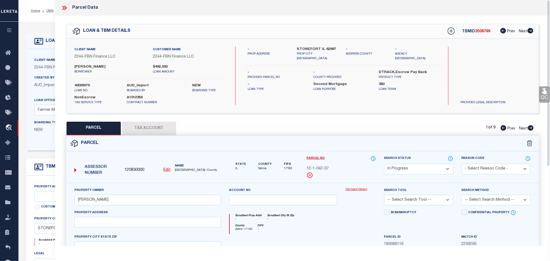
click at [324, 50] on label "STONEFORT IL 62987" at bounding box center [317, 49] width 41 height 5
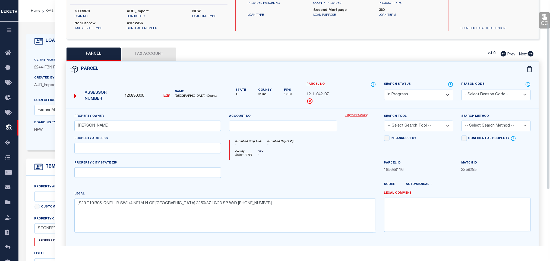
scroll to position [117, 0]
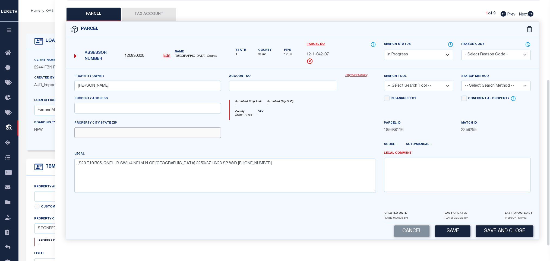
click at [167, 134] on input "text" at bounding box center [147, 132] width 147 height 11
paste input "STONEFORT IL 62987"
click at [431, 81] on select "-- Select Search Tool -- 3rd Party Website Agency File Agency Website ATLS CNV-…" at bounding box center [418, 86] width 69 height 11
click at [384, 81] on select "-- Select Search Tool -- 3rd Party Website Agency File Agency Website ATLS CNV-…" at bounding box center [418, 86] width 69 height 11
click at [493, 83] on select "-- Select Search Method -- Property Address Legal Liability Info Provided" at bounding box center [495, 86] width 69 height 11
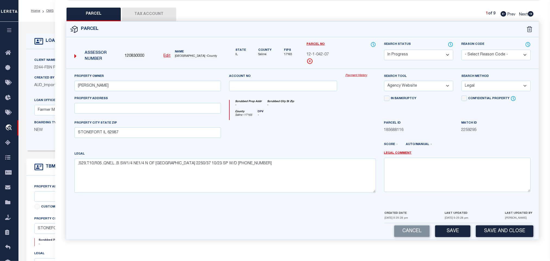
click at [461, 81] on select "-- Select Search Method -- Property Address Legal Liability Info Provided" at bounding box center [495, 86] width 69 height 11
click at [453, 227] on button "Save" at bounding box center [452, 231] width 35 height 12
click at [158, 13] on button "Tax Account" at bounding box center [149, 15] width 54 height 14
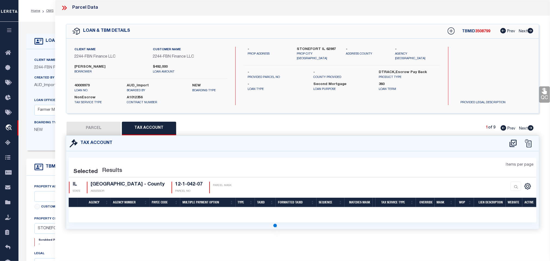
scroll to position [0, 0]
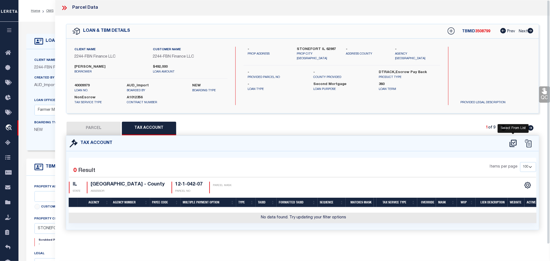
click at [514, 145] on icon at bounding box center [512, 143] width 9 height 9
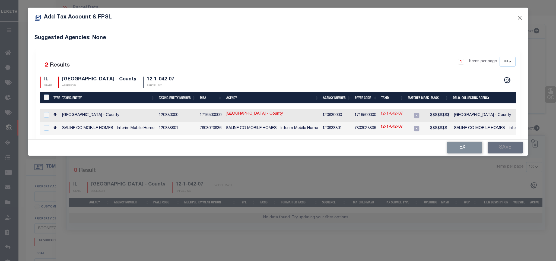
click at [396, 114] on link "12-1-042-07" at bounding box center [391, 114] width 22 height 6
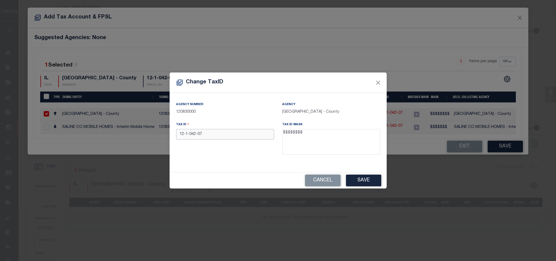
click at [228, 131] on input "12-1-042-07" at bounding box center [225, 134] width 98 height 11
click at [355, 178] on button "Save" at bounding box center [363, 180] width 35 height 12
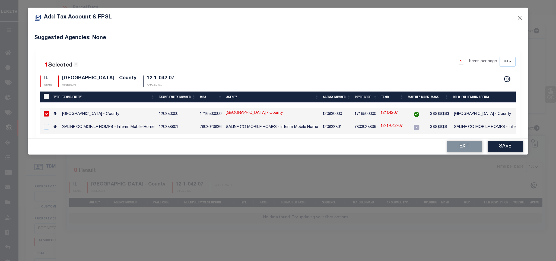
click at [507, 149] on button "Save" at bounding box center [505, 147] width 35 height 12
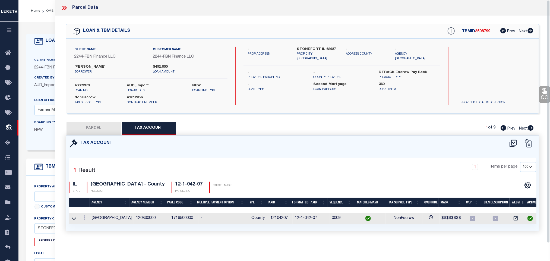
click at [107, 128] on button "PARCEL" at bounding box center [93, 129] width 54 height 14
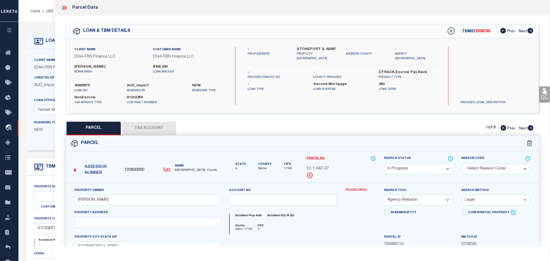
click at [409, 168] on select "Automated Search Bad Parcel Complete Duplicate Parcel High Dollar Reporting In …" at bounding box center [418, 169] width 69 height 11
click at [384, 164] on select "Automated Search Bad Parcel Complete Duplicate Parcel High Dollar Reporting In …" at bounding box center [418, 169] width 69 height 11
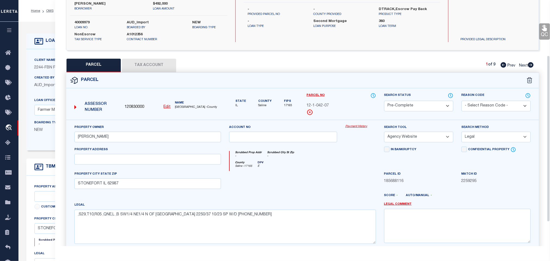
scroll to position [117, 0]
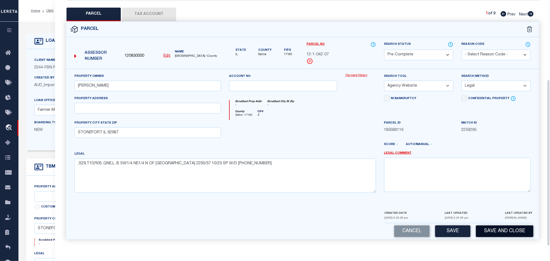
click at [505, 230] on button "Save and Close" at bounding box center [505, 231] width 58 height 12
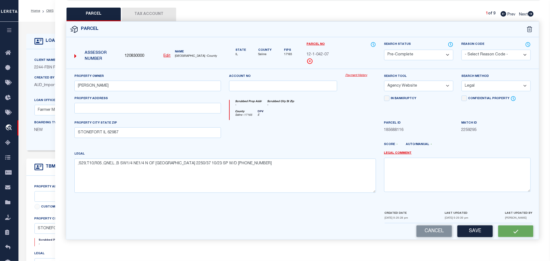
click at [131, 53] on span "120830000" at bounding box center [135, 56] width 20 height 6
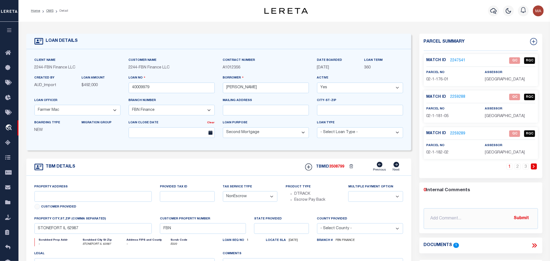
click at [462, 62] on link "2247541" at bounding box center [457, 61] width 15 height 6
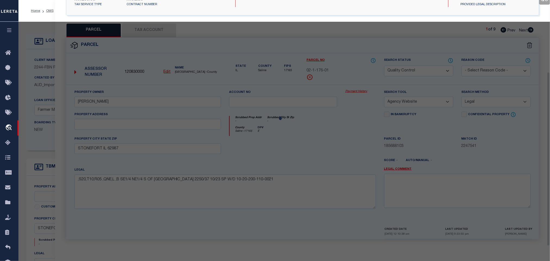
scroll to position [101, 0]
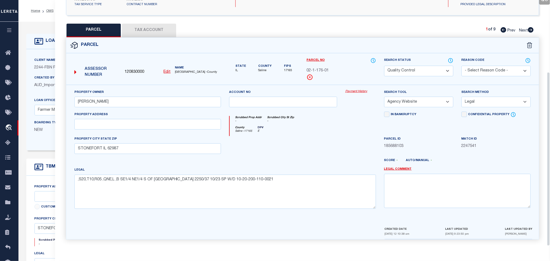
click at [42, 61] on label "Client Name" at bounding box center [44, 60] width 21 height 5
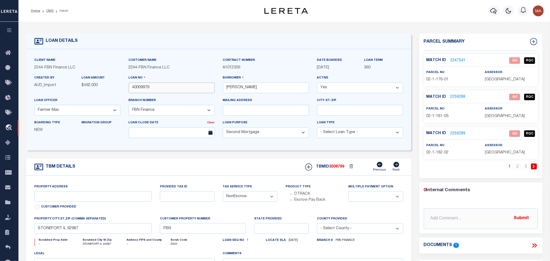
click at [151, 93] on input "40009979" at bounding box center [172, 87] width 86 height 11
click at [192, 90] on input "40009979" at bounding box center [172, 87] width 86 height 11
click at [338, 172] on div "TBMID 3508799 Previous Next" at bounding box center [352, 167] width 102 height 10
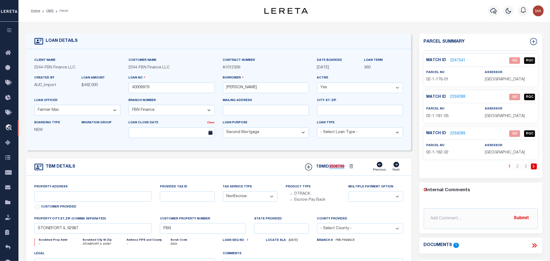
click at [338, 172] on div "TBMID 3508799 Previous Next" at bounding box center [352, 167] width 102 height 10
click at [499, 80] on span "[GEOGRAPHIC_DATA]" at bounding box center [505, 80] width 40 height 4
click at [174, 87] on input "40009979" at bounding box center [172, 87] width 86 height 11
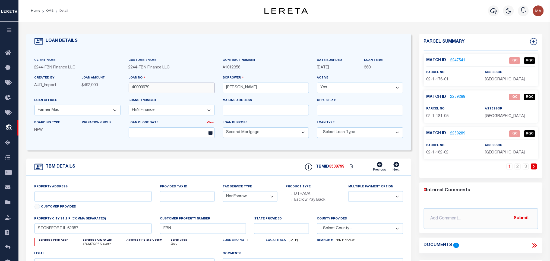
click at [174, 87] on input "40009979" at bounding box center [172, 87] width 86 height 11
click at [336, 168] on span "3508799" at bounding box center [336, 167] width 15 height 4
click at [513, 76] on div "assessor [GEOGRAPHIC_DATA]" at bounding box center [510, 75] width 50 height 13
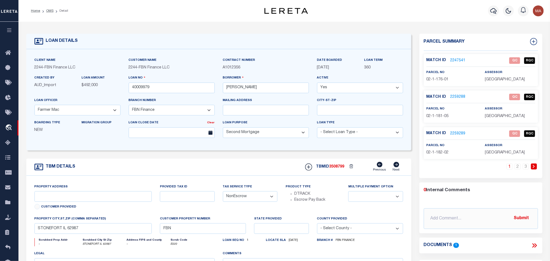
click at [510, 78] on span "[GEOGRAPHIC_DATA]" at bounding box center [505, 80] width 40 height 4
click at [441, 79] on span "02-1-176-01" at bounding box center [437, 80] width 22 height 4
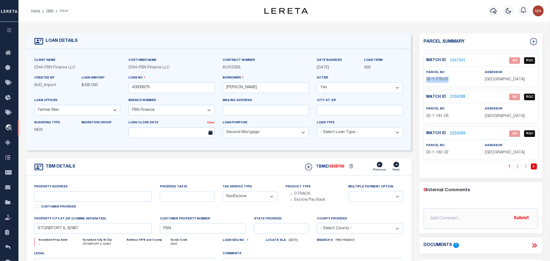
click at [441, 79] on span "02-1-176-01" at bounding box center [437, 80] width 22 height 4
click at [158, 87] on input "40009979" at bounding box center [172, 87] width 86 height 11
click at [339, 168] on span "3508799" at bounding box center [336, 167] width 15 height 4
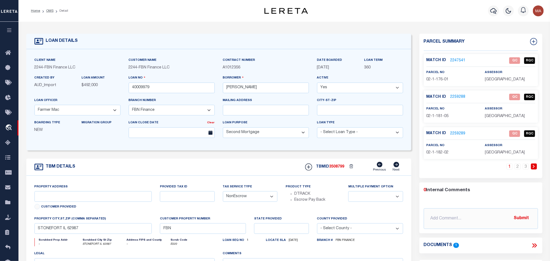
click at [503, 116] on span "[GEOGRAPHIC_DATA]" at bounding box center [505, 116] width 40 height 4
click at [179, 90] on input "40009979" at bounding box center [172, 87] width 86 height 11
click at [336, 166] on div "TBMID 3508799 Previous Next" at bounding box center [352, 167] width 102 height 10
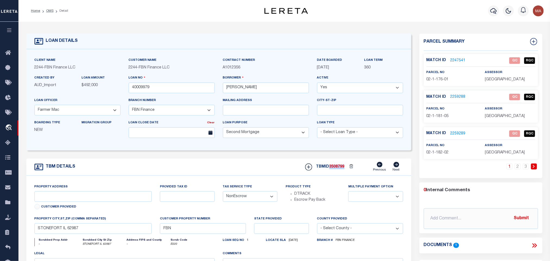
click at [336, 166] on div "TBMID 3508799 Previous Next" at bounding box center [352, 167] width 102 height 10
click at [444, 116] on span "02-1-181-05" at bounding box center [437, 116] width 22 height 4
click at [174, 85] on input "40009979" at bounding box center [172, 87] width 86 height 11
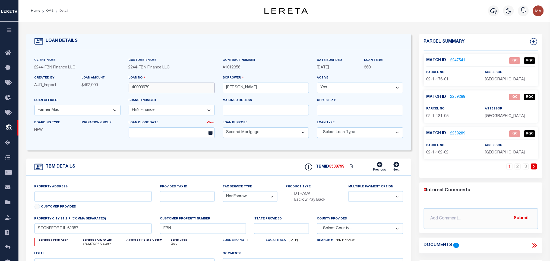
click at [174, 85] on input "40009979" at bounding box center [172, 87] width 86 height 11
click at [339, 168] on span "3508799" at bounding box center [336, 167] width 15 height 4
click at [439, 154] on span "02-1-182-02" at bounding box center [437, 153] width 22 height 4
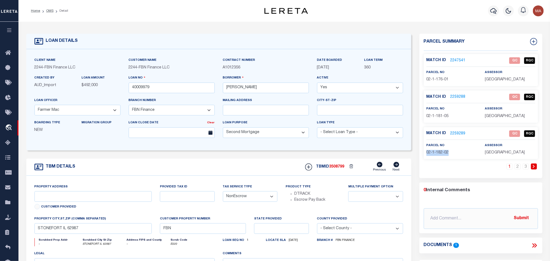
click at [439, 154] on span "02-1-182-02" at bounding box center [437, 153] width 22 height 4
click at [182, 90] on input "40009979" at bounding box center [172, 87] width 86 height 11
click at [518, 166] on link "2" at bounding box center [517, 166] width 6 height 6
click at [339, 167] on span "3508799" at bounding box center [336, 167] width 15 height 4
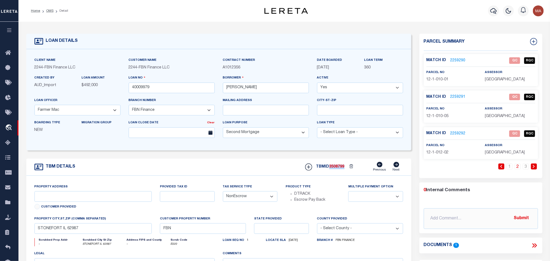
click at [339, 167] on span "3508799" at bounding box center [336, 167] width 15 height 4
click at [440, 78] on span "12-1-010-01" at bounding box center [437, 80] width 22 height 4
click at [161, 90] on input "40009979" at bounding box center [172, 87] width 86 height 11
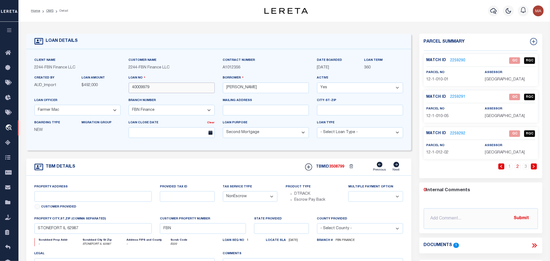
click at [161, 90] on input "40009979" at bounding box center [172, 87] width 86 height 11
click at [336, 168] on span "3508799" at bounding box center [336, 167] width 15 height 4
click at [442, 116] on span "12-1-010-05" at bounding box center [437, 116] width 22 height 4
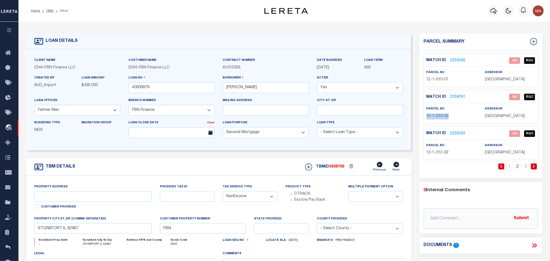
click at [442, 116] on span "12-1-010-05" at bounding box center [437, 116] width 22 height 4
click at [168, 87] on input "40009979" at bounding box center [172, 87] width 86 height 11
click at [338, 166] on div "TBMID 3508799 Previous Next" at bounding box center [352, 167] width 102 height 10
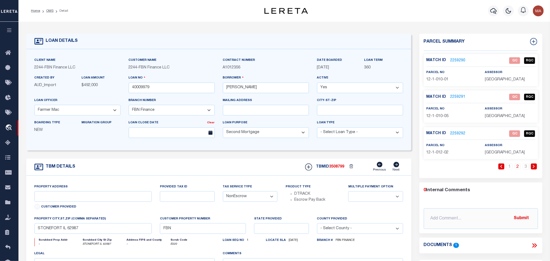
click at [442, 154] on span "12-1-012-02" at bounding box center [437, 153] width 22 height 4
click at [143, 87] on input "40009979" at bounding box center [172, 87] width 86 height 11
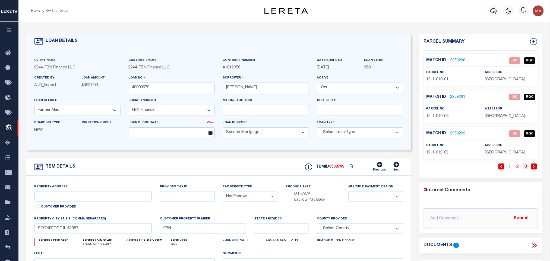
click at [526, 168] on link "3" at bounding box center [526, 166] width 6 height 6
click at [341, 166] on div "TBMID 3508799 Previous Next" at bounding box center [352, 167] width 102 height 10
click at [440, 81] on span "12-1-013-01" at bounding box center [437, 80] width 22 height 4
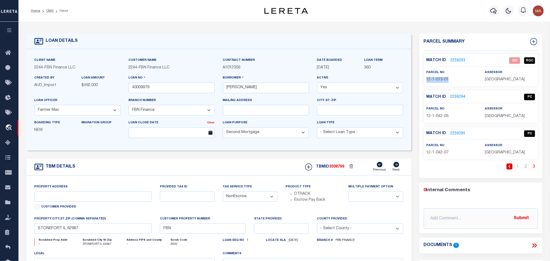
click at [440, 81] on span "12-1-013-01" at bounding box center [437, 80] width 22 height 4
click at [177, 90] on input "40009979" at bounding box center [172, 87] width 86 height 11
click at [338, 167] on span "3508799" at bounding box center [336, 167] width 15 height 4
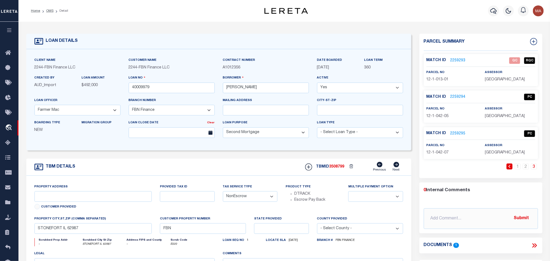
click at [437, 117] on span "12-1-042-05" at bounding box center [437, 116] width 22 height 4
click at [139, 85] on input "40009979" at bounding box center [172, 87] width 86 height 11
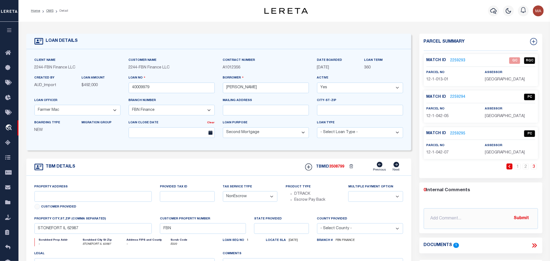
click at [338, 168] on span "3508799" at bounding box center [336, 167] width 15 height 4
click at [441, 152] on span "12-1-042-07" at bounding box center [437, 153] width 22 height 4
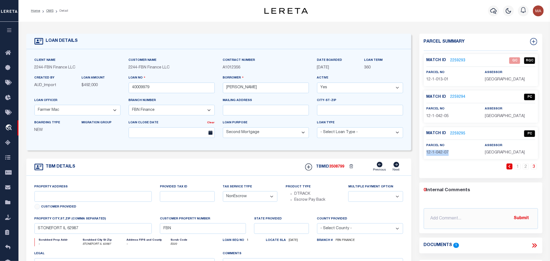
drag, startPoint x: 48, startPoint y: 10, endPoint x: 146, endPoint y: 1, distance: 97.8
click at [48, 10] on link "OMS" at bounding box center [49, 10] width 7 height 3
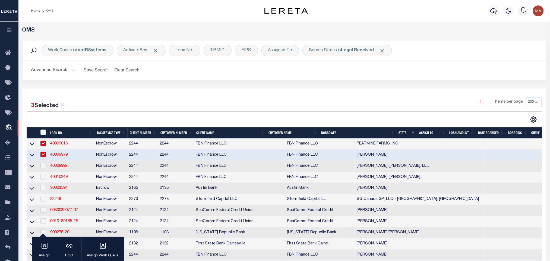
click at [48, 69] on button "Advanced Search" at bounding box center [53, 70] width 45 height 11
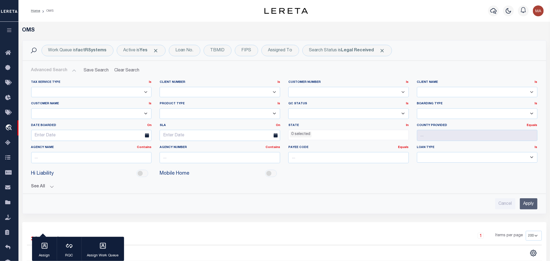
click at [320, 134] on ul "0 selected" at bounding box center [348, 133] width 120 height 7
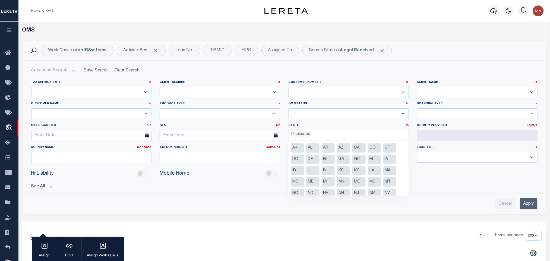
click at [390, 147] on li "CT" at bounding box center [389, 147] width 13 height 9
click at [345, 157] on li "GA" at bounding box center [343, 159] width 13 height 9
click at [327, 159] on li "FL" at bounding box center [328, 159] width 13 height 9
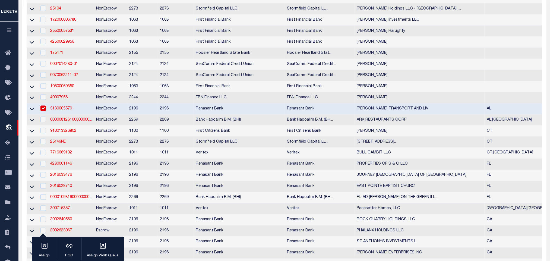
scroll to position [0, 0]
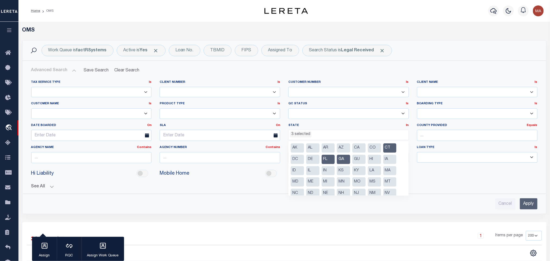
click at [374, 170] on li "LA" at bounding box center [374, 170] width 13 height 9
click at [373, 181] on li "MS" at bounding box center [374, 181] width 13 height 9
click at [529, 204] on input "Apply" at bounding box center [529, 203] width 18 height 11
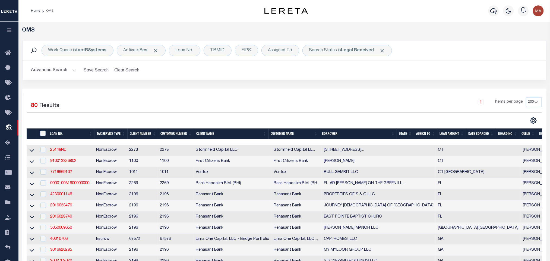
scroll to position [41, 0]
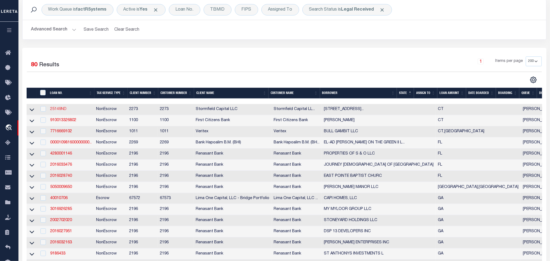
click at [60, 109] on link "25149ND" at bounding box center [58, 109] width 16 height 4
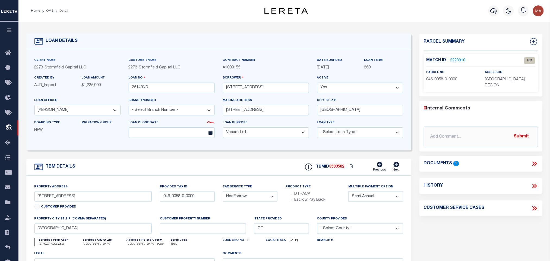
click at [533, 161] on icon at bounding box center [533, 163] width 2 height 4
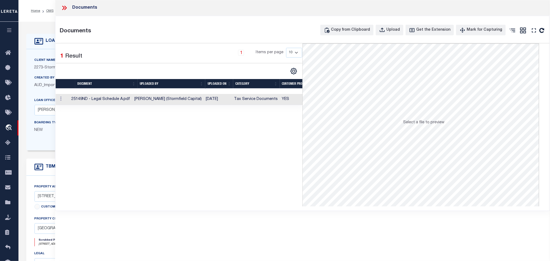
click at [243, 100] on td "Tax Service Documents" at bounding box center [256, 99] width 48 height 11
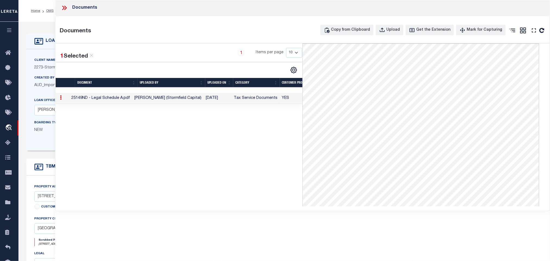
click at [65, 6] on icon at bounding box center [64, 7] width 7 height 7
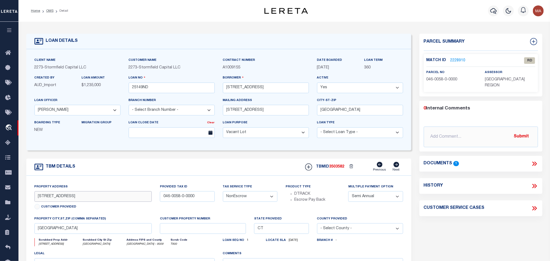
click at [98, 196] on input "[STREET_ADDRESS]" at bounding box center [92, 196] width 117 height 11
click at [99, 234] on input "[GEOGRAPHIC_DATA]" at bounding box center [92, 228] width 117 height 11
click at [79, 199] on input "[STREET_ADDRESS]" at bounding box center [92, 196] width 117 height 11
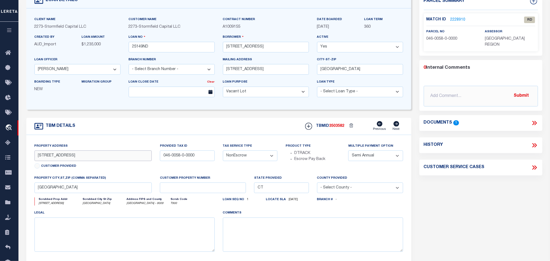
click at [94, 161] on input "[STREET_ADDRESS]" at bounding box center [92, 155] width 117 height 11
click at [134, 161] on input "[STREET_ADDRESS]" at bounding box center [92, 155] width 117 height 11
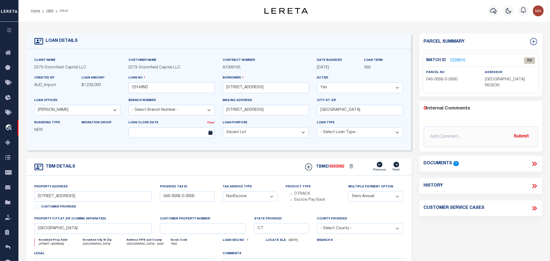
click at [460, 61] on link "2228910" at bounding box center [457, 61] width 15 height 6
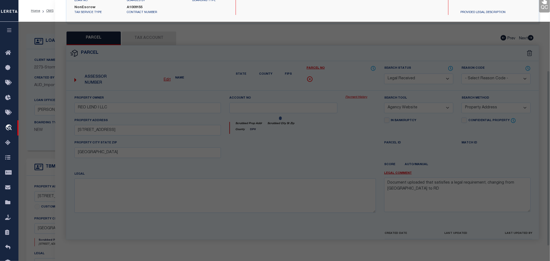
scroll to position [101, 0]
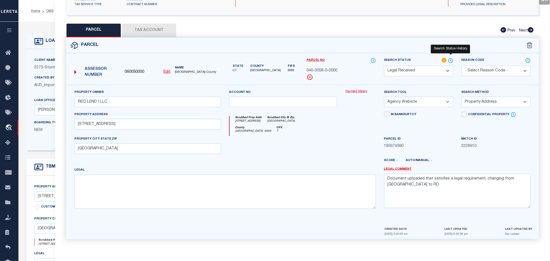
click at [453, 63] on icon at bounding box center [450, 61] width 5 height 6
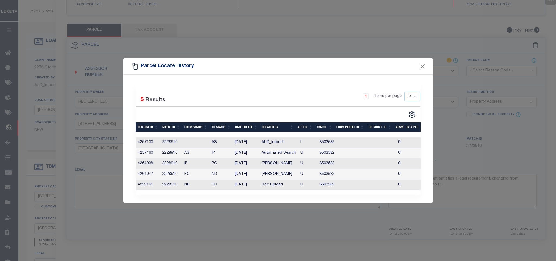
click at [426, 61] on div "Parcel Locate History" at bounding box center [277, 66] width 309 height 16
click at [422, 63] on button "Close" at bounding box center [422, 66] width 7 height 7
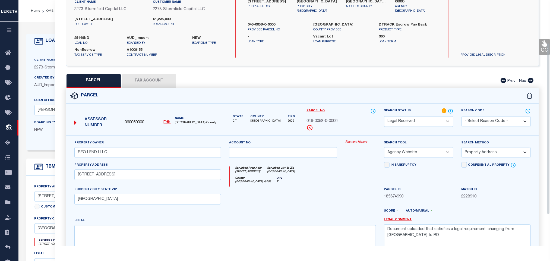
scroll to position [107, 0]
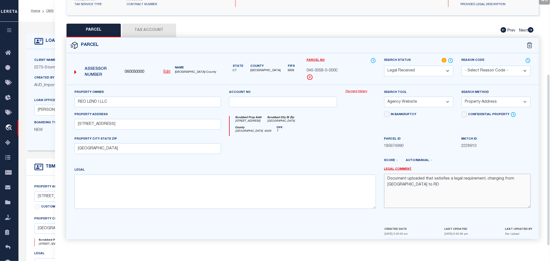
click at [459, 191] on textarea "Document uploaded that satisfies a legal requirement, changing from [GEOGRAPHIC…" at bounding box center [457, 191] width 147 height 34
click at [486, 101] on select "-- Select Search Method -- Property Address Legal Liability Info Provided" at bounding box center [495, 102] width 69 height 11
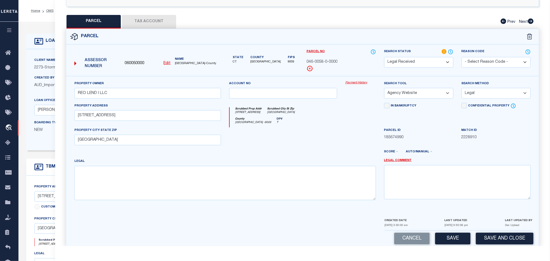
click at [461, 95] on select "-- Select Search Method -- Property Address Legal Liability Info Provided" at bounding box center [495, 93] width 69 height 11
click at [446, 241] on button "Save" at bounding box center [452, 239] width 35 height 12
click at [147, 26] on button "Tax Account" at bounding box center [149, 22] width 54 height 14
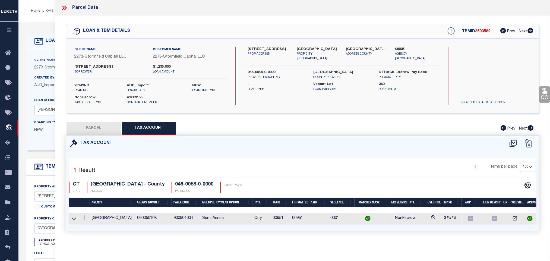
scroll to position [0, 0]
click at [99, 133] on button "PARCEL" at bounding box center [93, 129] width 54 height 14
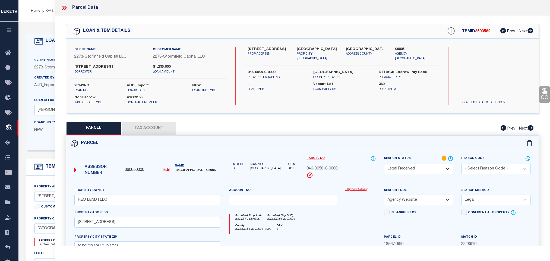
click at [397, 169] on div "Search Status Automated Search Bad Parcel Complete Duplicate Parcel High Dollar…" at bounding box center [418, 164] width 69 height 19
click at [398, 171] on select "Automated Search Bad Parcel Complete Duplicate Parcel High Dollar Reporting In …" at bounding box center [418, 169] width 69 height 11
click at [384, 170] on select "Automated Search Bad Parcel Complete Duplicate Parcel High Dollar Reporting In …" at bounding box center [418, 169] width 69 height 11
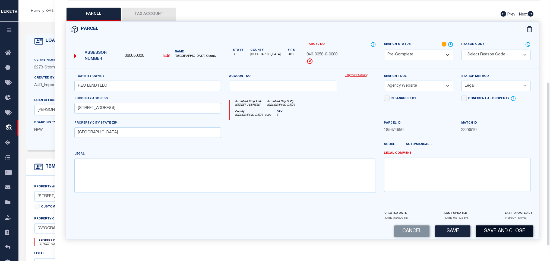
click at [497, 234] on button "Save and Close" at bounding box center [505, 231] width 58 height 12
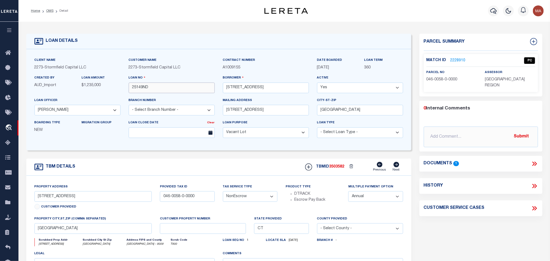
click at [167, 88] on input "25149ND" at bounding box center [172, 87] width 86 height 11
click at [336, 167] on span "3503582" at bounding box center [336, 167] width 15 height 4
click at [500, 78] on span "[GEOGRAPHIC_DATA] REGION" at bounding box center [505, 83] width 40 height 10
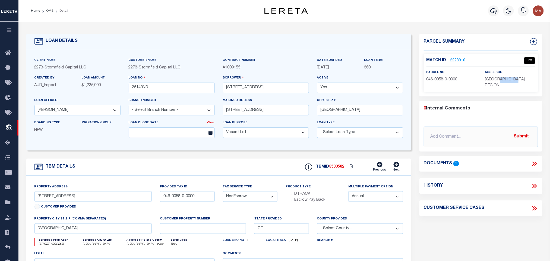
click at [500, 78] on span "[GEOGRAPHIC_DATA] REGION" at bounding box center [505, 83] width 40 height 10
click at [440, 80] on span "046-0058-0-0000" at bounding box center [441, 80] width 31 height 4
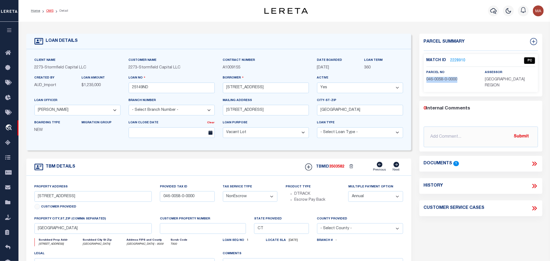
click at [51, 12] on link "OMS" at bounding box center [49, 10] width 7 height 3
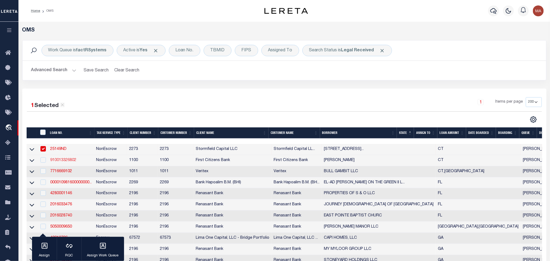
click at [60, 160] on link "910013326802" at bounding box center [63, 160] width 26 height 4
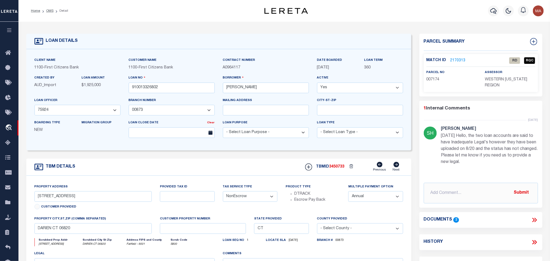
scroll to position [41, 0]
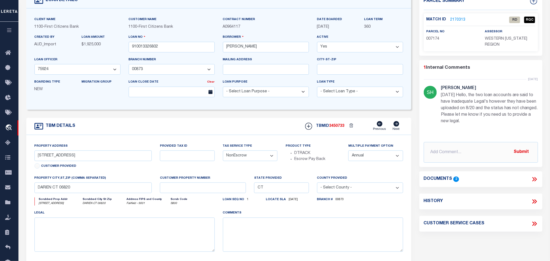
click at [536, 179] on icon at bounding box center [534, 179] width 7 height 7
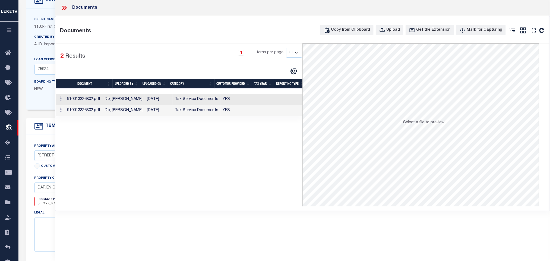
click at [246, 99] on td "YES" at bounding box center [240, 99] width 38 height 11
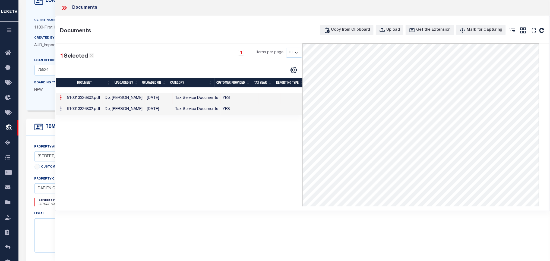
scroll to position [0, 0]
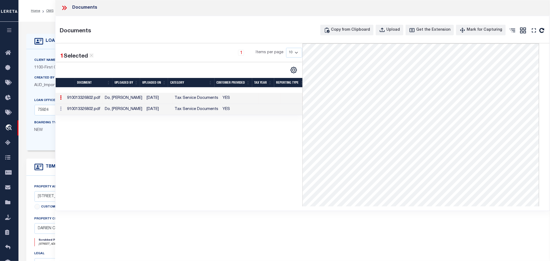
click at [234, 107] on td "YES" at bounding box center [240, 109] width 38 height 11
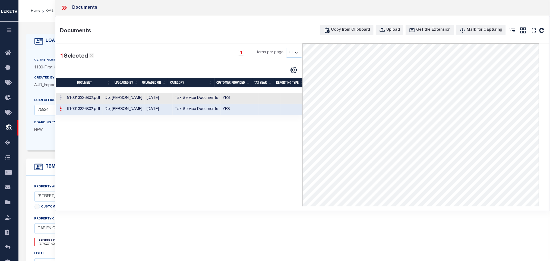
click at [47, 55] on div "Client Name 1100 - First Citizens Bank Customer Name 1100 - First Citizens Bank" at bounding box center [218, 99] width 385 height 101
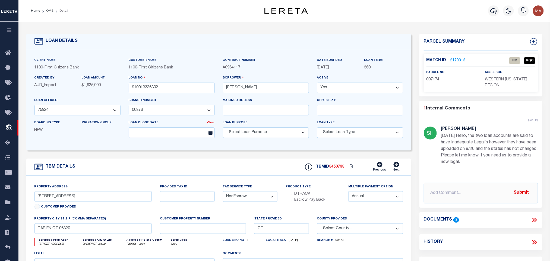
click at [462, 61] on link "2170313" at bounding box center [457, 61] width 15 height 6
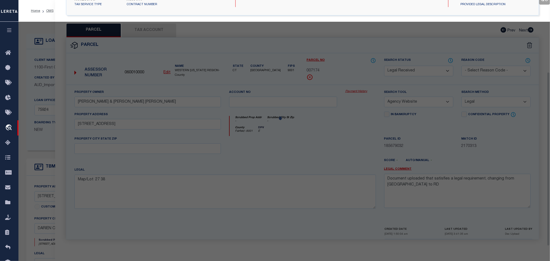
scroll to position [101, 0]
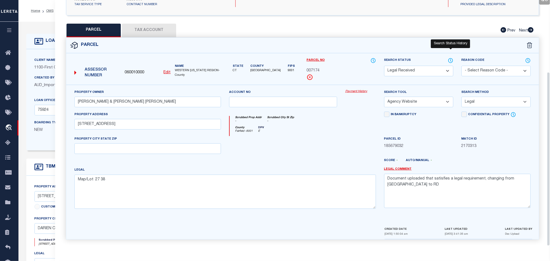
click at [450, 58] on icon at bounding box center [450, 61] width 5 height 6
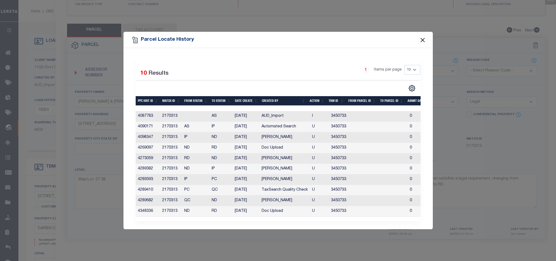
click at [422, 36] on button "Close" at bounding box center [422, 39] width 7 height 7
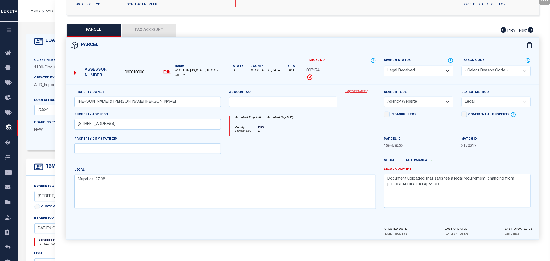
click at [46, 52] on div "Client Name 1100 - First Citizens Bank Customer Name 1100 - First Citizens Bank" at bounding box center [218, 99] width 385 height 101
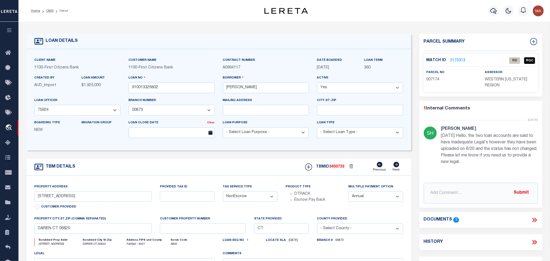
click at [458, 59] on link "2170313" at bounding box center [457, 61] width 15 height 6
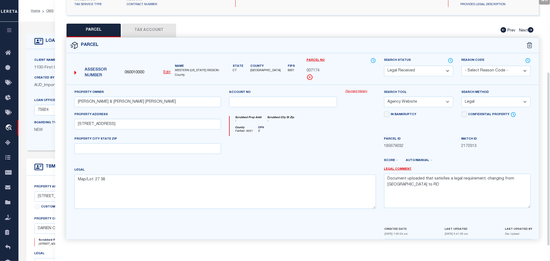
click at [144, 27] on button "Tax Account" at bounding box center [149, 31] width 54 height 14
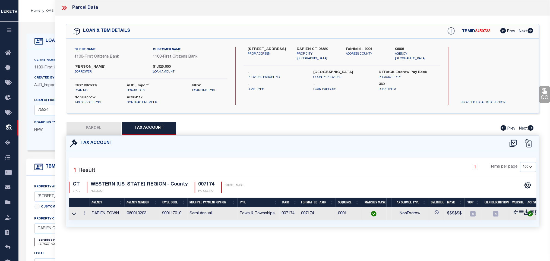
scroll to position [0, 0]
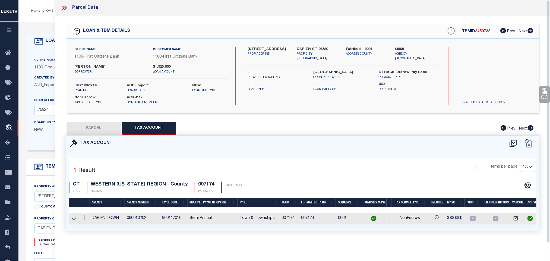
click at [44, 64] on div "Client Name 1100 - First Citizens Bank" at bounding box center [77, 63] width 86 height 13
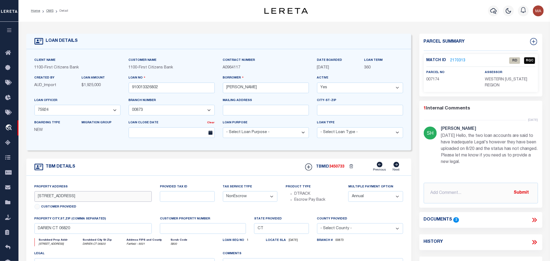
click at [57, 198] on input "[STREET_ADDRESS]" at bounding box center [92, 196] width 117 height 11
click at [458, 60] on link "2170313" at bounding box center [457, 61] width 15 height 6
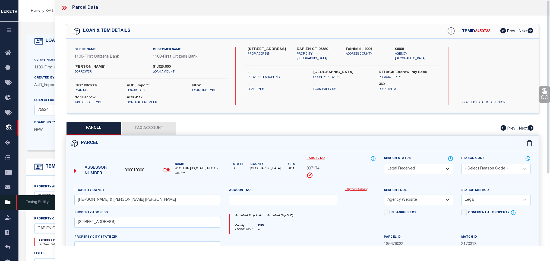
scroll to position [81, 0]
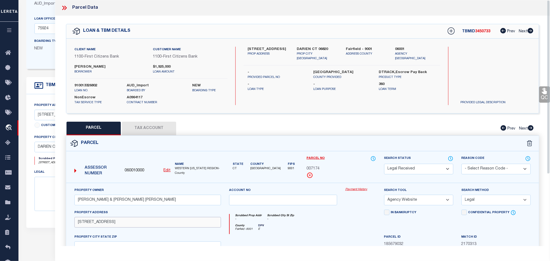
click at [87, 223] on input "[STREET_ADDRESS]" at bounding box center [147, 222] width 147 height 11
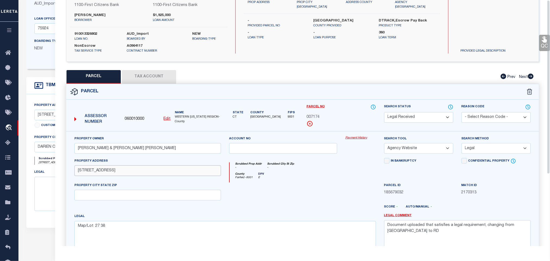
scroll to position [101, 0]
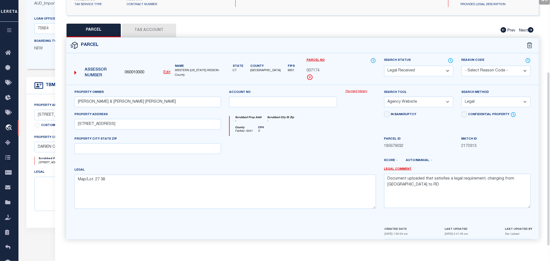
click at [415, 101] on select "-- Select Search Tool -- 3rd Party Website Agency File Agency Website ATLS CNV-…" at bounding box center [418, 102] width 69 height 11
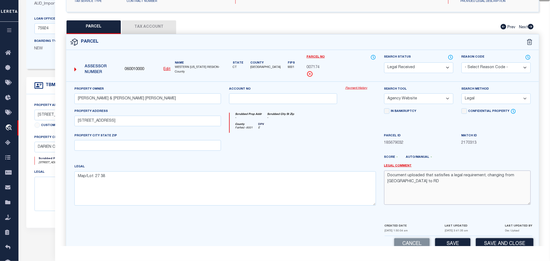
click at [486, 184] on textarea "Document uploaded that satisfies a legal requirement, changing from [GEOGRAPHIC…" at bounding box center [457, 187] width 147 height 34
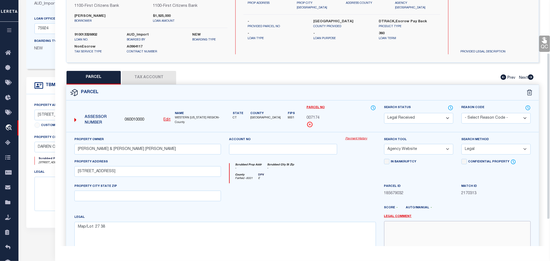
scroll to position [0, 0]
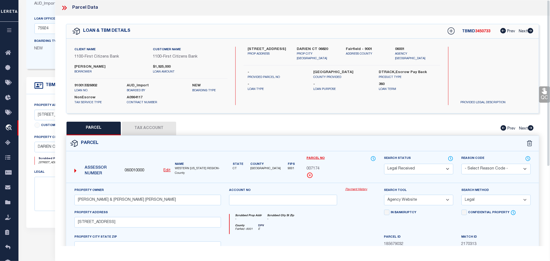
click at [322, 44] on div "Client Name 1100 - First Citizens Bank Customer Name 1100 - First Citizens Bank…" at bounding box center [302, 76] width 472 height 75
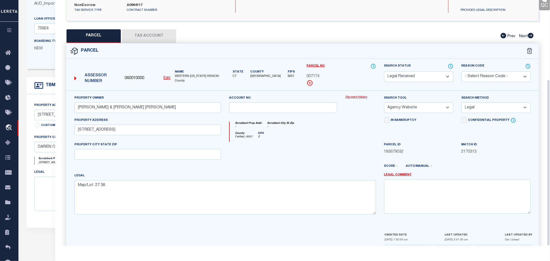
scroll to position [117, 0]
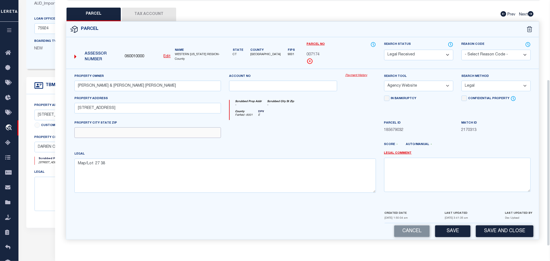
click at [212, 132] on input "text" at bounding box center [147, 132] width 147 height 11
paste input "DARIEN CT 06820"
click at [468, 232] on button "Save" at bounding box center [452, 231] width 35 height 12
click at [161, 13] on button "Tax Account" at bounding box center [149, 15] width 54 height 14
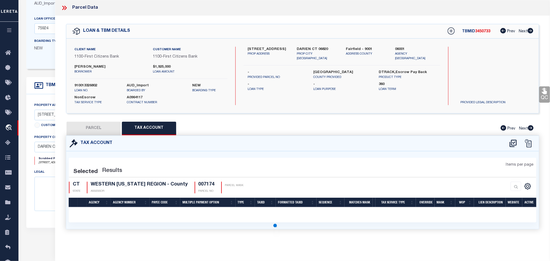
scroll to position [0, 0]
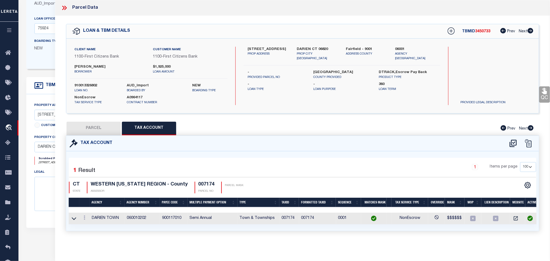
click at [106, 129] on button "PARCEL" at bounding box center [93, 129] width 54 height 14
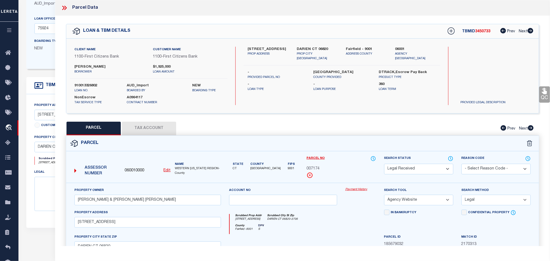
drag, startPoint x: 418, startPoint y: 169, endPoint x: 417, endPoint y: 166, distance: 3.1
click at [418, 169] on select "Automated Search Bad Parcel Complete Duplicate Parcel High Dollar Reporting In …" at bounding box center [418, 169] width 69 height 11
click at [384, 164] on select "Automated Search Bad Parcel Complete Duplicate Parcel High Dollar Reporting In …" at bounding box center [418, 169] width 69 height 11
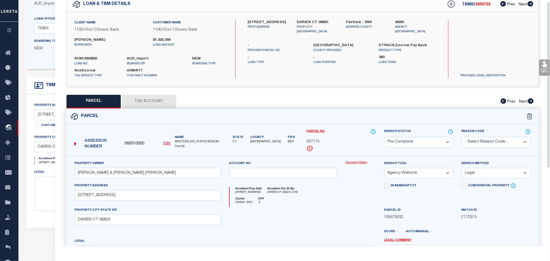
scroll to position [117, 0]
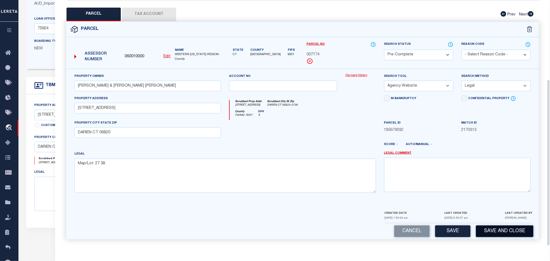
click at [486, 228] on button "Save and Close" at bounding box center [505, 231] width 58 height 12
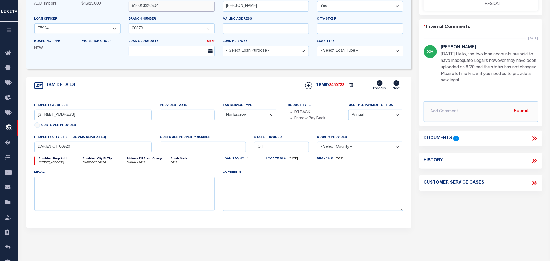
click at [151, 12] on input "910013326802" at bounding box center [172, 6] width 86 height 11
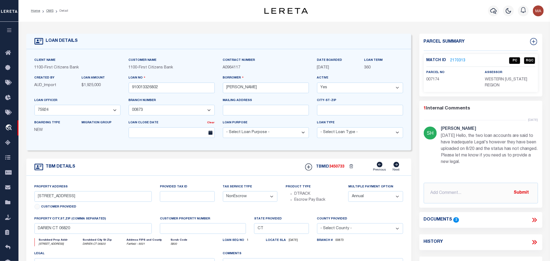
click at [335, 168] on span "3450733" at bounding box center [336, 167] width 15 height 4
click at [503, 82] on p "WESTERN [US_STATE] REGION" at bounding box center [510, 83] width 50 height 12
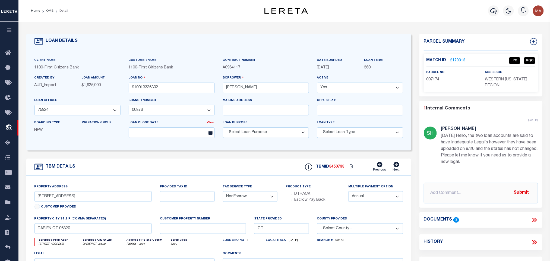
click at [431, 78] on span "007174" at bounding box center [432, 80] width 13 height 4
drag, startPoint x: 49, startPoint y: 10, endPoint x: 118, endPoint y: 2, distance: 69.6
click at [49, 10] on link "OMS" at bounding box center [49, 10] width 7 height 3
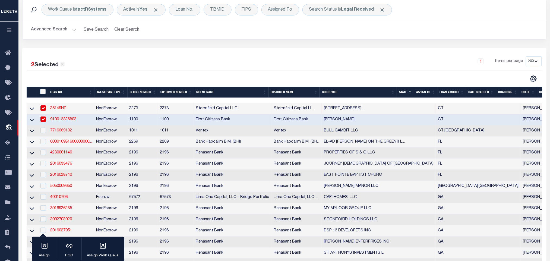
click at [68, 131] on link "7716669102" at bounding box center [61, 131] width 22 height 4
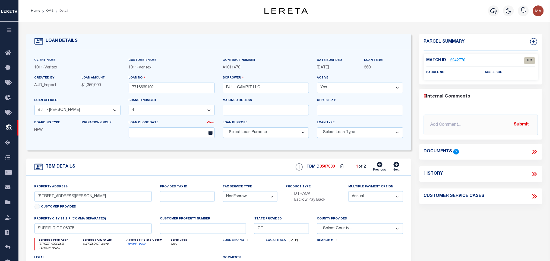
click at [535, 152] on icon at bounding box center [534, 151] width 7 height 7
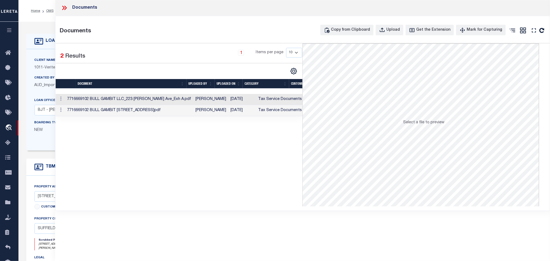
click at [304, 98] on td "YES" at bounding box center [323, 99] width 38 height 11
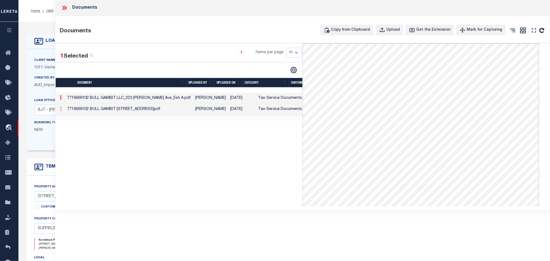
click at [127, 106] on td "7716669102 BULL GAMBIT [STREET_ADDRESS]pdf" at bounding box center [129, 109] width 128 height 11
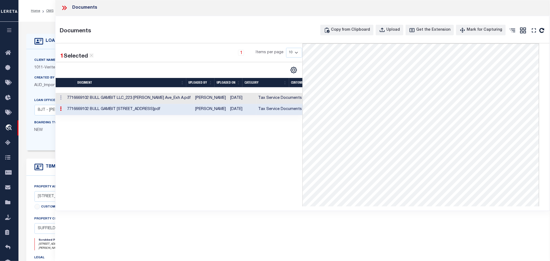
click at [65, 7] on icon at bounding box center [64, 7] width 7 height 7
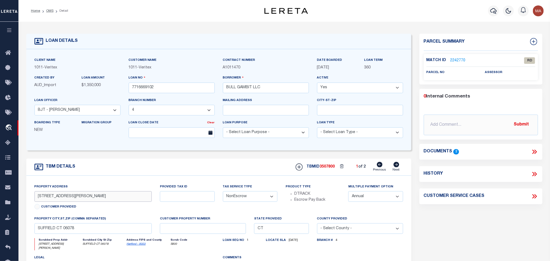
click at [51, 197] on input "[STREET_ADDRESS][PERSON_NAME]" at bounding box center [92, 196] width 117 height 11
click at [459, 60] on link "2242770" at bounding box center [457, 61] width 15 height 6
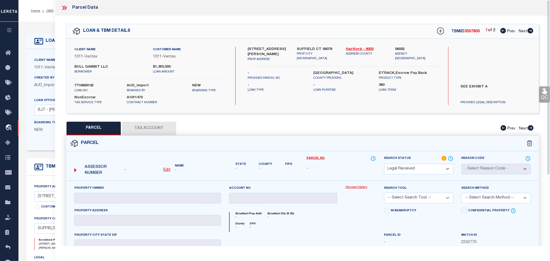
click at [167, 170] on u "Edit" at bounding box center [167, 170] width 7 height 4
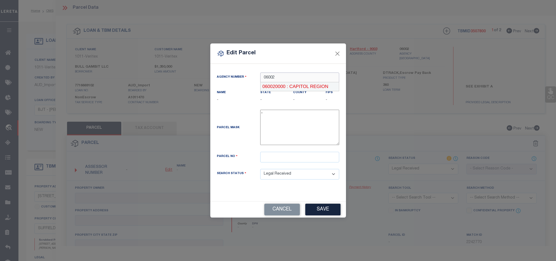
click at [299, 84] on div "060020000 : CAPITOL REGION" at bounding box center [299, 86] width 78 height 9
click at [301, 157] on input "text" at bounding box center [299, 157] width 79 height 11
paste input "32 H 30 28"
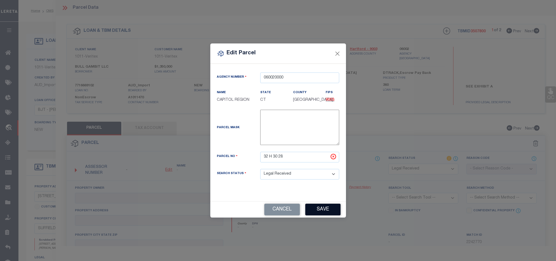
click at [320, 213] on button "Save" at bounding box center [322, 209] width 35 height 12
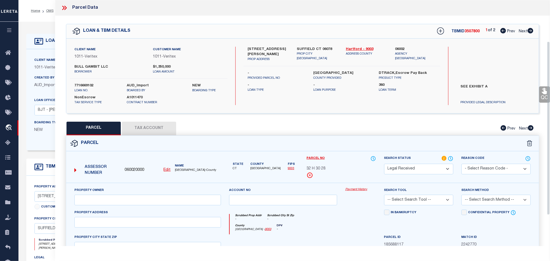
scroll to position [94, 0]
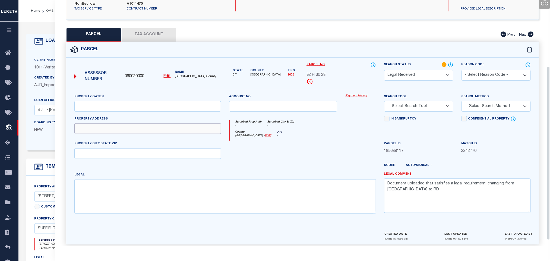
drag, startPoint x: 130, startPoint y: 133, endPoint x: 21, endPoint y: 162, distance: 112.0
click at [130, 133] on input "text" at bounding box center [147, 128] width 147 height 11
paste input "[STREET_ADDRESS][PERSON_NAME]"
click at [178, 196] on textarea at bounding box center [224, 196] width 301 height 34
paste textarea "10/1114 1/5/1 & 2"
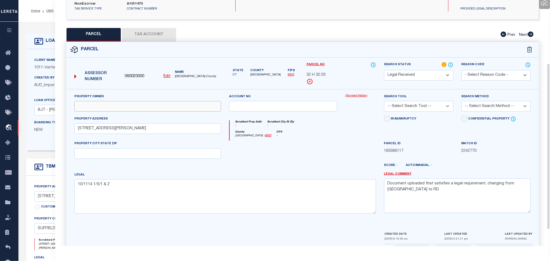
click at [122, 105] on input "text" at bounding box center [147, 106] width 147 height 11
paste input "[PERSON_NAME]"
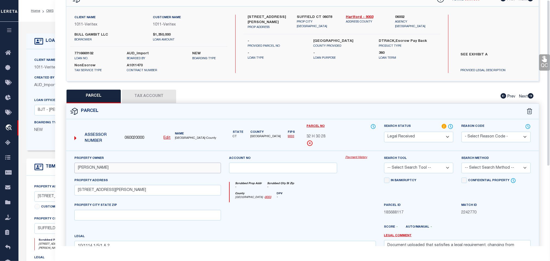
scroll to position [0, 0]
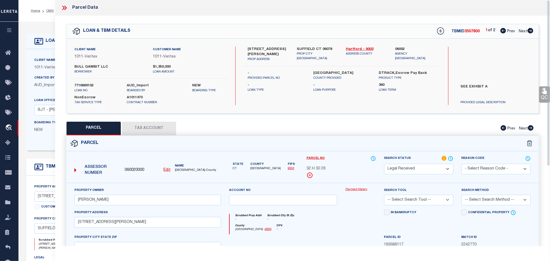
click at [313, 46] on div "Client Name 1011 - Veritex Customer Name 1011 - Veritex -" at bounding box center [302, 76] width 472 height 75
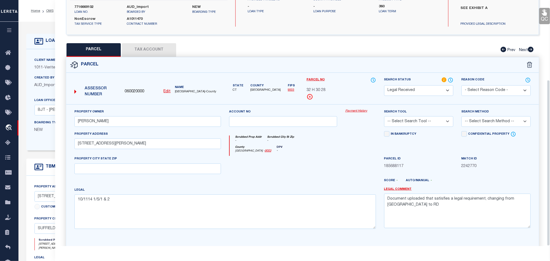
scroll to position [118, 0]
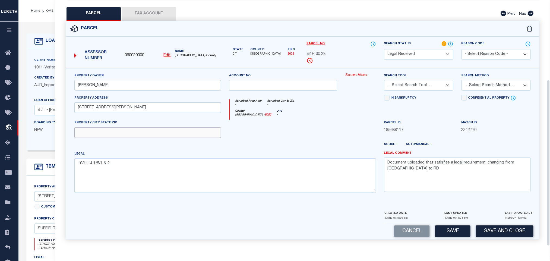
drag, startPoint x: 201, startPoint y: 129, endPoint x: 314, endPoint y: 146, distance: 115.0
click at [201, 129] on input "text" at bounding box center [147, 132] width 147 height 11
paste input "SUFFIELD CT 06078"
click at [422, 160] on textarea "Document uploaded that satisfies a legal requirement, changing from [GEOGRAPHIC…" at bounding box center [457, 174] width 147 height 34
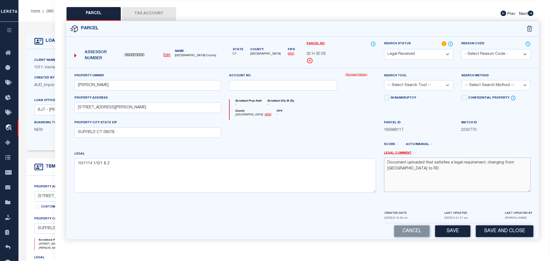
click at [422, 160] on textarea "Document uploaded that satisfies a legal requirement, changing from [GEOGRAPHIC…" at bounding box center [457, 174] width 147 height 34
click at [437, 81] on select "-- Select Search Tool -- 3rd Party Website Agency File Agency Website ATLS CNV-…" at bounding box center [418, 85] width 69 height 11
click at [384, 80] on select "-- Select Search Tool -- 3rd Party Website Agency File Agency Website ATLS CNV-…" at bounding box center [418, 85] width 69 height 11
drag, startPoint x: 427, startPoint y: 81, endPoint x: 427, endPoint y: 87, distance: 6.5
click at [427, 81] on select "-- Select Search Tool -- 3rd Party Website Agency File Agency Website ATLS CNV-…" at bounding box center [418, 85] width 69 height 11
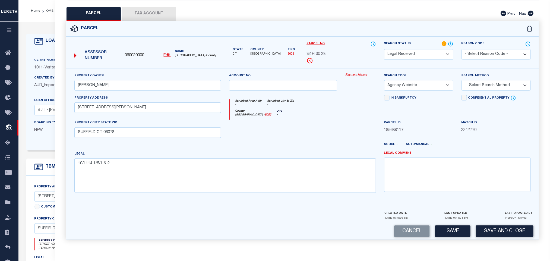
click at [384, 80] on select "-- Select Search Tool -- 3rd Party Website Agency File Agency Website ATLS CNV-…" at bounding box center [418, 85] width 69 height 11
click at [485, 74] on label "Search Method" at bounding box center [475, 76] width 28 height 5
click at [484, 82] on select "-- Select Search Method -- Property Address Legal Liability Info Provided" at bounding box center [495, 85] width 69 height 11
click at [461, 80] on select "-- Select Search Method -- Property Address Legal Liability Info Provided" at bounding box center [495, 85] width 69 height 11
click at [451, 217] on p "[DATE] 9:41:21 pm" at bounding box center [456, 218] width 24 height 4
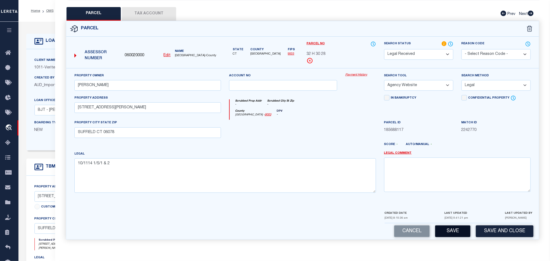
click at [450, 231] on button "Save" at bounding box center [452, 231] width 35 height 12
click at [161, 12] on button "Tax Account" at bounding box center [149, 14] width 54 height 14
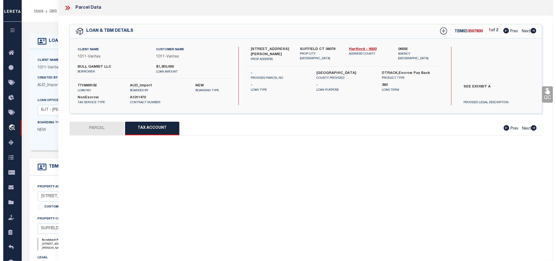
scroll to position [0, 0]
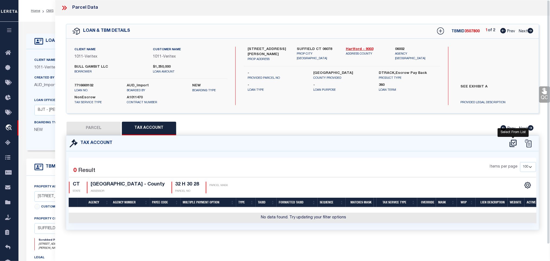
click at [512, 145] on icon at bounding box center [512, 143] width 9 height 9
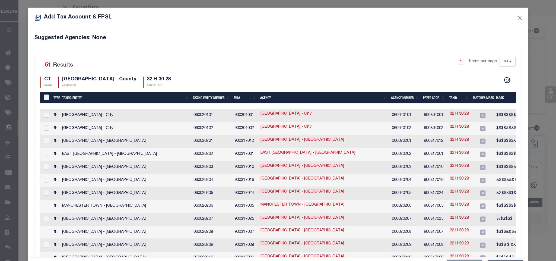
click at [234, 60] on div "1 Items per page 10 25 50 100 200" at bounding box center [338, 64] width 354 height 14
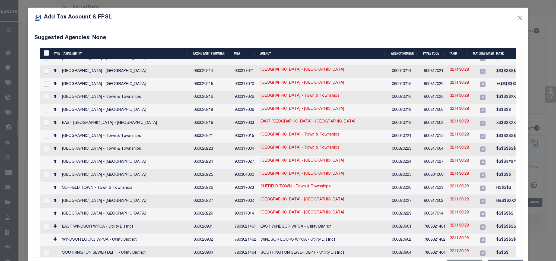
scroll to position [244, 0]
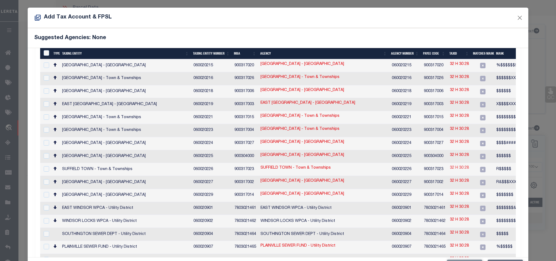
click at [466, 165] on link "32 H 30 28" at bounding box center [459, 168] width 19 height 6
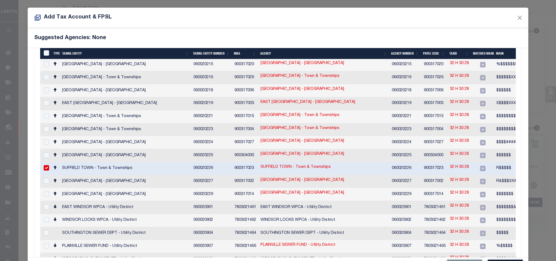
scroll to position [243, 0]
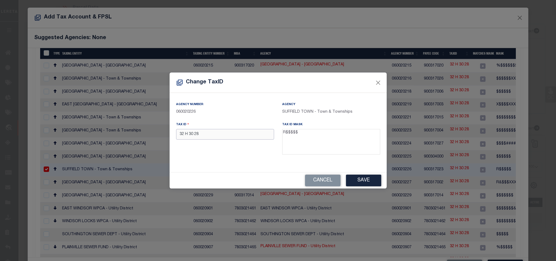
drag, startPoint x: 244, startPoint y: 136, endPoint x: 269, endPoint y: 143, distance: 26.0
click at [244, 136] on input "32 H 30 28" at bounding box center [225, 134] width 98 height 11
paste input "R32523"
click at [370, 182] on button "Save" at bounding box center [363, 180] width 35 height 12
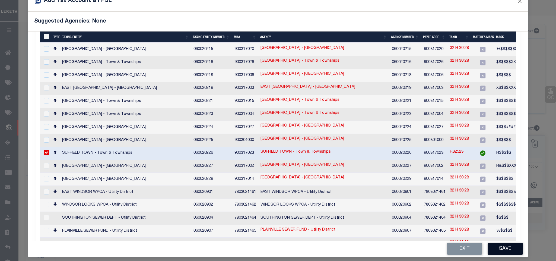
scroll to position [20, 0]
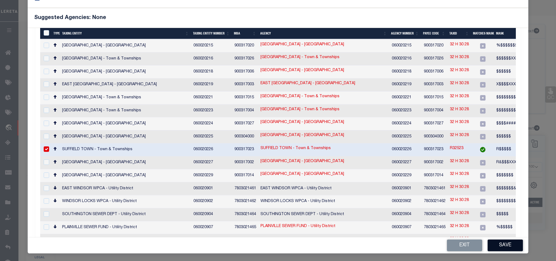
click at [502, 241] on button "Save" at bounding box center [505, 245] width 35 height 12
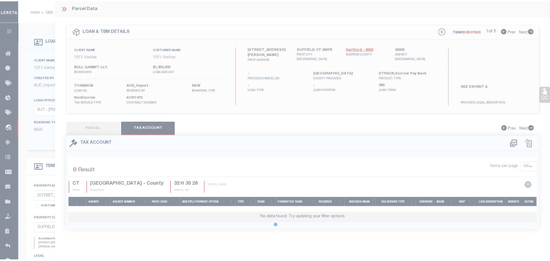
scroll to position [0, 0]
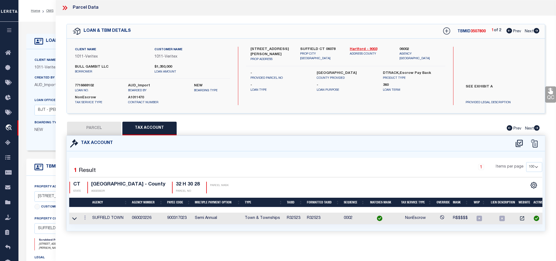
click at [107, 131] on button "PARCEL" at bounding box center [94, 129] width 54 height 14
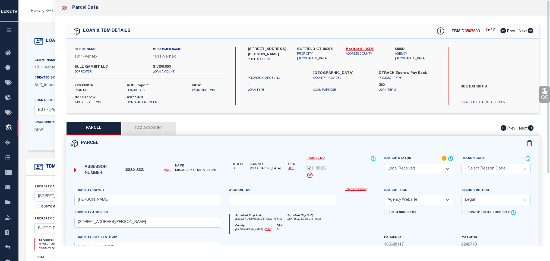
select select "RD"
select select "AGW"
select select "LEG"
select select "73664"
select select "3107"
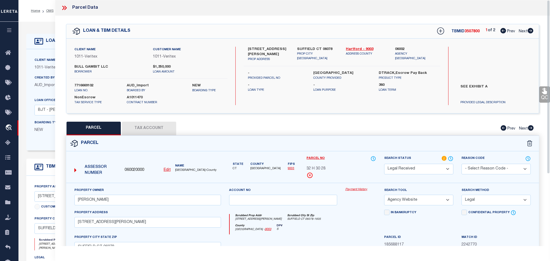
select select "NonEscrow"
select select "2"
click at [422, 169] on select "Automated Search Bad Parcel Complete Duplicate Parcel High Dollar Reporting In …" at bounding box center [418, 169] width 69 height 11
select select "PC"
click at [384, 164] on select "Automated Search Bad Parcel Complete Duplicate Parcel High Dollar Reporting In …" at bounding box center [418, 169] width 69 height 11
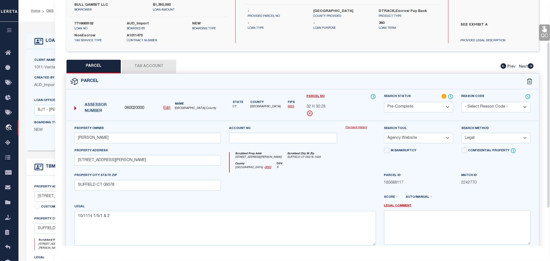
scroll to position [118, 0]
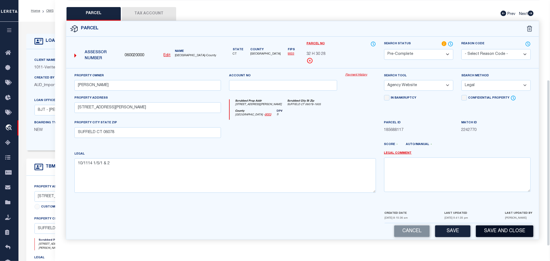
click at [492, 230] on button "Save and Close" at bounding box center [505, 231] width 58 height 12
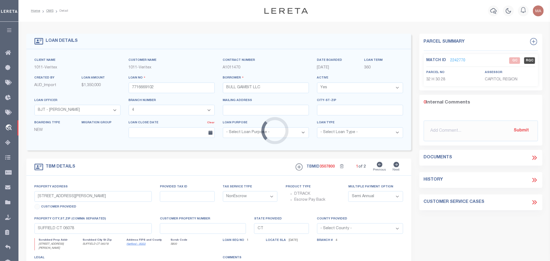
select select
select select "73664"
select select "3107"
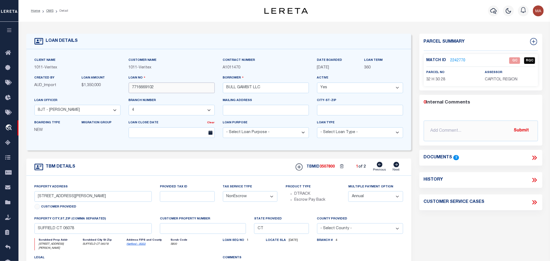
click at [147, 87] on input "7716669102" at bounding box center [172, 87] width 86 height 11
click at [151, 87] on input "7716669102" at bounding box center [172, 87] width 86 height 11
click at [322, 168] on span "3507800" at bounding box center [327, 167] width 15 height 4
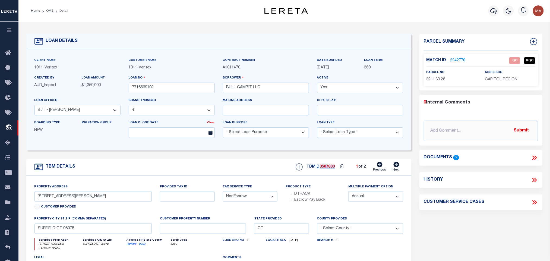
copy span "3507800"
click at [500, 81] on span "CAPITOL REGION" at bounding box center [501, 80] width 33 height 4
copy div "CAPITOL REGION"
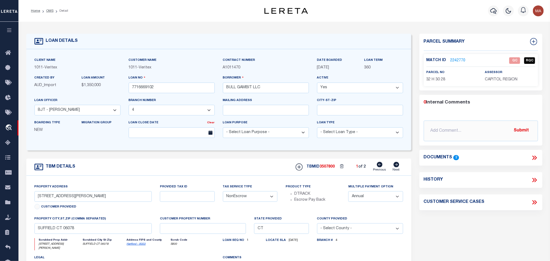
click at [442, 77] on p "32 H 30 28" at bounding box center [451, 80] width 50 height 6
click at [441, 80] on span "32 H 30 28" at bounding box center [435, 80] width 19 height 4
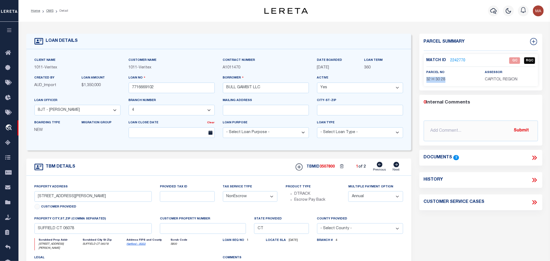
click at [397, 167] on icon at bounding box center [396, 164] width 6 height 5
type input "570 MAPLE ST"
select select
type input "MANSFIELD MA 02048"
type input "MA"
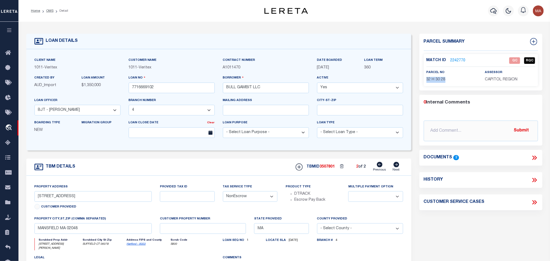
select select
click at [51, 197] on input "570 MAPLE ST" at bounding box center [92, 196] width 117 height 11
click at [48, 200] on input "570 MAPLE ST" at bounding box center [92, 196] width 117 height 11
click at [91, 200] on input "570 MAPLE ST" at bounding box center [92, 196] width 117 height 11
click at [460, 61] on link "2242763" at bounding box center [457, 61] width 15 height 6
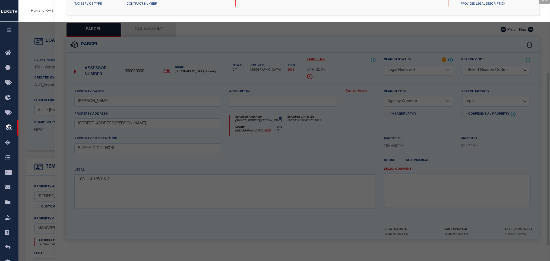
scroll to position [102, 0]
select select "AS"
select select
checkbox input "false"
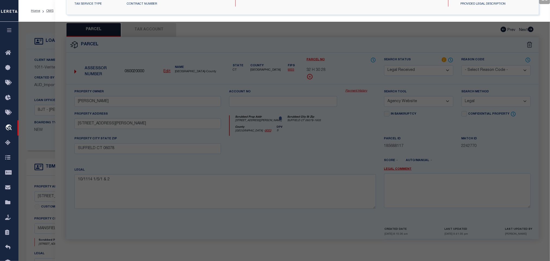
checkbox input "false"
select select "RD"
type input "GIANNOULOUDIS,THOMAS"
select select "ATL"
select select "ADD"
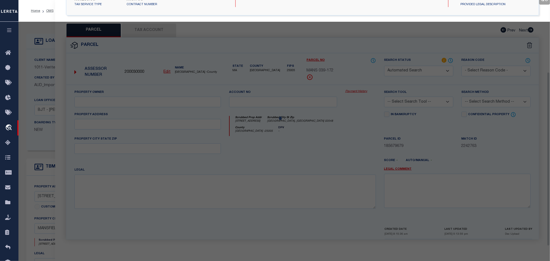
type input "570 MAPLE ST"
type input "MANSFIELD, MA 02048"
type textarea "BLK:172 DIST:167 CITY/MUNI/TWP:MANSFIELD"
type textarea "Document uploaded that satisfies a legal requirement, changing from [GEOGRAPHIC…"
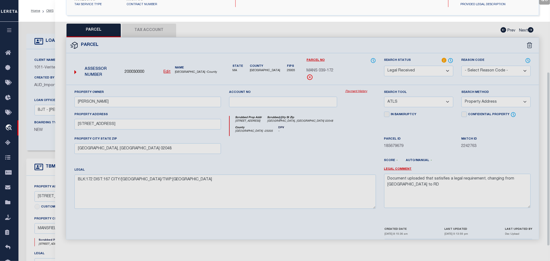
scroll to position [101, 0]
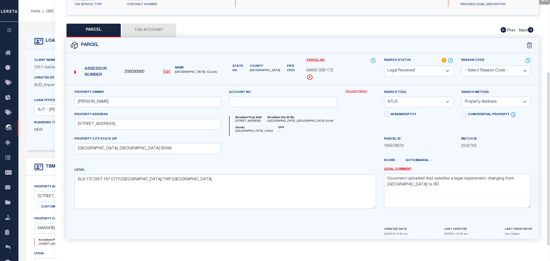
click at [168, 70] on u "Edit" at bounding box center [167, 72] width 7 height 4
type input "200030000"
type input "MANS 039-172"
select select "RD"
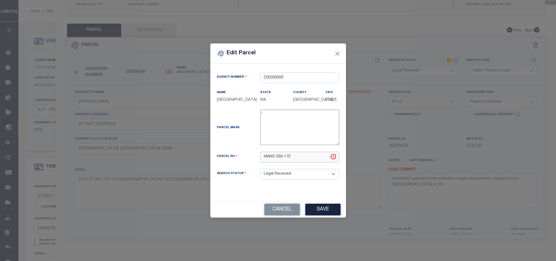
drag, startPoint x: 278, startPoint y: 160, endPoint x: 256, endPoint y: 159, distance: 21.2
click at [256, 159] on div "MANS 039-172" at bounding box center [299, 157] width 87 height 11
type input "039-172"
click at [332, 211] on button "Save" at bounding box center [322, 209] width 35 height 12
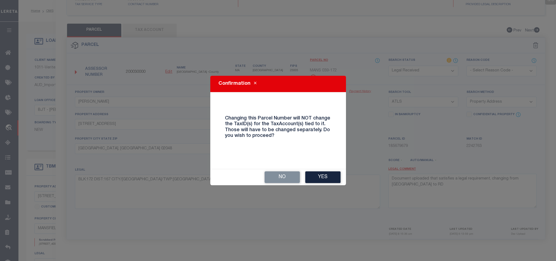
click at [330, 175] on button "Yes" at bounding box center [322, 177] width 35 height 12
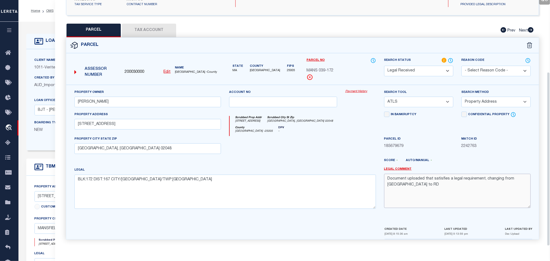
click at [426, 183] on textarea "Document uploaded that satisfies a legal requirement, changing from [GEOGRAPHIC…" at bounding box center [457, 191] width 147 height 34
select select "RD"
select select
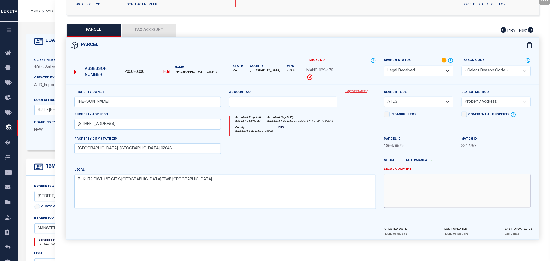
select select
checkbox input "false"
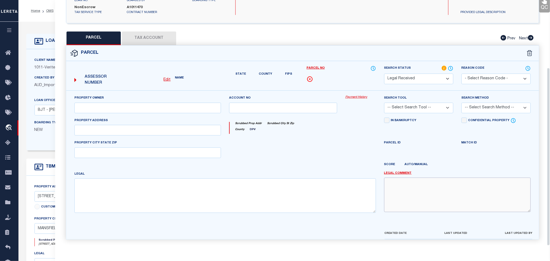
type input "GIANNOULOUDIS,THOMAS"
select select "ATL"
select select "ADD"
type input "570 MAPLE ST"
type input "MANSFIELD, MA 02048"
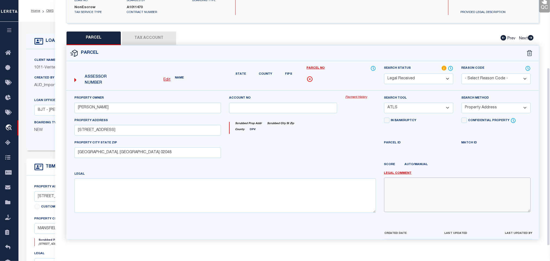
type textarea "BLK:172 DIST:167 CITY/MUNI/TWP:MANSFIELD"
type textarea "Document uploaded that satisfies a legal requirement, changing from [GEOGRAPHIC…"
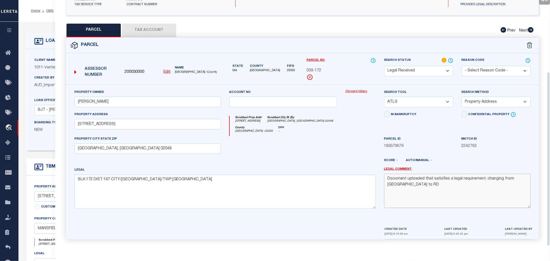
click at [429, 178] on textarea "Document uploaded that satisfies a legal requirement, changing from [GEOGRAPHIC…" at bounding box center [457, 191] width 147 height 34
click at [442, 97] on select "-- Select Search Tool -- 3rd Party Website Agency File Agency Website ATLS CNV-…" at bounding box center [418, 102] width 69 height 11
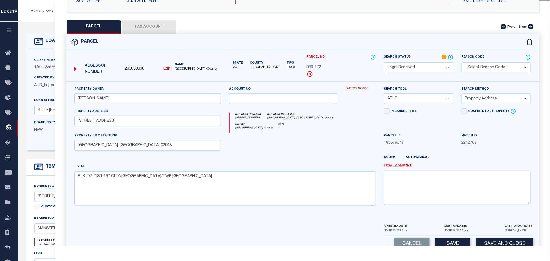
select select "AGW"
click at [384, 95] on select "-- Select Search Tool -- 3rd Party Website Agency File Agency Website ATLS CNV-…" at bounding box center [418, 98] width 69 height 11
drag, startPoint x: 506, startPoint y: 98, endPoint x: 503, endPoint y: 104, distance: 6.2
click at [506, 98] on select "-- Select Search Method -- Property Address Legal Liability Info Provided" at bounding box center [495, 98] width 69 height 11
select select "LEG"
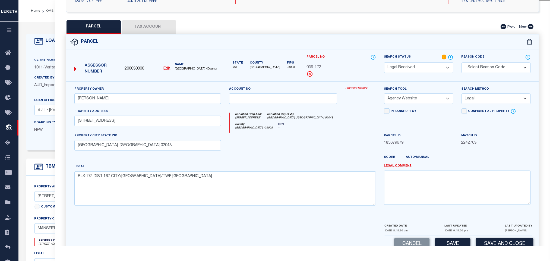
click at [461, 95] on select "-- Select Search Method -- Property Address Legal Liability Info Provided" at bounding box center [495, 98] width 69 height 11
click at [455, 244] on button "Save" at bounding box center [452, 244] width 35 height 12
click at [133, 24] on button "Tax Account" at bounding box center [149, 27] width 54 height 14
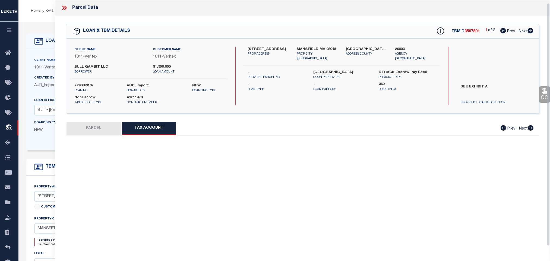
scroll to position [3, 0]
select select "100"
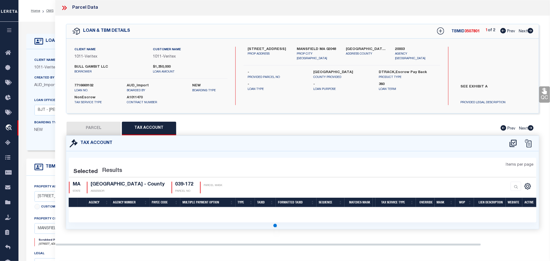
scroll to position [0, 0]
select select "100"
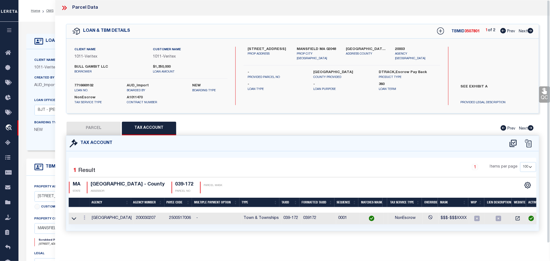
select select "AS"
select select
checkbox input "false"
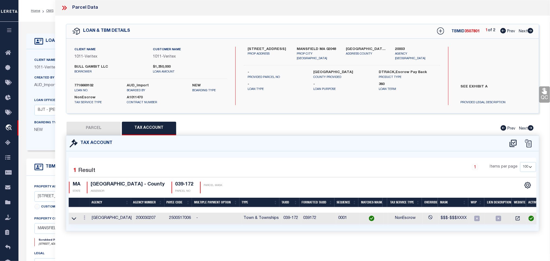
select select "RD"
type input "GIANNOULOUDIS,THOMAS"
select select "AGW"
select select "LEG"
type input "570 MAPLE ST"
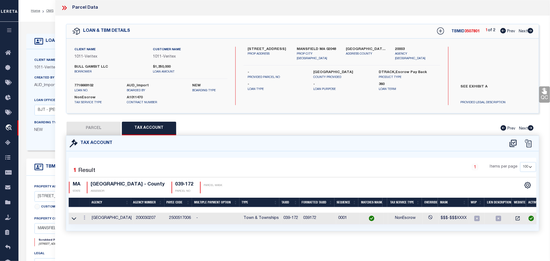
type input "MANSFIELD, MA 02048"
type textarea "BLK:172 DIST:167 CITY/MUNI/TWP:MANSFIELD"
click at [102, 128] on button "PARCEL" at bounding box center [93, 129] width 54 height 14
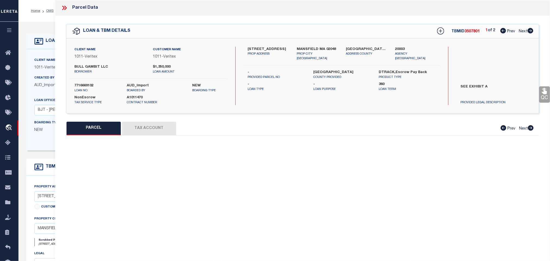
select select "AS"
select select
checkbox input "false"
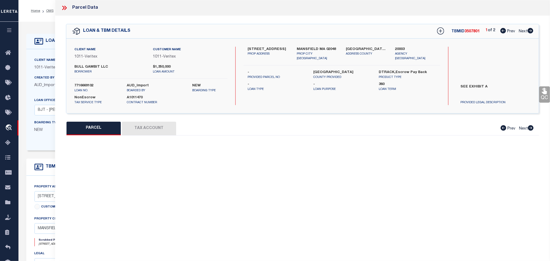
select select "RD"
type input "GIANNOULOUDIS,THOMAS"
select select "AGW"
select select "LEG"
type input "570 MAPLE ST"
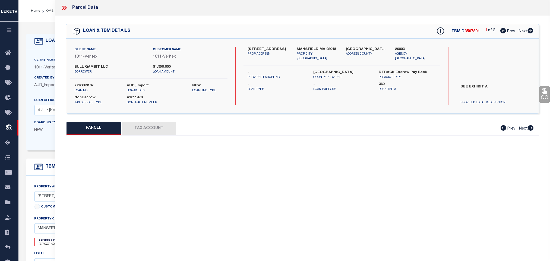
type input "MANSFIELD, MA 02048"
type textarea "BLK:172 DIST:167 CITY/MUNI/TWP:MANSFIELD"
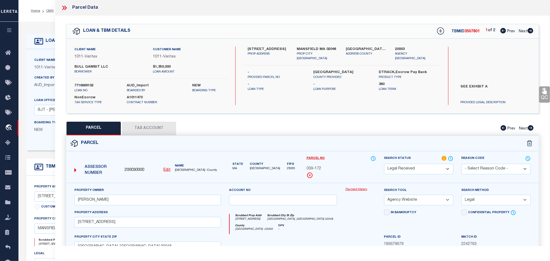
click at [411, 172] on select "Automated Search Bad Parcel Complete Duplicate Parcel High Dollar Reporting In …" at bounding box center [418, 169] width 69 height 11
click at [384, 164] on select "Automated Search Bad Parcel Complete Duplicate Parcel High Dollar Reporting In …" at bounding box center [418, 169] width 69 height 11
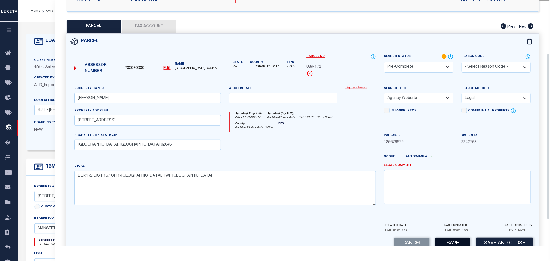
scroll to position [117, 0]
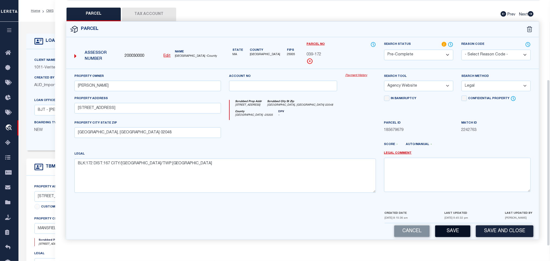
click at [446, 230] on button "Save" at bounding box center [452, 231] width 35 height 12
select select "AS"
select select
checkbox input "false"
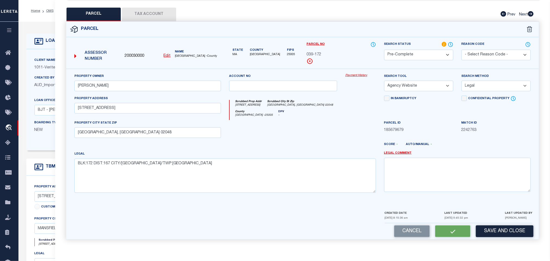
checkbox input "false"
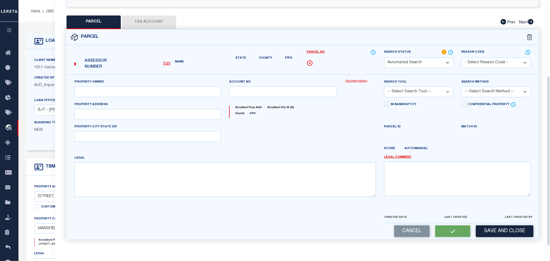
select select "PC"
type input "GIANNOULOUDIS,THOMAS"
select select "AGW"
select select "LEG"
type input "570 MAPLE ST"
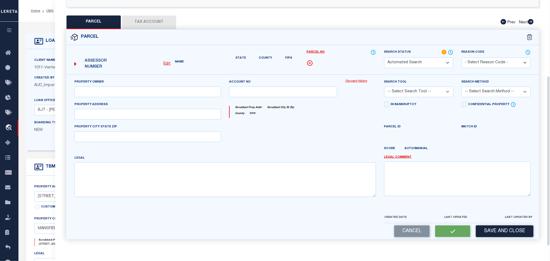
type input "MANSFIELD, MA 02048"
type textarea "BLK:172 DIST:167 CITY/MUNI/TWP:MANSFIELD"
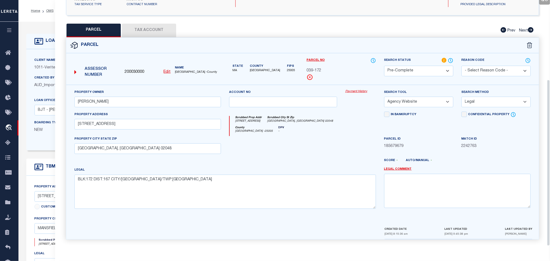
scroll to position [101, 0]
drag, startPoint x: 48, startPoint y: 74, endPoint x: 166, endPoint y: 98, distance: 120.0
click at [48, 74] on div "Client Name 1011 - Veritex" at bounding box center [77, 66] width 94 height 18
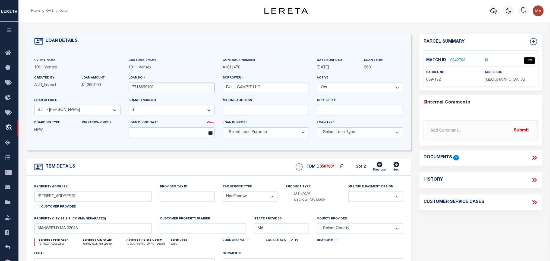
click at [186, 89] on input "7716669102" at bounding box center [172, 87] width 86 height 11
click at [330, 168] on span "3507801" at bounding box center [327, 167] width 15 height 4
copy span "3507801"
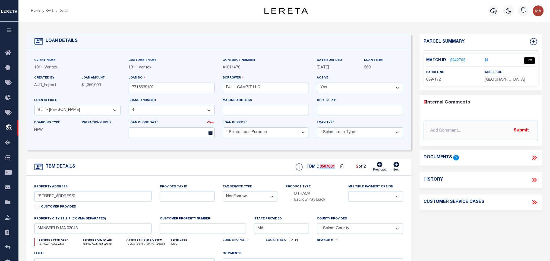
drag, startPoint x: 507, startPoint y: 75, endPoint x: 507, endPoint y: 80, distance: 4.9
click at [507, 75] on div "assessor BRISTOL COUNTY" at bounding box center [510, 75] width 50 height 13
click at [507, 81] on span "BRISTOL COUNTY" at bounding box center [505, 80] width 40 height 4
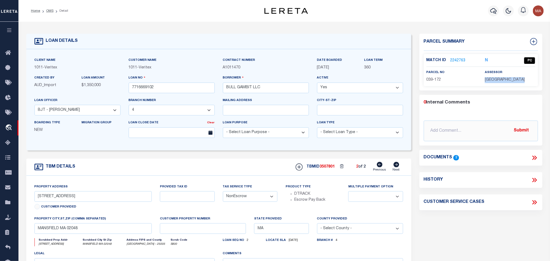
copy div "BRISTOL COUNTY"
click at [431, 79] on span "039-172" at bounding box center [433, 80] width 15 height 4
copy div "039-172"
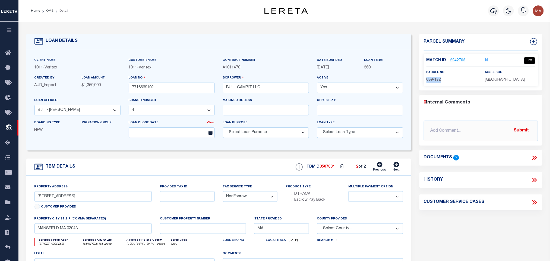
drag, startPoint x: 50, startPoint y: 11, endPoint x: 166, endPoint y: 2, distance: 117.1
click at [50, 11] on link "OMS" at bounding box center [49, 10] width 7 height 3
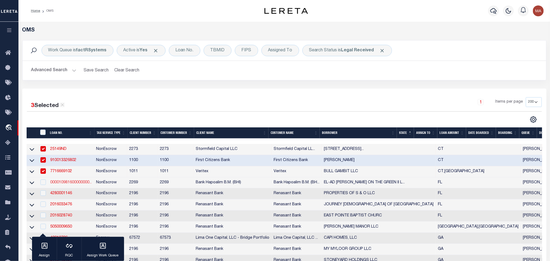
click at [68, 182] on link "000010981600000000..." at bounding box center [71, 182] width 42 height 4
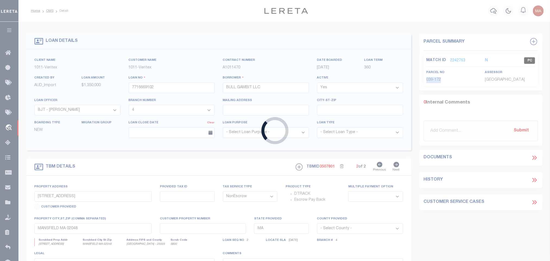
type input "000010981600000000000"
type input "EL-AD MIZNER ON THE GREEN II LLC"
select select
type input "EL-AD MIZNER ON THE GREEN II LLC 150 E PALMETTO PARK RD SUITE 400"
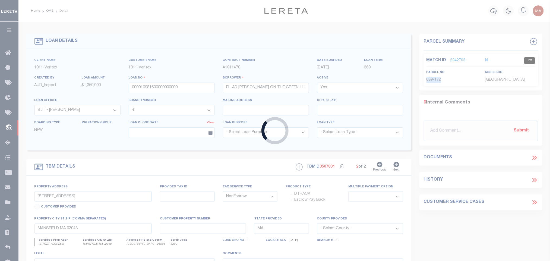
type input "BOCA RATON FL 33432"
select select
type input "210-220 SE MIZNER BOULEVARD"
type input "06-43-47-29-44-000-0020"
select select
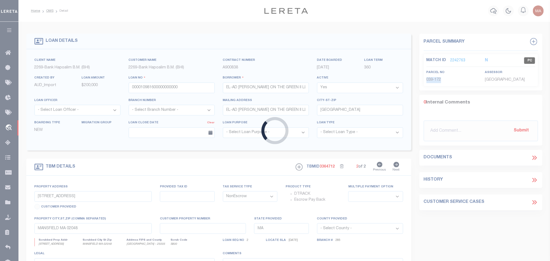
type input "BOCA RATON FL 33432"
type input "REAL ESTATE IMPROVED"
type input "FL"
select select
select select "36974"
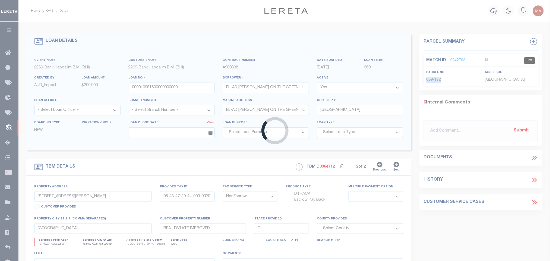
select select "14748"
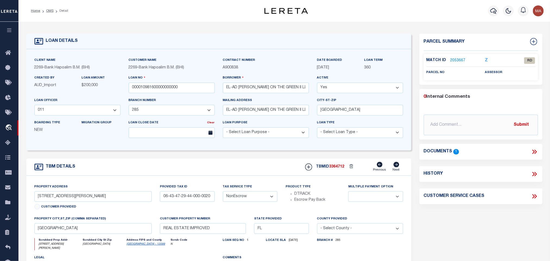
click at [142, 245] on link "Palm Beach - 12099" at bounding box center [146, 244] width 39 height 3
click at [534, 149] on icon at bounding box center [534, 151] width 7 height 7
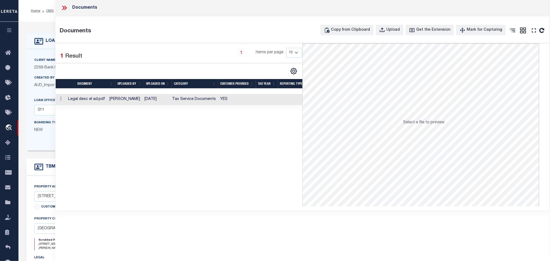
click at [269, 100] on td at bounding box center [267, 99] width 22 height 11
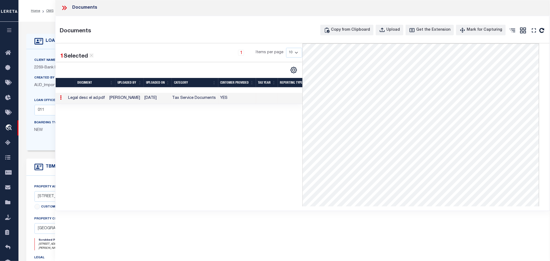
click at [63, 11] on icon at bounding box center [64, 7] width 7 height 7
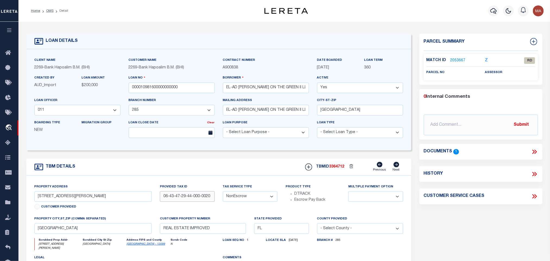
click at [189, 202] on input "06-43-47-29-44-000-0020" at bounding box center [187, 196] width 55 height 11
